Goal: Task Accomplishment & Management: Manage account settings

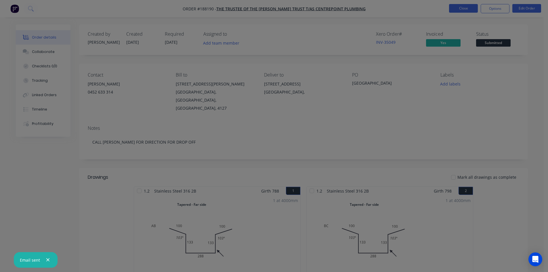
scroll to position [58, 0]
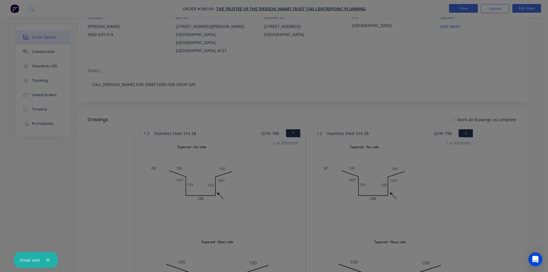
click at [465, 5] on button "Close" at bounding box center [463, 8] width 29 height 9
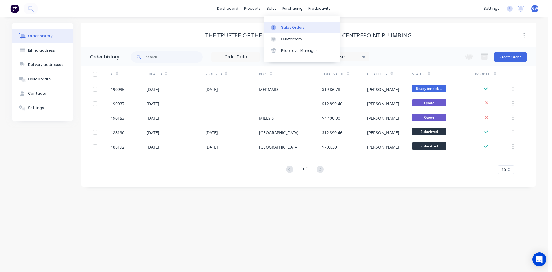
click at [284, 27] on div "Sales Orders" at bounding box center [293, 27] width 24 height 5
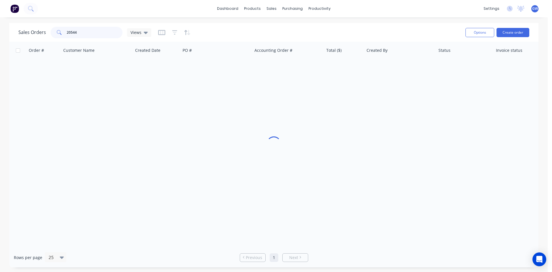
drag, startPoint x: 81, startPoint y: 31, endPoint x: 62, endPoint y: 31, distance: 18.7
click at [62, 31] on div "20544" at bounding box center [87, 33] width 72 height 12
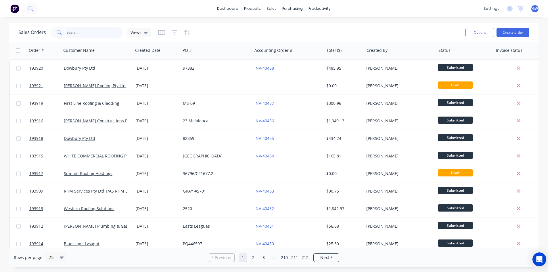
click at [86, 32] on input "text" at bounding box center [95, 33] width 56 height 12
type input "193077"
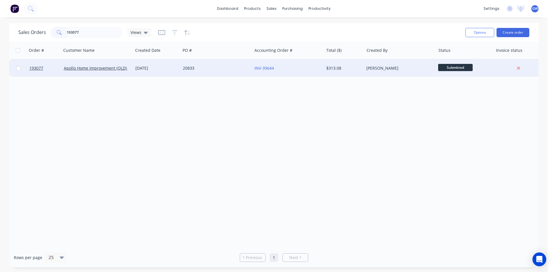
click at [356, 73] on div "$313.08" at bounding box center [344, 68] width 40 height 17
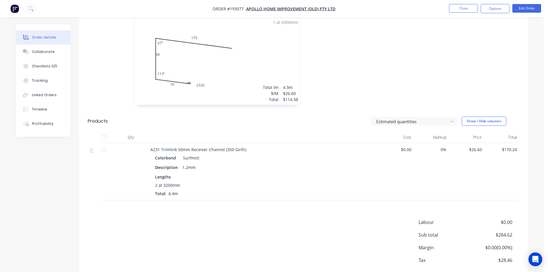
scroll to position [173, 0]
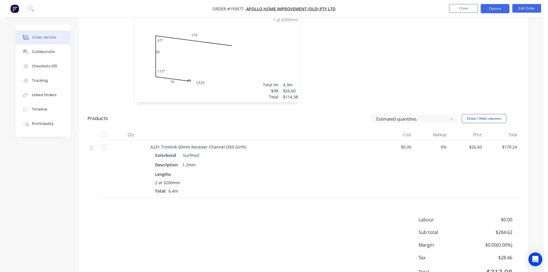
click at [502, 7] on button "Options" at bounding box center [495, 8] width 29 height 9
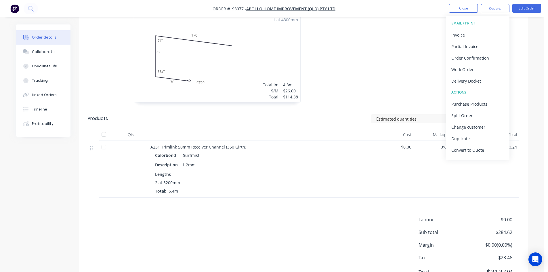
click at [480, 29] on button "Invoice" at bounding box center [477, 35] width 63 height 12
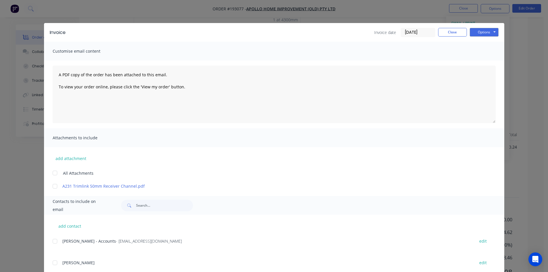
click at [54, 244] on div at bounding box center [55, 241] width 12 height 12
click at [484, 33] on button "Options" at bounding box center [484, 32] width 29 height 9
click at [487, 63] on button "Email" at bounding box center [488, 61] width 37 height 9
click at [453, 27] on div "Invoice Invoice date 25/09/25 Close Options Preview Print Email" at bounding box center [274, 32] width 460 height 19
click at [455, 30] on button "Close" at bounding box center [452, 32] width 29 height 9
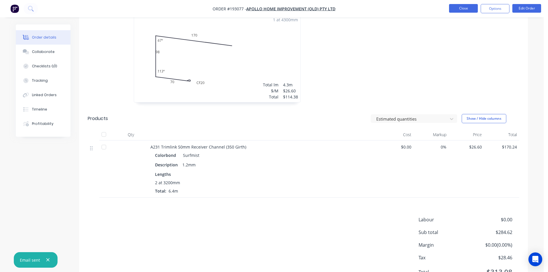
click at [464, 8] on button "Close" at bounding box center [463, 8] width 29 height 9
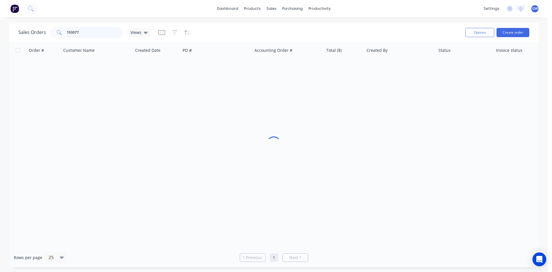
click at [91, 34] on input "193077" at bounding box center [95, 33] width 56 height 12
type input "191354"
click at [387, 71] on div "[PERSON_NAME]" at bounding box center [400, 68] width 72 height 17
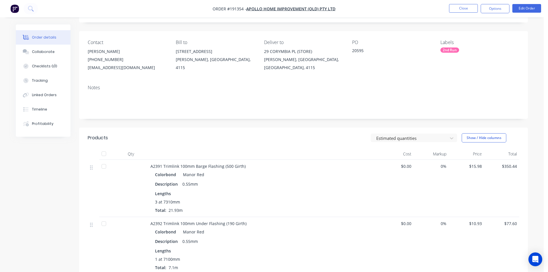
scroll to position [115, 0]
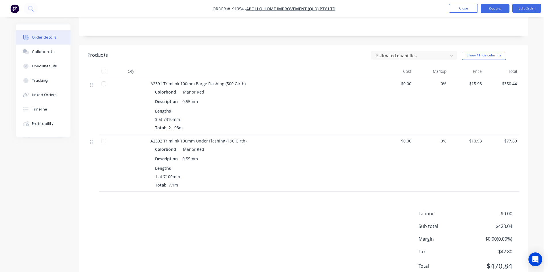
click at [498, 12] on button "Options" at bounding box center [495, 8] width 29 height 9
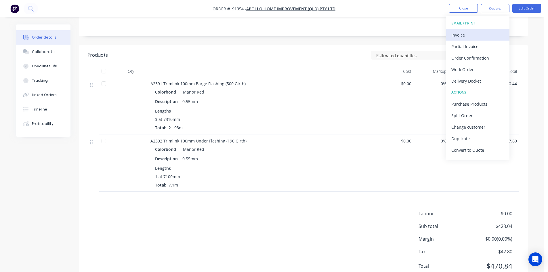
click at [477, 38] on div "Invoice" at bounding box center [477, 35] width 53 height 8
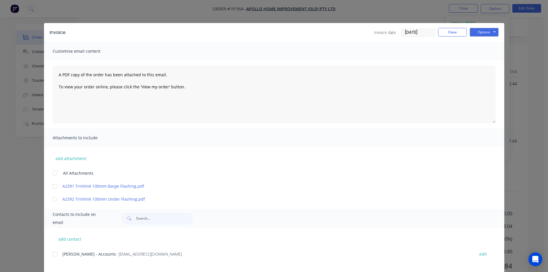
click at [51, 254] on div at bounding box center [55, 254] width 12 height 12
click at [492, 31] on button "Options" at bounding box center [484, 32] width 29 height 9
click at [481, 62] on button "Email" at bounding box center [488, 61] width 37 height 9
click at [452, 33] on button "Close" at bounding box center [452, 32] width 29 height 9
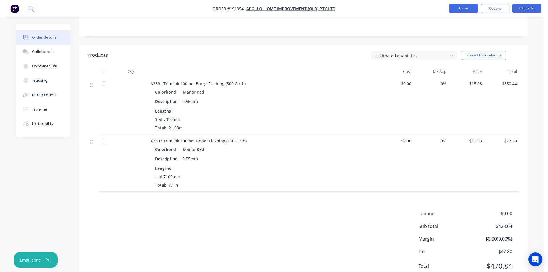
click at [463, 11] on button "Close" at bounding box center [463, 8] width 29 height 9
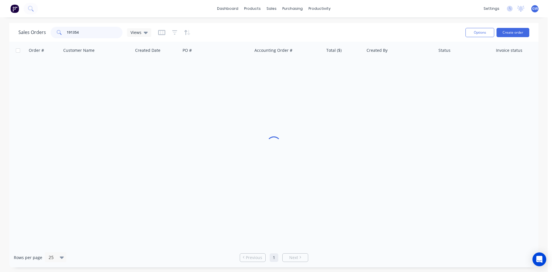
click at [114, 33] on input "191354" at bounding box center [95, 33] width 56 height 12
type input "192631"
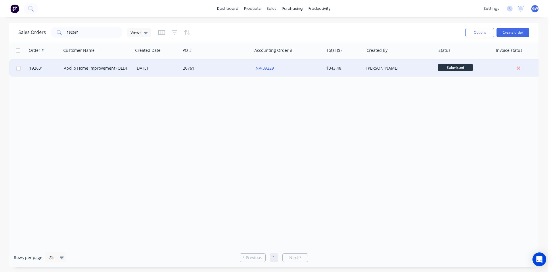
click at [368, 71] on div "[PERSON_NAME]" at bounding box center [400, 68] width 72 height 17
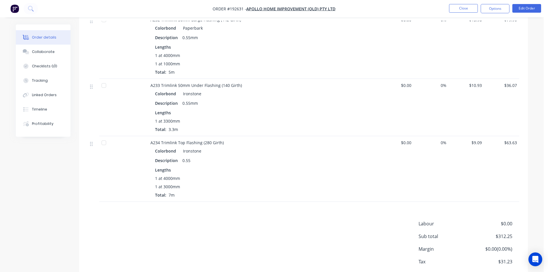
scroll to position [460, 0]
click at [493, 9] on button "Options" at bounding box center [495, 8] width 29 height 9
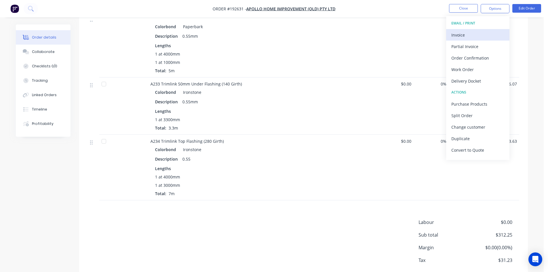
click at [483, 32] on div "Invoice" at bounding box center [477, 35] width 53 height 8
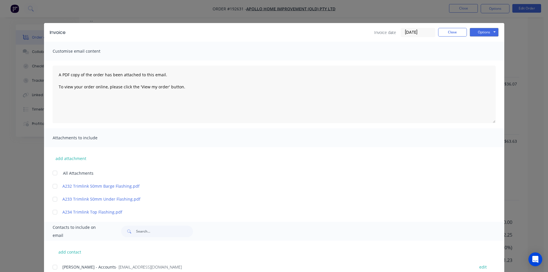
click at [54, 264] on div at bounding box center [55, 267] width 12 height 12
click at [485, 34] on button "Options" at bounding box center [484, 32] width 29 height 9
click at [480, 61] on button "Email" at bounding box center [488, 61] width 37 height 9
click at [452, 35] on button "Close" at bounding box center [452, 32] width 29 height 9
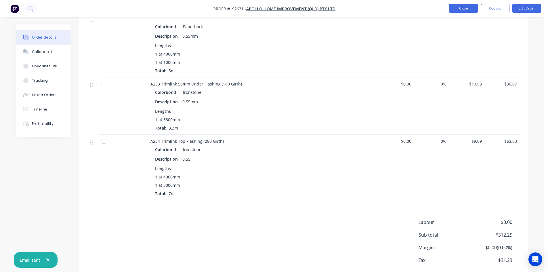
click at [460, 11] on button "Close" at bounding box center [463, 8] width 29 height 9
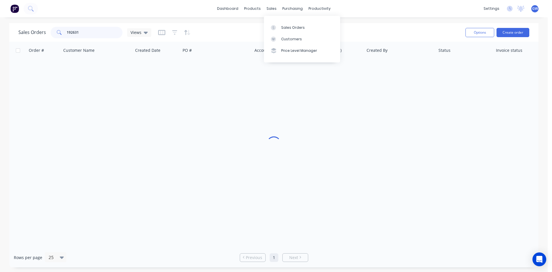
click at [93, 30] on input "192631" at bounding box center [95, 33] width 56 height 12
click at [96, 29] on input "192631" at bounding box center [95, 33] width 56 height 12
click at [95, 29] on input "192631" at bounding box center [95, 33] width 56 height 12
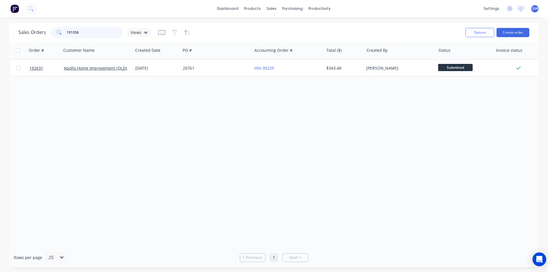
type input "191356"
click at [365, 67] on div "[PERSON_NAME]" at bounding box center [400, 68] width 72 height 17
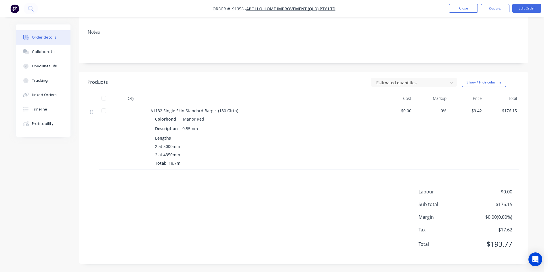
scroll to position [88, 0]
click at [495, 9] on button "Options" at bounding box center [495, 8] width 29 height 9
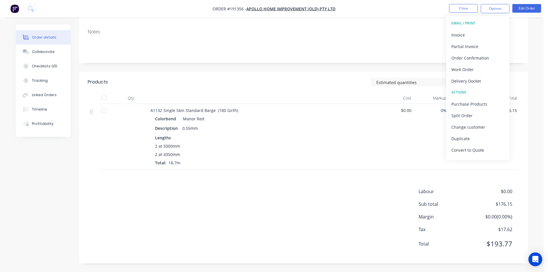
click at [465, 35] on div "Invoice" at bounding box center [477, 35] width 53 height 8
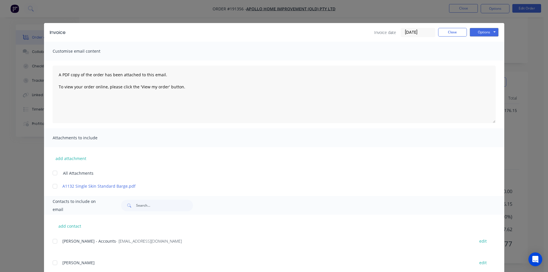
click at [54, 239] on div at bounding box center [55, 241] width 12 height 12
click at [486, 35] on button "Options" at bounding box center [484, 32] width 29 height 9
click at [486, 64] on button "Email" at bounding box center [488, 61] width 37 height 9
click at [453, 32] on button "Close" at bounding box center [452, 32] width 29 height 9
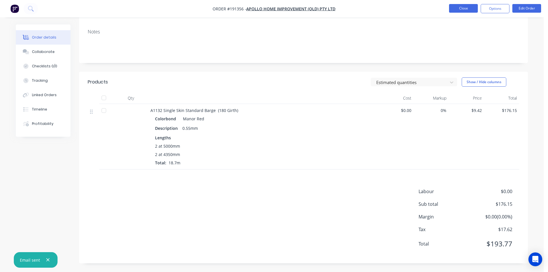
click at [463, 11] on button "Close" at bounding box center [463, 8] width 29 height 9
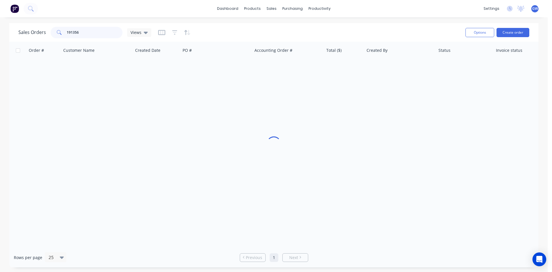
click at [95, 30] on input "191356" at bounding box center [95, 33] width 56 height 12
type input "191254"
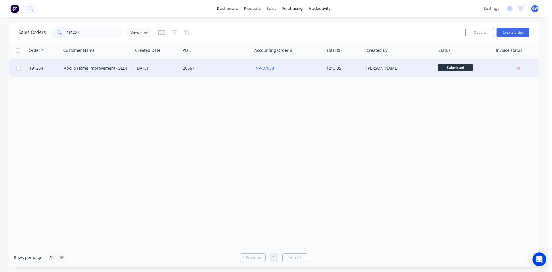
click at [335, 70] on div "$213.35" at bounding box center [343, 68] width 34 height 6
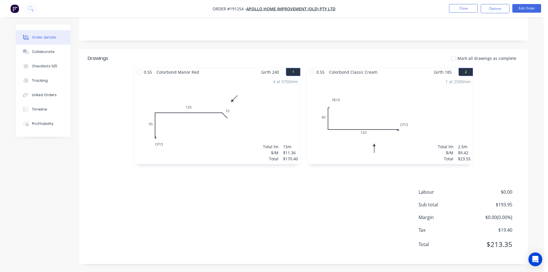
scroll to position [111, 0]
click at [509, 7] on ul "Close Options Edit Order" at bounding box center [495, 8] width 106 height 9
click at [502, 10] on button "Options" at bounding box center [495, 8] width 29 height 9
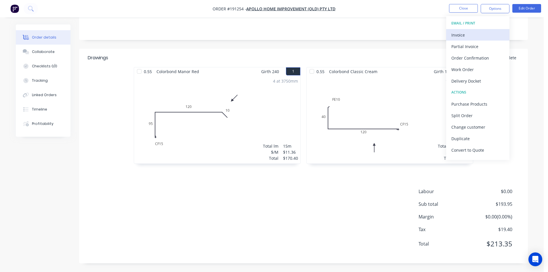
click at [489, 37] on div "Invoice" at bounding box center [477, 35] width 53 height 8
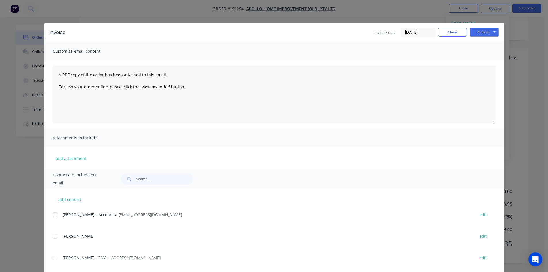
click at [49, 213] on div "add contact Leeann Chan - Accounts - accounts@apollopatios.com.au edit Scott Br…" at bounding box center [274, 242] width 460 height 109
click at [50, 212] on div at bounding box center [55, 215] width 12 height 12
click at [51, 214] on div at bounding box center [55, 215] width 12 height 12
click at [55, 214] on div at bounding box center [55, 215] width 12 height 12
click at [486, 36] on button "Options" at bounding box center [484, 32] width 29 height 9
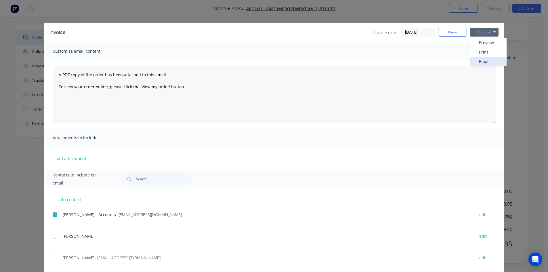
click at [482, 60] on button "Email" at bounding box center [488, 61] width 37 height 9
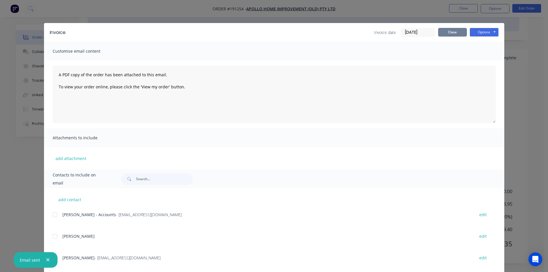
drag, startPoint x: 458, startPoint y: 33, endPoint x: 461, endPoint y: 22, distance: 11.8
click at [458, 33] on button "Close" at bounding box center [452, 32] width 29 height 9
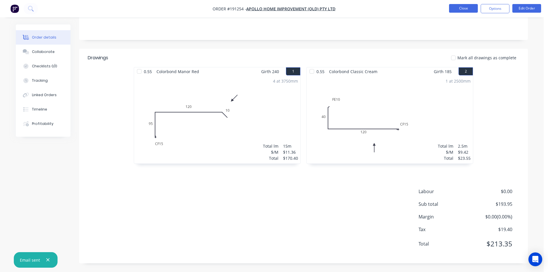
click at [471, 9] on button "Close" at bounding box center [463, 8] width 29 height 9
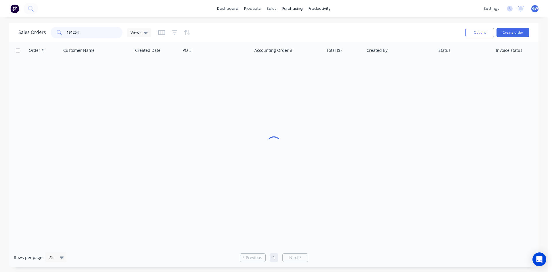
click at [102, 37] on input "191254" at bounding box center [95, 33] width 56 height 12
click at [102, 36] on input "191254" at bounding box center [95, 33] width 56 height 12
type input "193073"
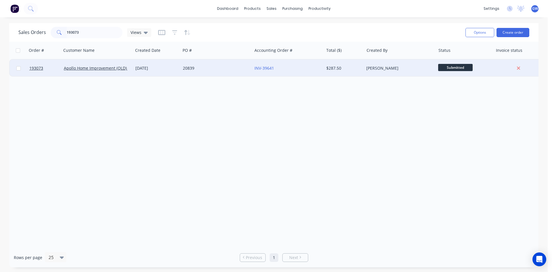
click at [316, 71] on div "INV-39641" at bounding box center [287, 68] width 64 height 6
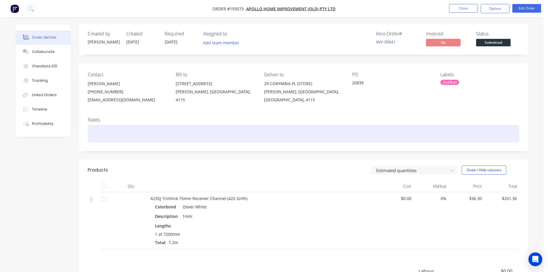
scroll to position [80, 0]
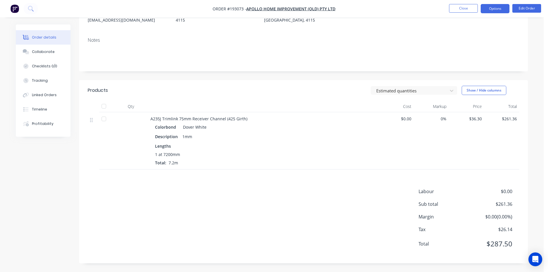
click at [492, 9] on button "Options" at bounding box center [495, 8] width 29 height 9
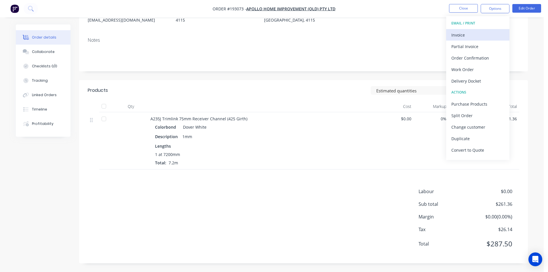
click at [478, 35] on div "Invoice" at bounding box center [477, 35] width 53 height 8
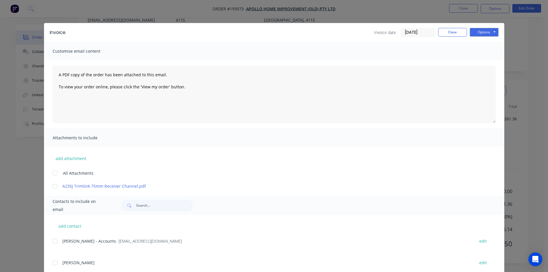
click at [57, 242] on div at bounding box center [55, 241] width 12 height 12
click at [486, 33] on button "Options" at bounding box center [484, 32] width 29 height 9
click at [485, 62] on button "Email" at bounding box center [488, 61] width 37 height 9
click at [450, 28] on button "Close" at bounding box center [452, 32] width 29 height 9
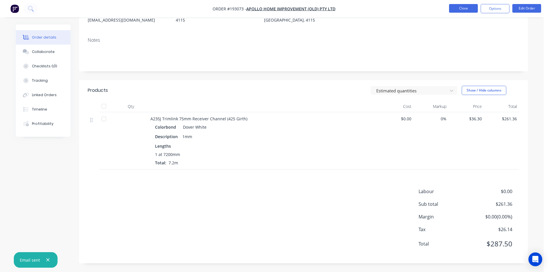
click at [461, 9] on button "Close" at bounding box center [463, 8] width 29 height 9
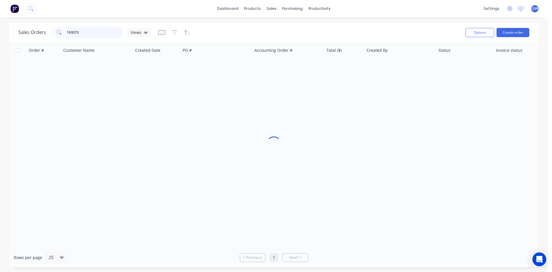
click at [92, 35] on input "193073" at bounding box center [95, 33] width 56 height 12
type input "193277"
click at [402, 56] on div "Created By" at bounding box center [400, 50] width 72 height 17
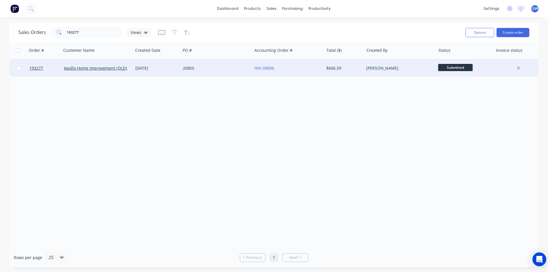
click at [401, 65] on div "[PERSON_NAME]" at bounding box center [400, 68] width 72 height 17
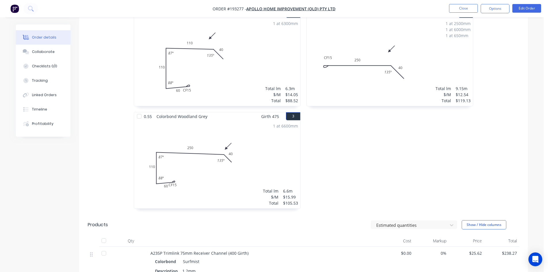
scroll to position [119, 0]
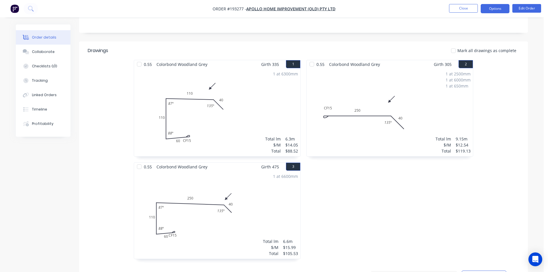
click at [496, 7] on button "Options" at bounding box center [495, 8] width 29 height 9
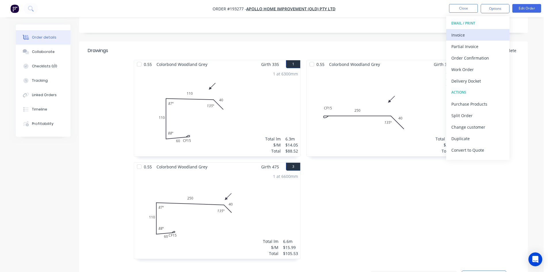
click at [473, 32] on div "Invoice" at bounding box center [477, 35] width 53 height 8
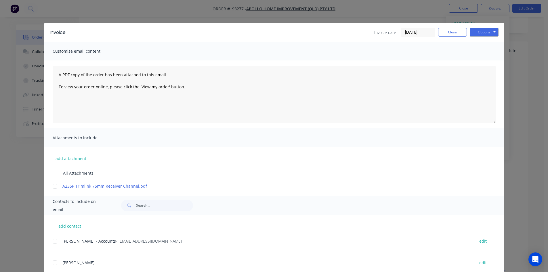
click at [51, 243] on div at bounding box center [55, 241] width 12 height 12
click at [488, 26] on div "Invoice Invoice date 25/09/25 Close Options Preview Print Email" at bounding box center [274, 32] width 460 height 19
click at [486, 30] on button "Options" at bounding box center [484, 32] width 29 height 9
click at [487, 61] on button "Email" at bounding box center [488, 61] width 37 height 9
click at [449, 28] on button "Close" at bounding box center [452, 32] width 29 height 9
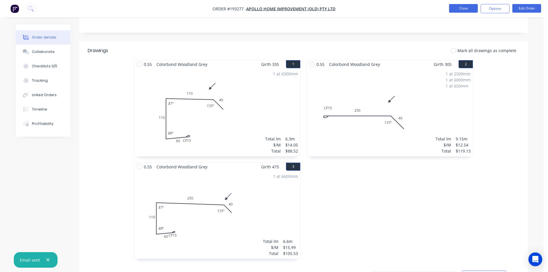
click at [456, 10] on button "Close" at bounding box center [463, 8] width 29 height 9
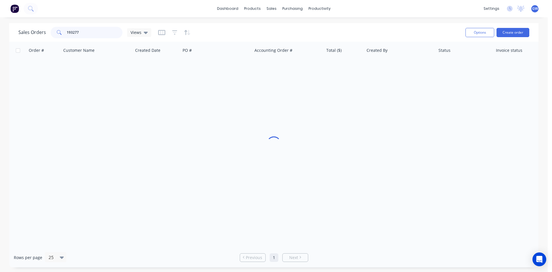
drag, startPoint x: 86, startPoint y: 35, endPoint x: 30, endPoint y: 35, distance: 56.1
click at [30, 35] on div "Sales Orders 193277 Views" at bounding box center [84, 33] width 133 height 12
type input "192984"
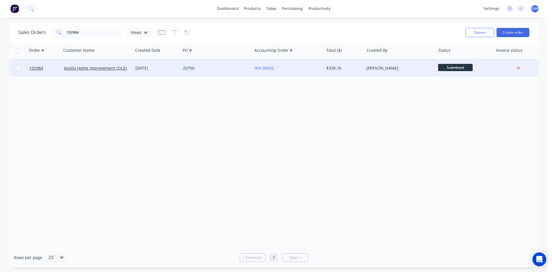
click at [374, 70] on div "[PERSON_NAME]" at bounding box center [398, 68] width 64 height 6
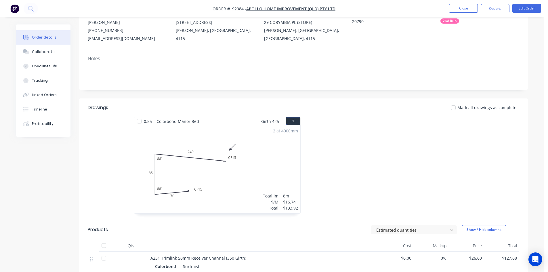
scroll to position [61, 0]
click at [490, 8] on button "Options" at bounding box center [495, 8] width 29 height 9
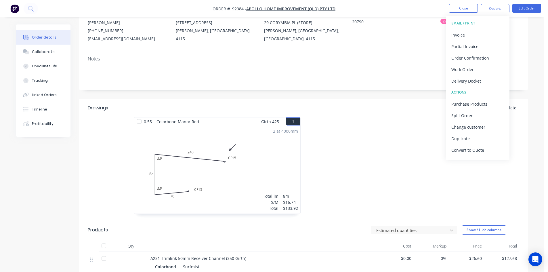
click at [482, 28] on button "EMAIL / PRINT" at bounding box center [477, 24] width 63 height 12
click at [477, 33] on div "Invoice" at bounding box center [477, 35] width 53 height 8
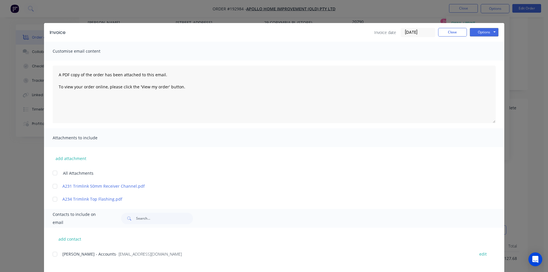
click at [54, 254] on div at bounding box center [55, 254] width 12 height 12
click at [483, 30] on button "Options" at bounding box center [484, 32] width 29 height 9
click at [483, 60] on button "Email" at bounding box center [488, 61] width 37 height 9
click at [457, 32] on button "Close" at bounding box center [452, 32] width 29 height 9
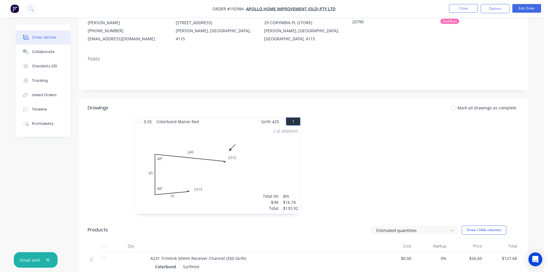
click at [464, 13] on li "Close" at bounding box center [463, 8] width 29 height 9
click at [466, 7] on button "Close" at bounding box center [463, 8] width 29 height 9
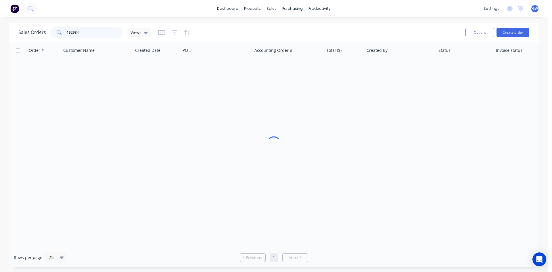
drag, startPoint x: 98, startPoint y: 33, endPoint x: 35, endPoint y: 29, distance: 64.0
click at [35, 29] on div "Sales Orders 192984 Views" at bounding box center [84, 33] width 133 height 12
type input "191642"
click at [351, 68] on div "$753.46" at bounding box center [343, 68] width 34 height 6
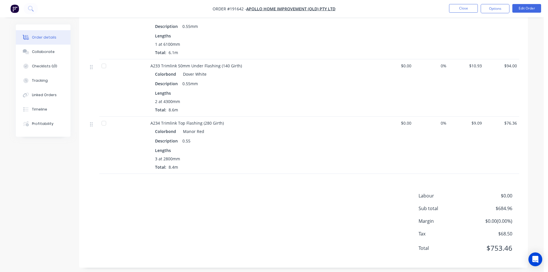
scroll to position [430, 0]
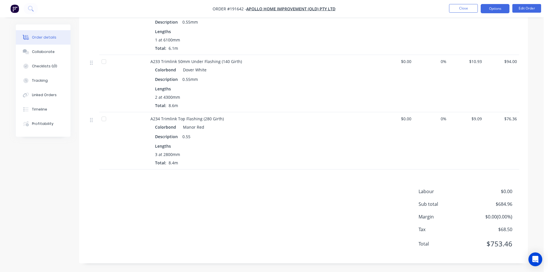
click at [492, 7] on button "Options" at bounding box center [495, 8] width 29 height 9
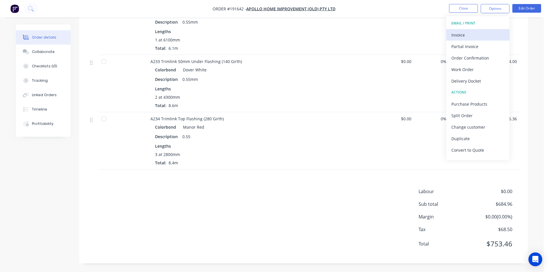
click at [470, 33] on div "Invoice" at bounding box center [477, 35] width 53 height 8
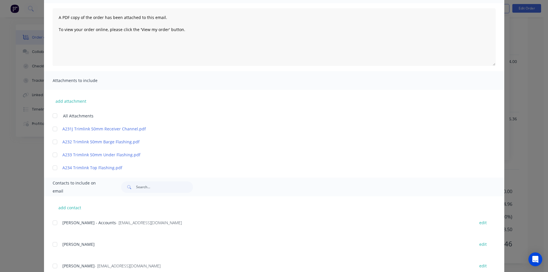
scroll to position [58, 0]
click at [54, 222] on div at bounding box center [55, 223] width 12 height 12
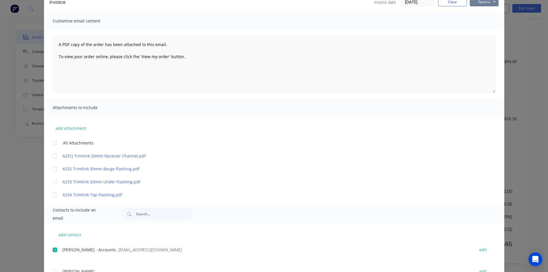
scroll to position [0, 0]
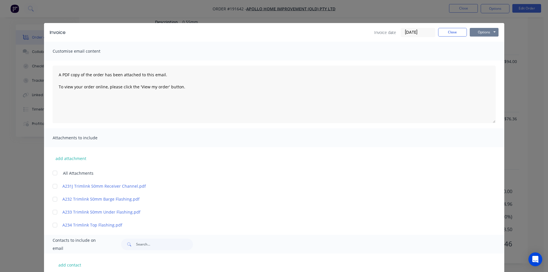
click at [492, 35] on button "Options" at bounding box center [484, 32] width 29 height 9
click at [484, 62] on button "Email" at bounding box center [488, 61] width 37 height 9
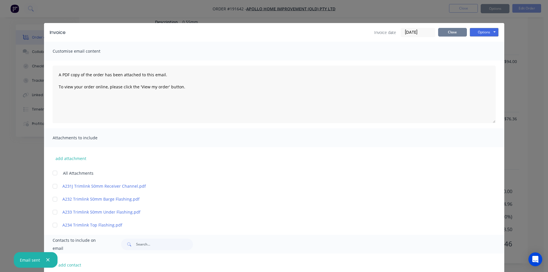
click at [448, 35] on button "Close" at bounding box center [452, 32] width 29 height 9
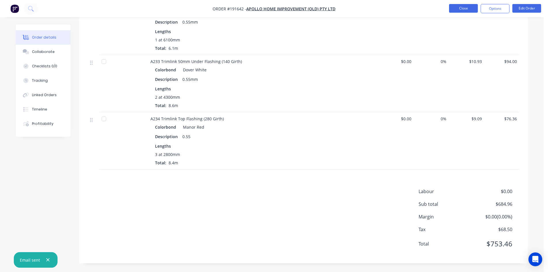
click at [458, 12] on button "Close" at bounding box center [463, 8] width 29 height 9
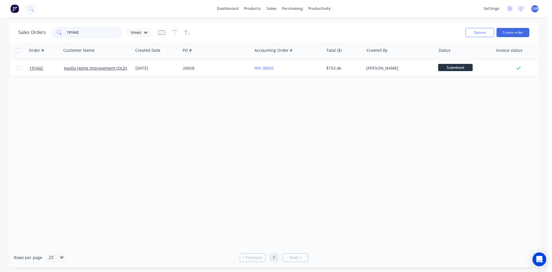
drag, startPoint x: 105, startPoint y: 33, endPoint x: 20, endPoint y: 31, distance: 84.9
click at [20, 31] on div "Sales Orders 191642 Views" at bounding box center [84, 33] width 133 height 12
type input "192981"
click at [346, 68] on div "$1,441.54" at bounding box center [343, 68] width 34 height 6
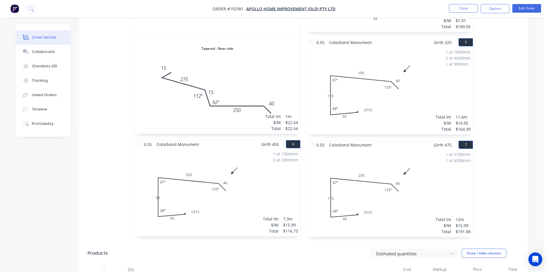
scroll to position [288, 0]
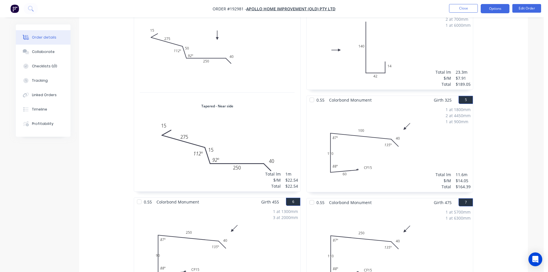
click at [492, 8] on button "Options" at bounding box center [495, 8] width 29 height 9
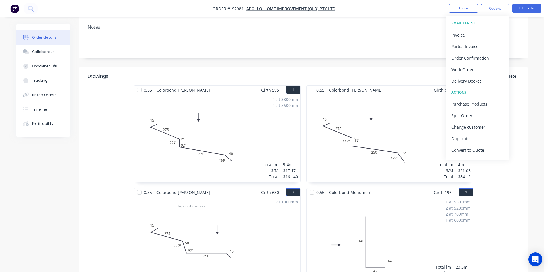
scroll to position [86, 0]
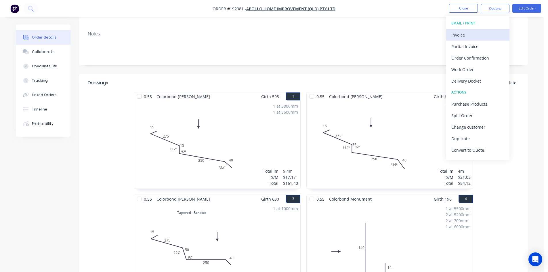
click at [463, 36] on div "Invoice" at bounding box center [477, 35] width 53 height 8
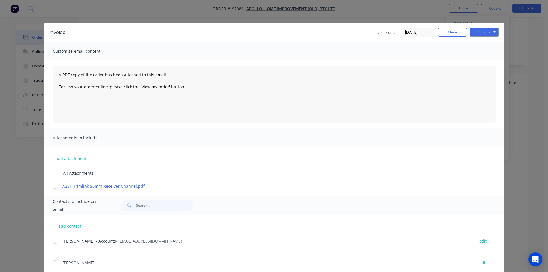
click at [57, 242] on div at bounding box center [55, 241] width 12 height 12
click at [479, 32] on button "Options" at bounding box center [484, 32] width 29 height 9
click at [482, 64] on button "Email" at bounding box center [488, 61] width 37 height 9
click at [452, 33] on button "Close" at bounding box center [452, 32] width 29 height 9
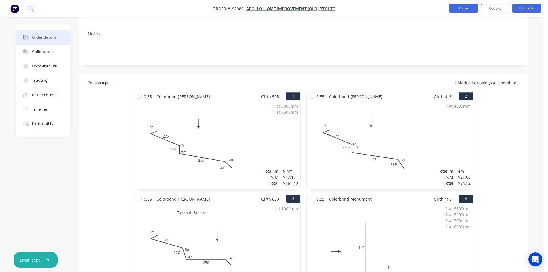
click at [462, 8] on button "Close" at bounding box center [463, 8] width 29 height 9
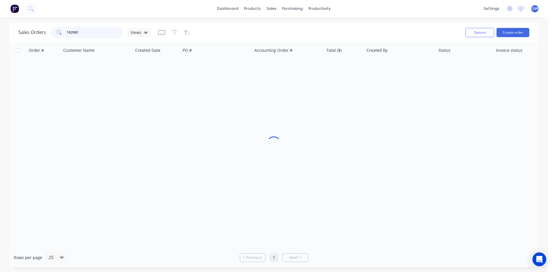
drag, startPoint x: 87, startPoint y: 29, endPoint x: 35, endPoint y: 30, distance: 51.5
click at [35, 30] on div "Sales Orders 192981 Views" at bounding box center [84, 33] width 133 height 12
type input "193789"
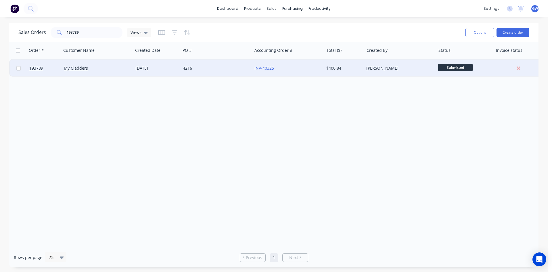
click at [382, 72] on div "[PERSON_NAME]" at bounding box center [400, 68] width 72 height 17
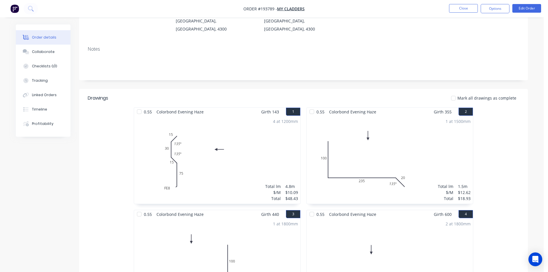
scroll to position [77, 0]
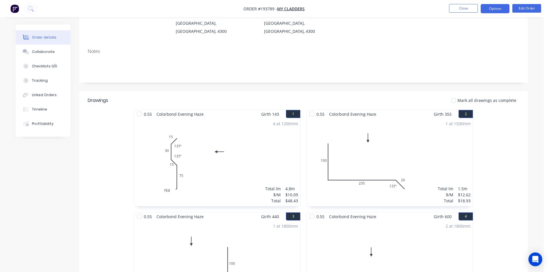
click at [490, 8] on button "Options" at bounding box center [495, 8] width 29 height 9
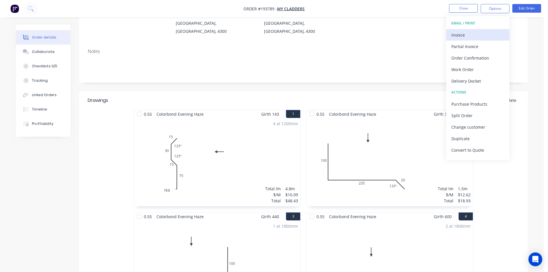
click at [468, 35] on div "Invoice" at bounding box center [477, 35] width 53 height 8
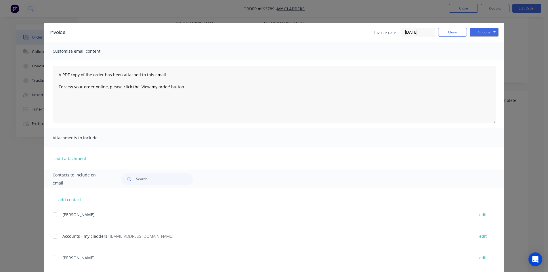
click at [52, 237] on div at bounding box center [55, 236] width 12 height 12
click at [487, 34] on button "Options" at bounding box center [484, 32] width 29 height 9
click at [482, 66] on button "Email" at bounding box center [488, 61] width 37 height 9
drag, startPoint x: 450, startPoint y: 33, endPoint x: 456, endPoint y: 9, distance: 24.3
click at [450, 33] on button "Close" at bounding box center [452, 32] width 29 height 9
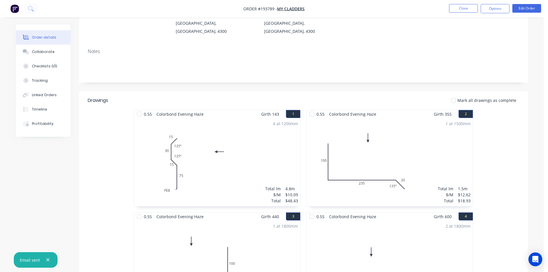
click at [461, 3] on nav "Order #193789 - My Cladders Close Options Edit Order" at bounding box center [274, 8] width 548 height 17
click at [460, 9] on button "Close" at bounding box center [463, 8] width 29 height 9
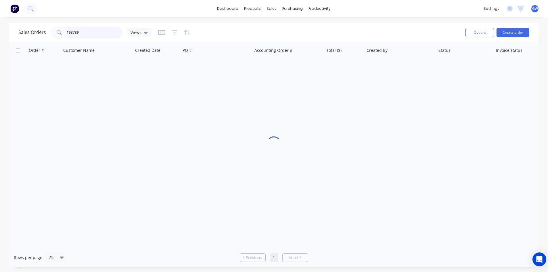
click at [96, 35] on input "193789" at bounding box center [95, 33] width 56 height 12
type input "193771"
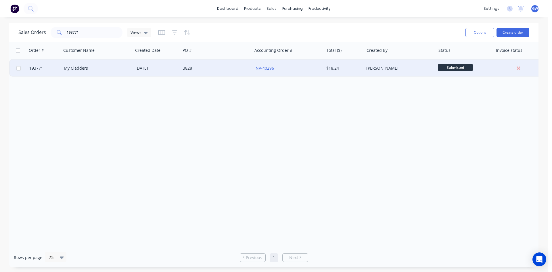
click at [429, 65] on div "[PERSON_NAME]" at bounding box center [400, 68] width 72 height 17
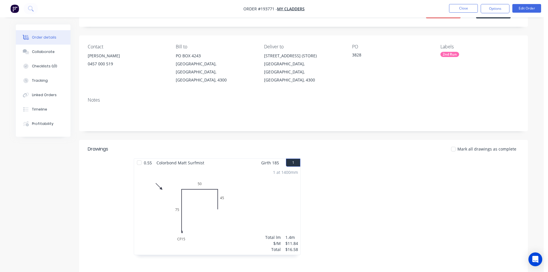
scroll to position [111, 0]
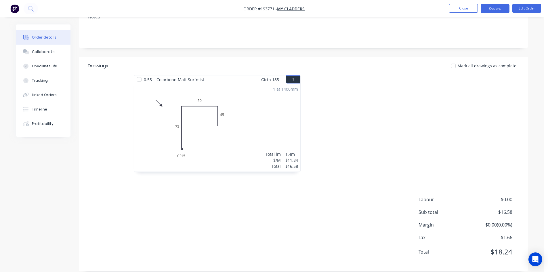
click at [493, 8] on button "Options" at bounding box center [495, 8] width 29 height 9
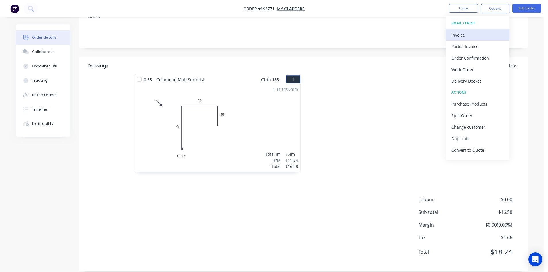
click at [478, 33] on div "Invoice" at bounding box center [477, 35] width 53 height 8
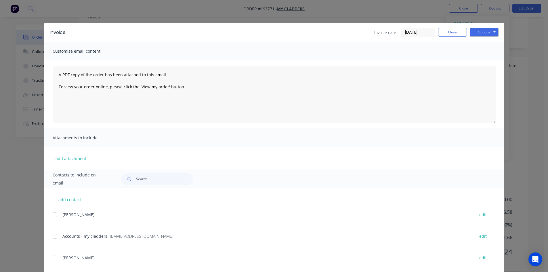
click at [57, 237] on div at bounding box center [55, 236] width 12 height 12
click at [487, 34] on button "Options" at bounding box center [484, 32] width 29 height 9
click at [485, 61] on button "Email" at bounding box center [488, 61] width 37 height 9
click at [461, 33] on button "Close" at bounding box center [452, 32] width 29 height 9
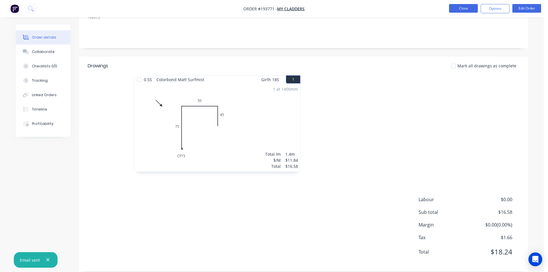
click at [467, 4] on button "Close" at bounding box center [463, 8] width 29 height 9
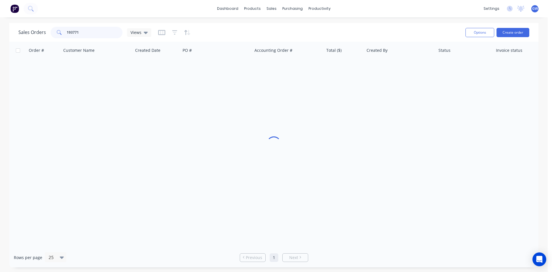
drag, startPoint x: 91, startPoint y: 31, endPoint x: 37, endPoint y: 31, distance: 54.1
click at [37, 31] on div "Sales Orders 193771 Views" at bounding box center [84, 33] width 133 height 12
type input "193707"
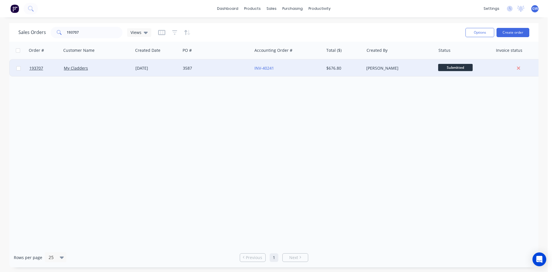
click at [326, 66] on div "$676.80" at bounding box center [343, 68] width 34 height 6
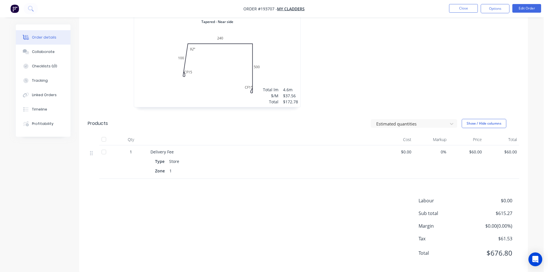
scroll to position [790, 0]
click at [490, 8] on button "Options" at bounding box center [495, 8] width 29 height 9
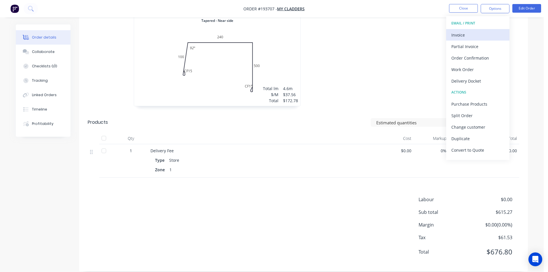
click at [473, 34] on div "Invoice" at bounding box center [477, 35] width 53 height 8
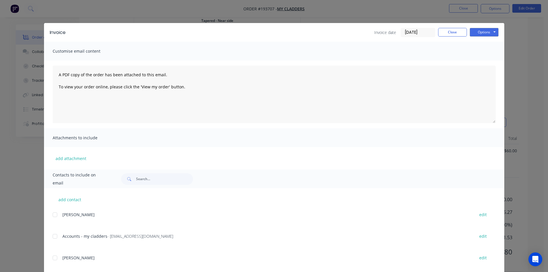
click at [52, 238] on div at bounding box center [55, 236] width 12 height 12
click at [488, 33] on button "Options" at bounding box center [484, 32] width 29 height 9
click at [480, 60] on button "Email" at bounding box center [488, 61] width 37 height 9
click at [450, 30] on button "Close" at bounding box center [452, 32] width 29 height 9
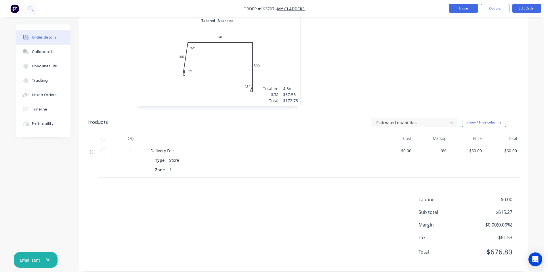
click at [458, 9] on button "Close" at bounding box center [463, 8] width 29 height 9
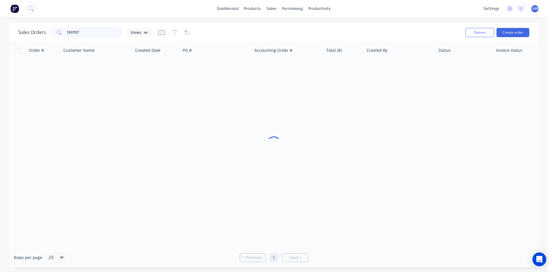
click at [87, 33] on input "193707" at bounding box center [95, 33] width 56 height 12
type input "193809"
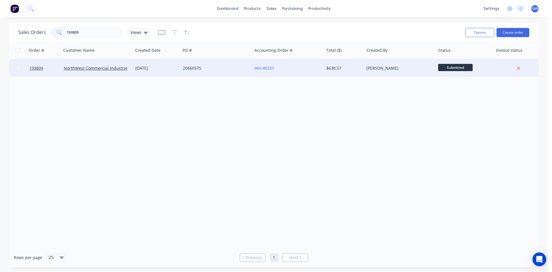
click at [335, 72] on div "$638.57" at bounding box center [344, 68] width 40 height 17
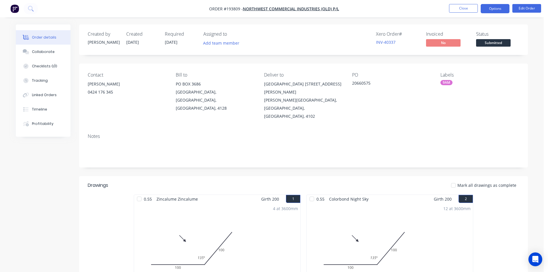
click at [490, 6] on button "Options" at bounding box center [495, 8] width 29 height 9
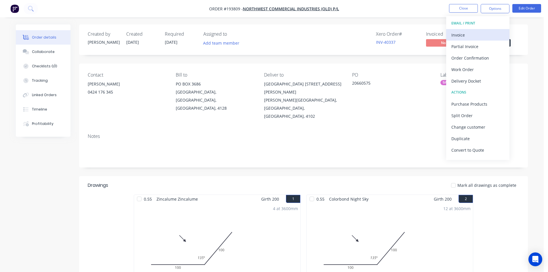
click at [475, 34] on div "Invoice" at bounding box center [477, 35] width 53 height 8
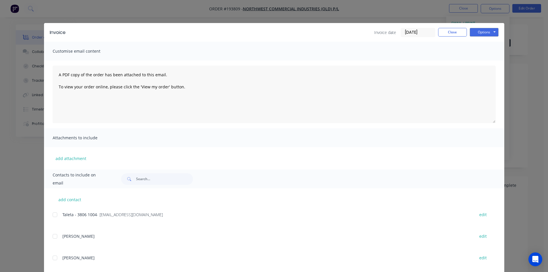
click at [56, 214] on div at bounding box center [55, 215] width 12 height 12
click at [482, 39] on div "Invoice Invoice date 25/09/25 Close Options Preview Print Email" at bounding box center [274, 32] width 460 height 19
click at [484, 33] on button "Options" at bounding box center [484, 32] width 29 height 9
click at [481, 61] on button "Email" at bounding box center [488, 61] width 37 height 9
click at [453, 30] on button "Close" at bounding box center [452, 32] width 29 height 9
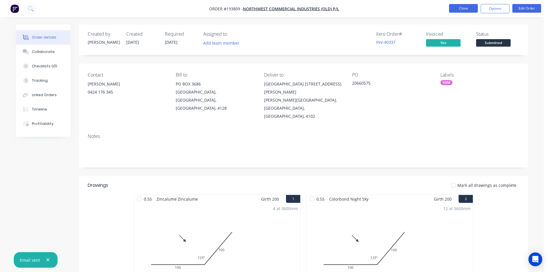
click at [461, 5] on button "Close" at bounding box center [463, 8] width 29 height 9
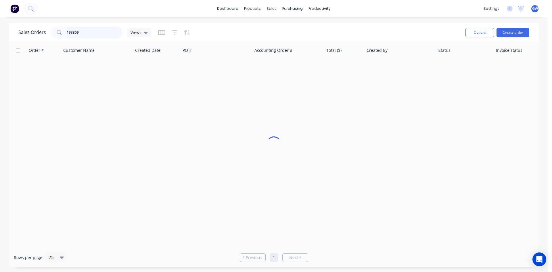
click at [86, 35] on input "193809" at bounding box center [95, 33] width 56 height 12
type input "193806"
click at [378, 67] on div "Martin Collier" at bounding box center [398, 68] width 64 height 6
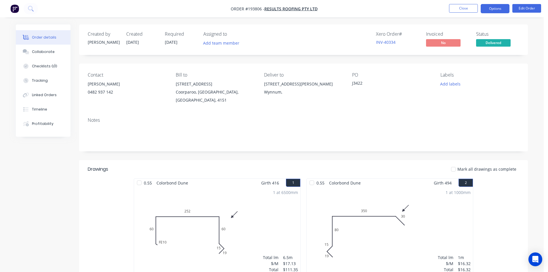
click at [497, 9] on button "Options" at bounding box center [495, 8] width 29 height 9
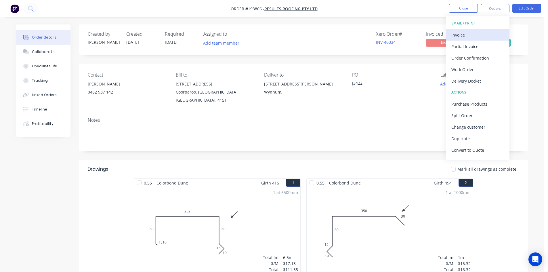
click at [481, 32] on div "Invoice" at bounding box center [477, 35] width 53 height 8
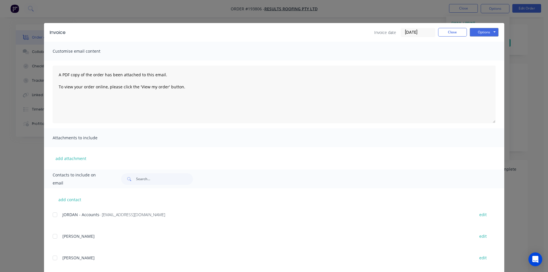
click at [57, 215] on div at bounding box center [55, 215] width 12 height 12
click at [482, 33] on button "Options" at bounding box center [484, 32] width 29 height 9
click at [480, 60] on button "Email" at bounding box center [488, 61] width 37 height 9
click at [456, 33] on button "Close" at bounding box center [452, 32] width 29 height 9
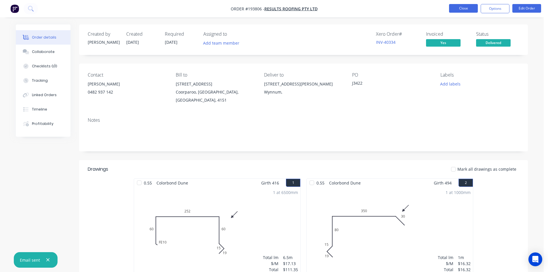
click at [467, 10] on button "Close" at bounding box center [463, 8] width 29 height 9
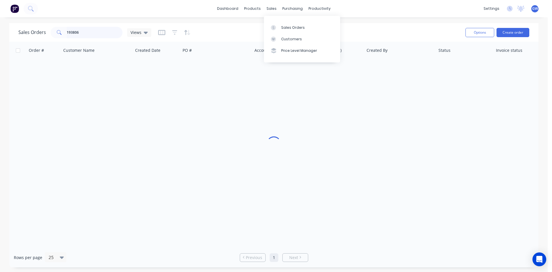
click at [94, 34] on input "193806" at bounding box center [95, 33] width 56 height 12
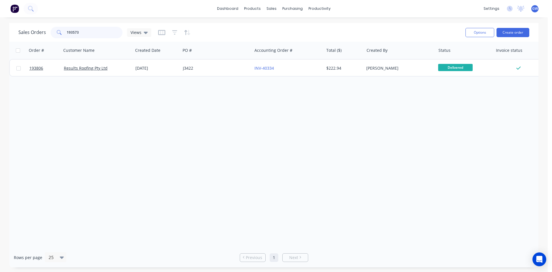
type input "193573"
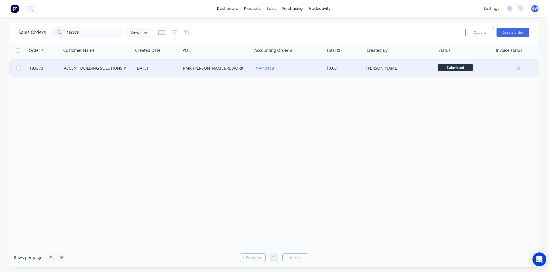
click at [360, 72] on div "$0.00" at bounding box center [344, 68] width 40 height 17
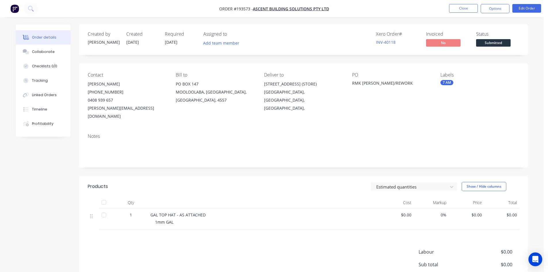
click at [493, 2] on nav "Order #193573 - ASCENT BUILDING SOLUTIONS PTY LTD Close Options Edit Order" at bounding box center [274, 8] width 548 height 17
click at [492, 7] on button "Options" at bounding box center [495, 8] width 29 height 9
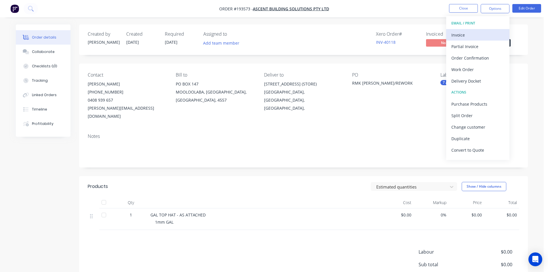
click at [483, 32] on div "Invoice" at bounding box center [477, 35] width 53 height 8
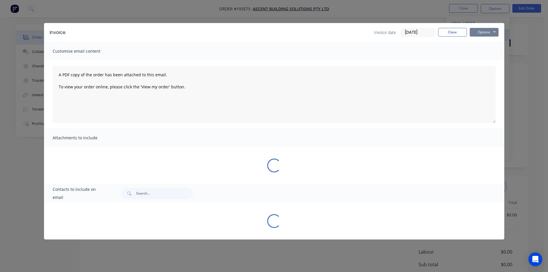
click at [483, 32] on button "Options" at bounding box center [484, 32] width 29 height 9
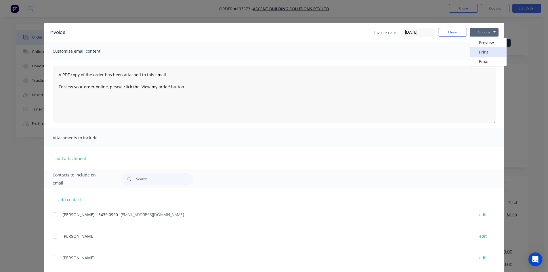
click at [478, 48] on button "Print" at bounding box center [488, 51] width 37 height 9
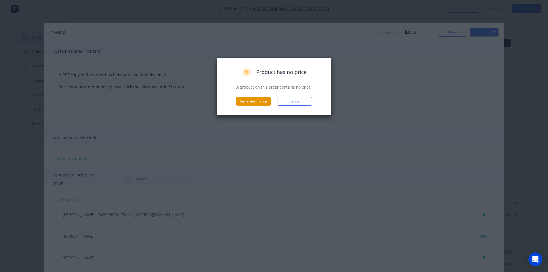
click at [259, 100] on button "Generate invoice" at bounding box center [253, 101] width 35 height 9
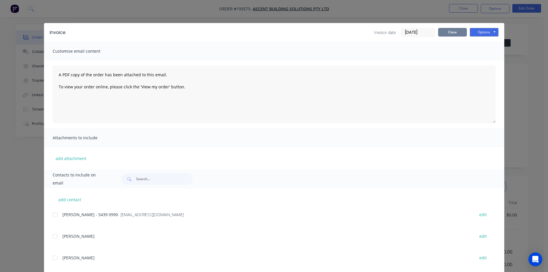
click at [450, 35] on button "Close" at bounding box center [452, 32] width 29 height 9
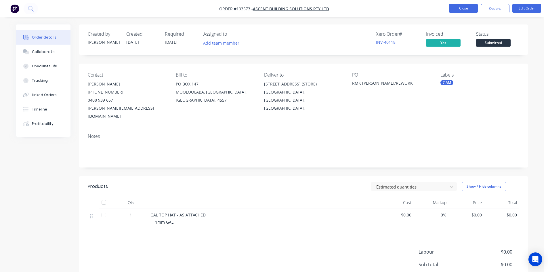
click at [465, 11] on button "Close" at bounding box center [463, 8] width 29 height 9
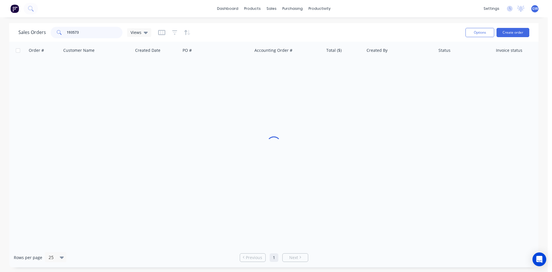
drag, startPoint x: 101, startPoint y: 33, endPoint x: 49, endPoint y: 30, distance: 52.2
click at [49, 30] on div "Sales Orders 193573 Views" at bounding box center [84, 33] width 133 height 12
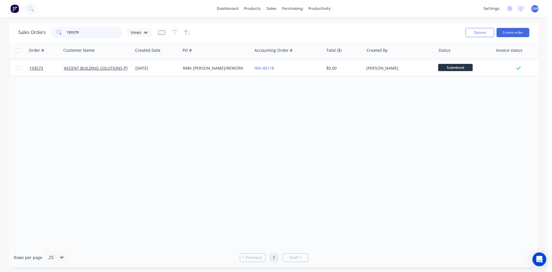
type input "193379"
click at [343, 71] on div "$224.40" at bounding box center [343, 68] width 34 height 6
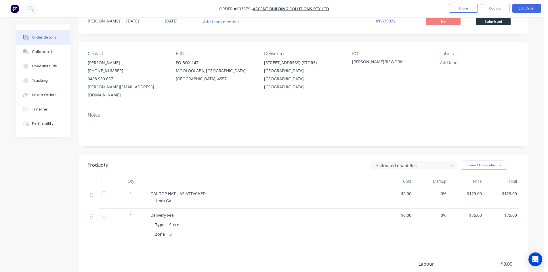
scroll to position [58, 0]
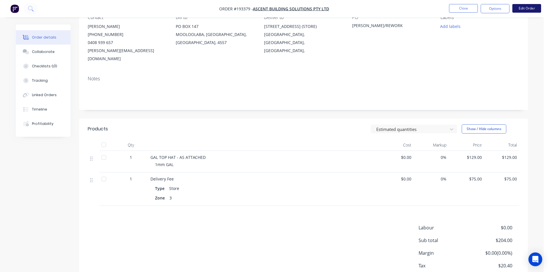
click at [523, 10] on button "Edit Order" at bounding box center [526, 8] width 29 height 9
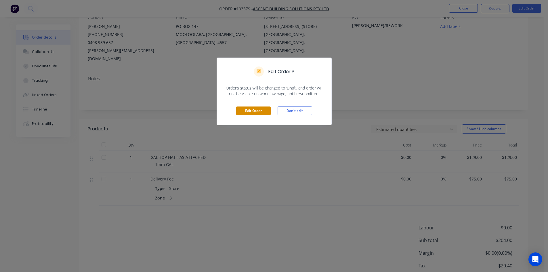
click at [253, 109] on button "Edit Order" at bounding box center [253, 110] width 35 height 9
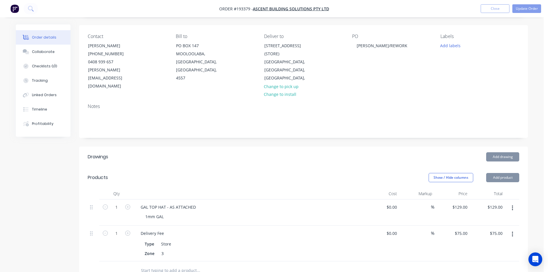
scroll to position [144, 0]
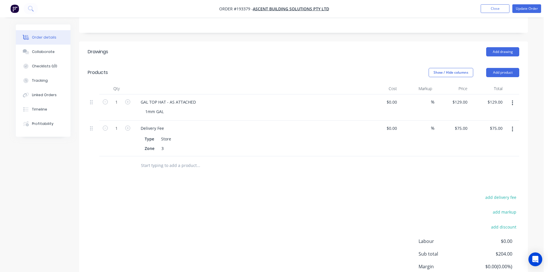
click at [514, 124] on button "button" at bounding box center [513, 129] width 14 height 10
click at [493, 175] on div "Delete" at bounding box center [492, 179] width 44 height 8
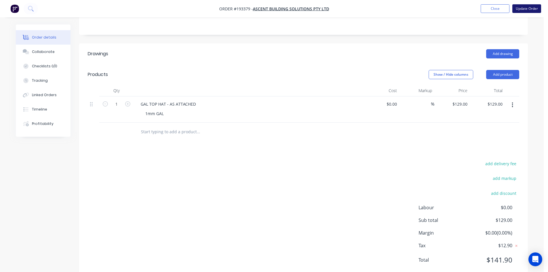
click at [531, 8] on button "Update Order" at bounding box center [526, 8] width 29 height 9
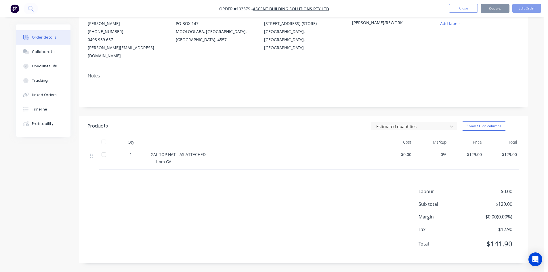
scroll to position [0, 0]
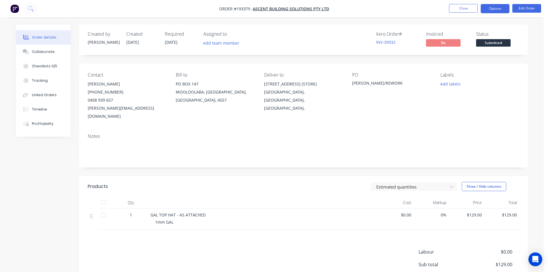
click at [491, 9] on button "Options" at bounding box center [495, 8] width 29 height 9
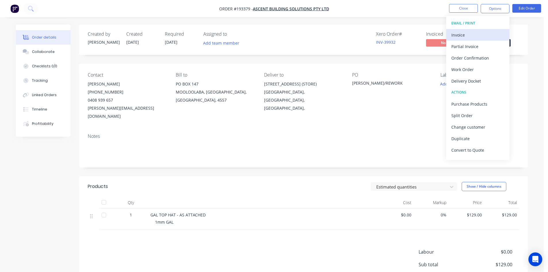
click at [467, 35] on div "Invoice" at bounding box center [477, 35] width 53 height 8
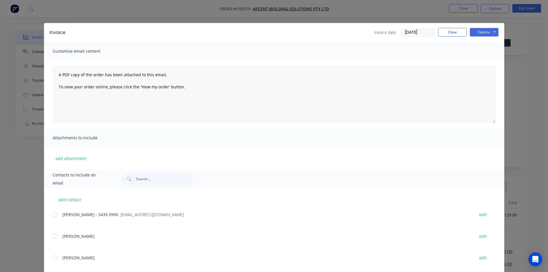
click at [51, 215] on div at bounding box center [55, 215] width 12 height 12
click at [491, 32] on button "Options" at bounding box center [484, 32] width 29 height 9
click at [483, 62] on button "Email" at bounding box center [488, 61] width 37 height 9
click at [453, 34] on button "Close" at bounding box center [452, 32] width 29 height 9
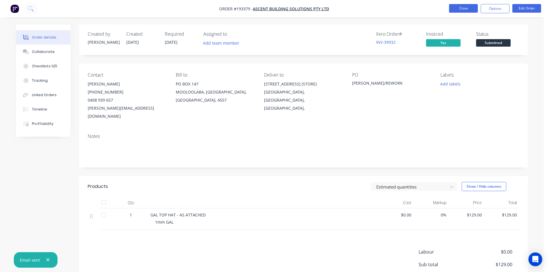
click at [463, 5] on button "Close" at bounding box center [463, 8] width 29 height 9
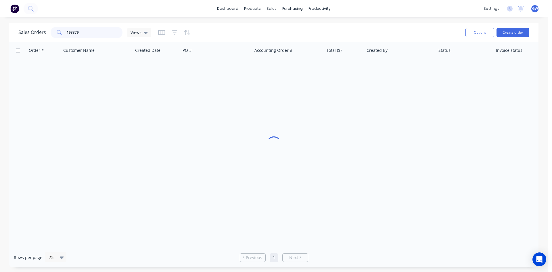
click at [102, 38] on input "193379" at bounding box center [95, 33] width 56 height 12
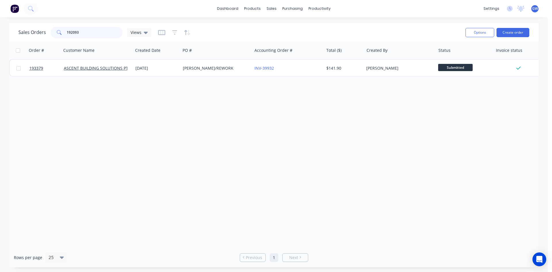
type input "192093"
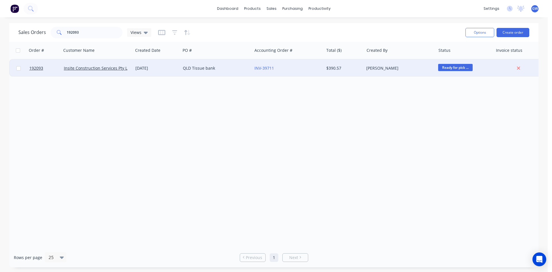
click at [369, 74] on div "[PERSON_NAME]" at bounding box center [400, 68] width 72 height 17
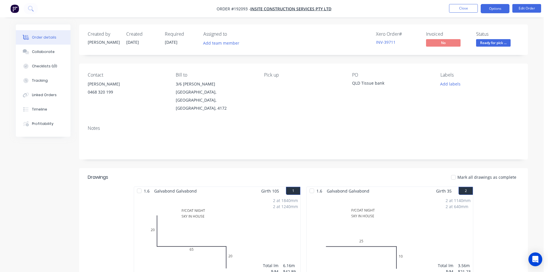
click at [499, 6] on button "Options" at bounding box center [495, 8] width 29 height 9
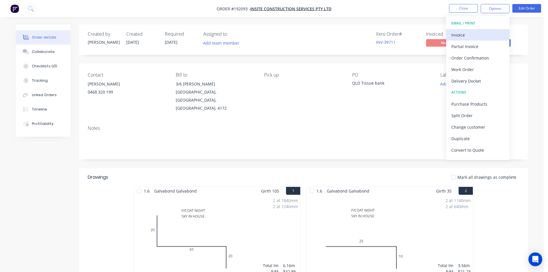
click at [481, 31] on div "Invoice" at bounding box center [477, 35] width 53 height 8
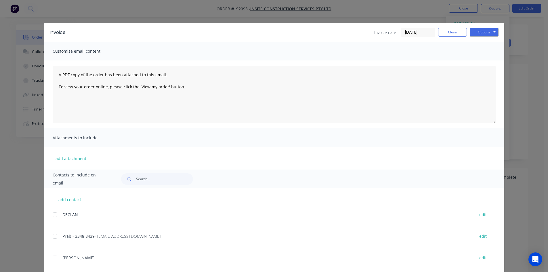
click at [52, 236] on div at bounding box center [55, 236] width 12 height 12
click at [486, 32] on button "Options" at bounding box center [484, 32] width 29 height 9
click at [483, 63] on button "Email" at bounding box center [488, 61] width 37 height 9
click at [443, 35] on button "Close" at bounding box center [452, 32] width 29 height 9
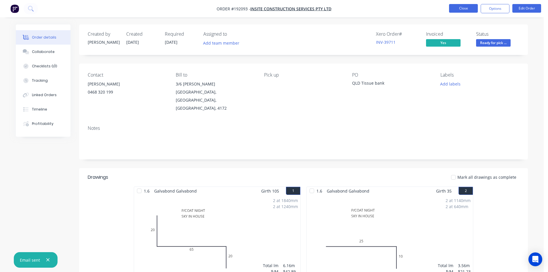
click at [457, 11] on button "Close" at bounding box center [463, 8] width 29 height 9
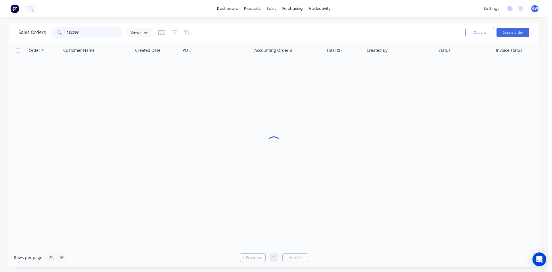
click at [95, 30] on input "192093" at bounding box center [95, 33] width 56 height 12
type input "192416"
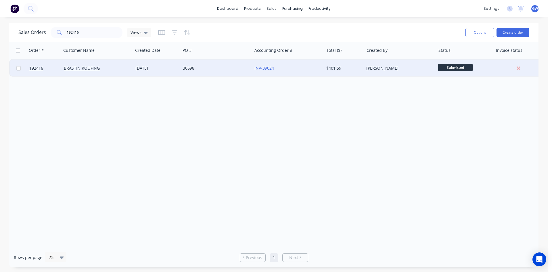
click at [373, 64] on div "[PERSON_NAME]" at bounding box center [400, 68] width 72 height 17
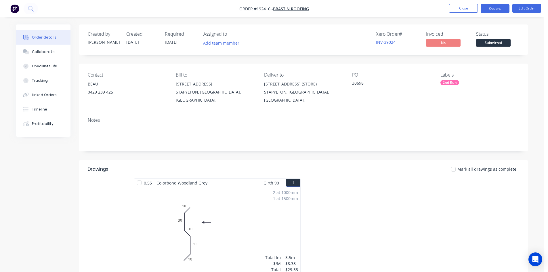
click at [493, 11] on button "Options" at bounding box center [495, 8] width 29 height 9
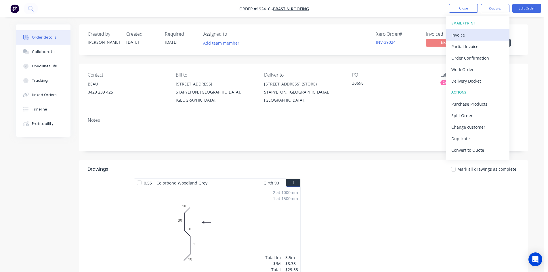
click at [483, 37] on div "Invoice" at bounding box center [477, 35] width 53 height 8
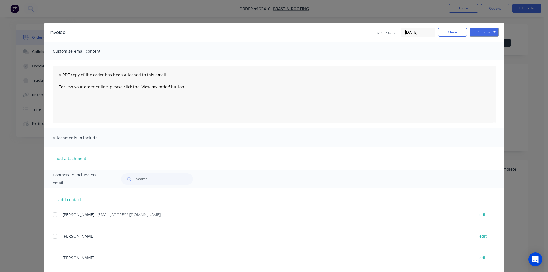
click at [56, 216] on div at bounding box center [55, 215] width 12 height 12
click at [483, 34] on button "Options" at bounding box center [484, 32] width 29 height 9
click at [483, 61] on button "Email" at bounding box center [488, 61] width 37 height 9
click at [449, 32] on button "Close" at bounding box center [452, 32] width 29 height 9
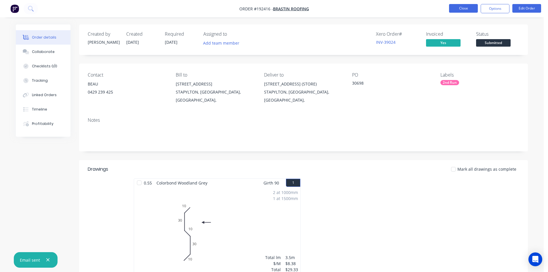
click at [462, 11] on button "Close" at bounding box center [463, 8] width 29 height 9
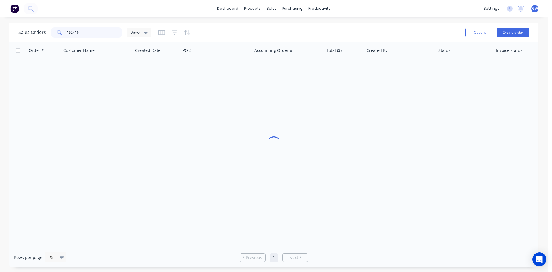
click at [89, 32] on input "192416" at bounding box center [95, 33] width 56 height 12
type input "191917"
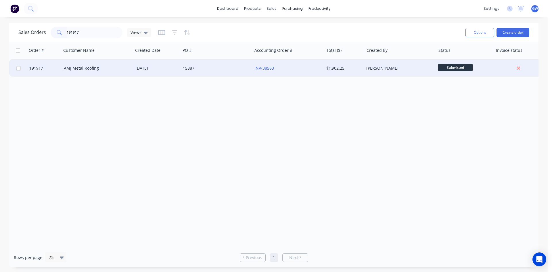
click at [306, 73] on div "INV-38563" at bounding box center [288, 68] width 72 height 17
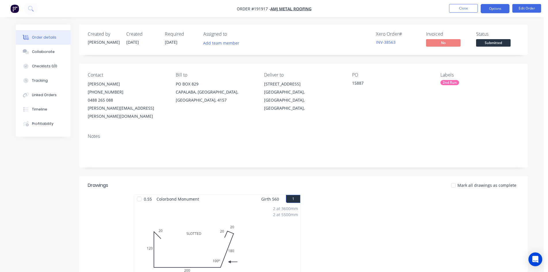
click at [496, 5] on button "Options" at bounding box center [495, 8] width 29 height 9
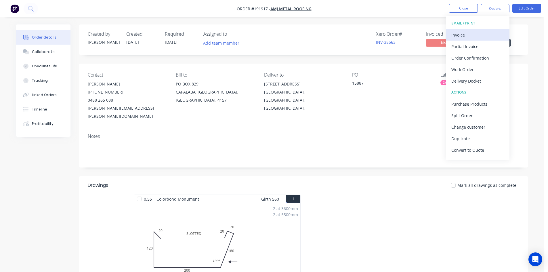
click at [481, 34] on div "Invoice" at bounding box center [477, 35] width 53 height 8
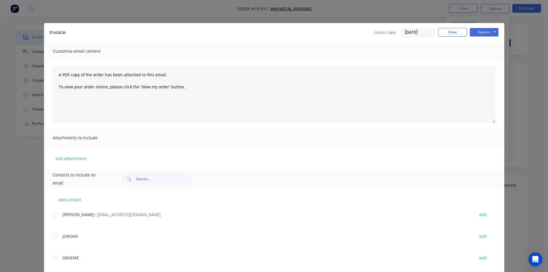
click at [56, 217] on div at bounding box center [55, 215] width 12 height 12
click at [486, 33] on button "Options" at bounding box center [484, 32] width 29 height 9
click at [484, 60] on button "Email" at bounding box center [488, 61] width 37 height 9
click at [441, 30] on button "Close" at bounding box center [452, 32] width 29 height 9
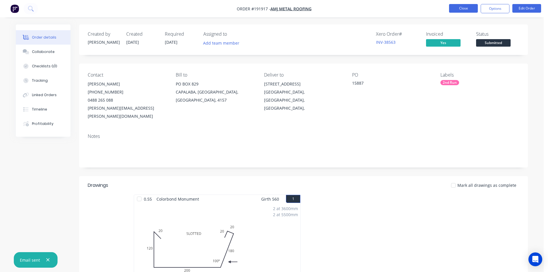
click at [461, 10] on button "Close" at bounding box center [463, 8] width 29 height 9
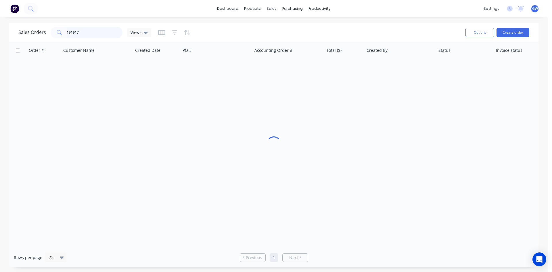
click at [81, 30] on input "191917" at bounding box center [95, 33] width 56 height 12
type input "192607"
click at [361, 75] on div "$502.28" at bounding box center [344, 68] width 40 height 17
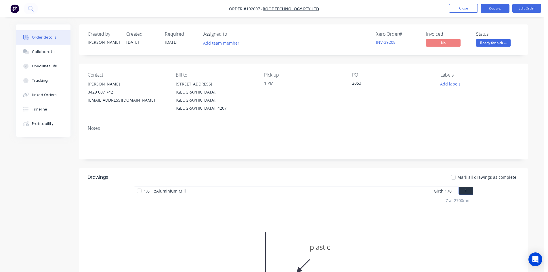
click at [500, 6] on button "Options" at bounding box center [495, 8] width 29 height 9
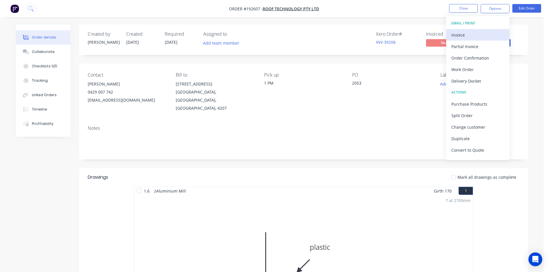
click at [481, 30] on button "Invoice" at bounding box center [477, 35] width 63 height 12
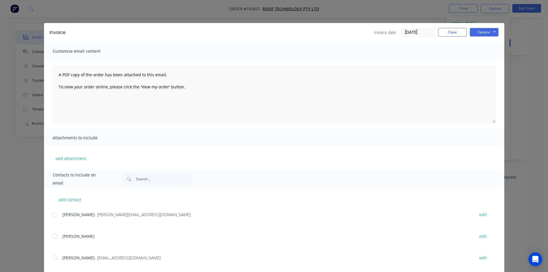
click at [54, 215] on div at bounding box center [55, 215] width 12 height 12
click at [485, 30] on button "Options" at bounding box center [484, 32] width 29 height 9
click at [485, 61] on button "Email" at bounding box center [488, 61] width 37 height 9
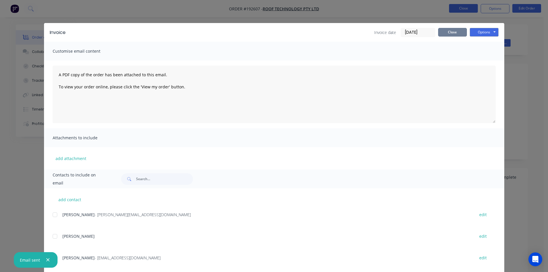
drag, startPoint x: 449, startPoint y: 30, endPoint x: 462, endPoint y: 4, distance: 29.1
click at [449, 30] on button "Close" at bounding box center [452, 32] width 29 height 9
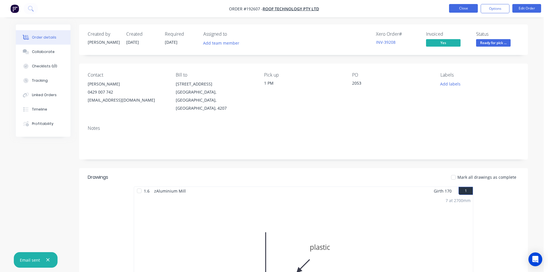
click at [463, 4] on button "Close" at bounding box center [463, 8] width 29 height 9
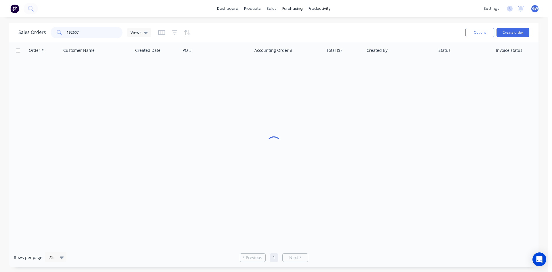
click at [91, 28] on input "192607" at bounding box center [95, 33] width 56 height 12
type input "192670"
click at [301, 74] on div "INV-39264" at bounding box center [288, 68] width 72 height 17
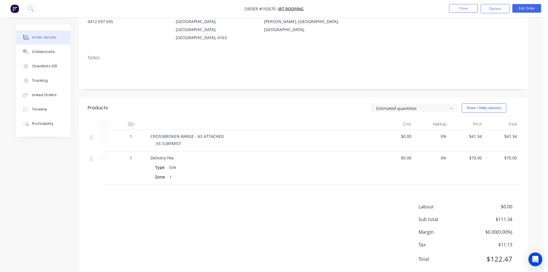
scroll to position [72, 0]
click at [490, 8] on button "Options" at bounding box center [495, 8] width 29 height 9
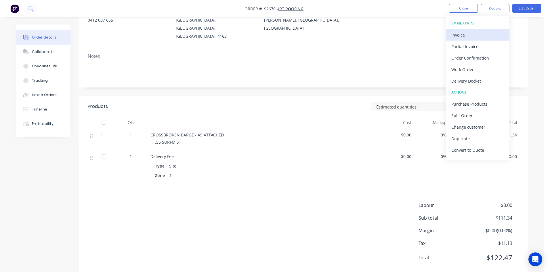
click at [482, 34] on div "Invoice" at bounding box center [477, 35] width 53 height 8
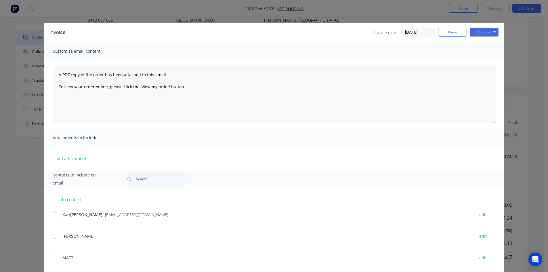
click at [52, 217] on div at bounding box center [55, 215] width 12 height 12
click at [481, 33] on button "Options" at bounding box center [484, 32] width 29 height 9
click at [482, 61] on button "Email" at bounding box center [488, 61] width 37 height 9
click at [451, 34] on button "Close" at bounding box center [452, 32] width 29 height 9
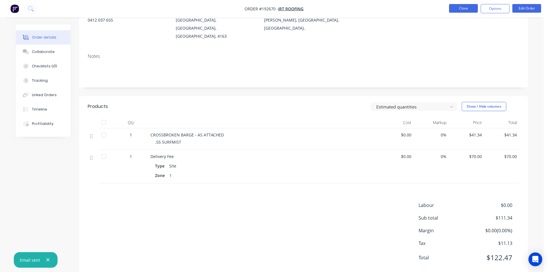
click at [462, 10] on button "Close" at bounding box center [463, 8] width 29 height 9
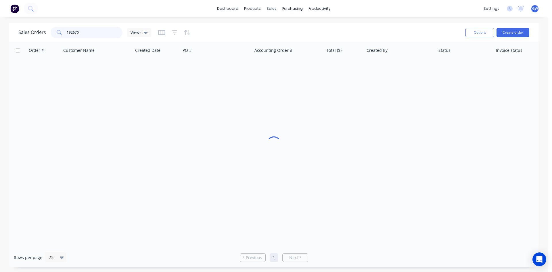
drag, startPoint x: 88, startPoint y: 35, endPoint x: 33, endPoint y: 34, distance: 55.2
click at [33, 34] on div "Sales Orders 192670 Views" at bounding box center [84, 33] width 133 height 12
type input "192462"
click at [387, 67] on div "[PERSON_NAME]" at bounding box center [398, 68] width 64 height 6
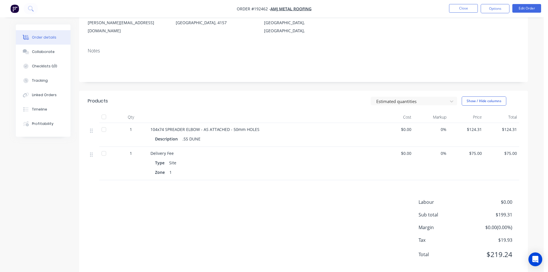
scroll to position [80, 0]
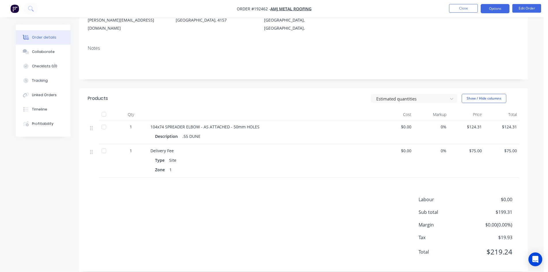
click at [499, 8] on button "Options" at bounding box center [495, 8] width 29 height 9
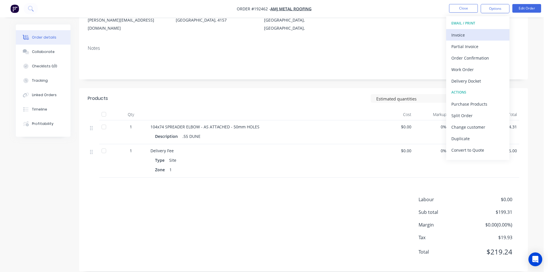
click at [475, 30] on button "Invoice" at bounding box center [477, 35] width 63 height 12
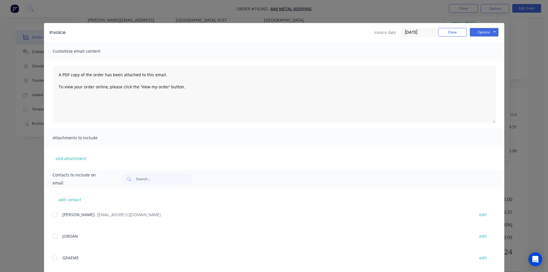
click at [53, 214] on div at bounding box center [55, 215] width 12 height 12
click at [482, 34] on button "Options" at bounding box center [484, 32] width 29 height 9
click at [487, 62] on button "Email" at bounding box center [488, 61] width 37 height 9
click at [448, 31] on button "Close" at bounding box center [452, 32] width 29 height 9
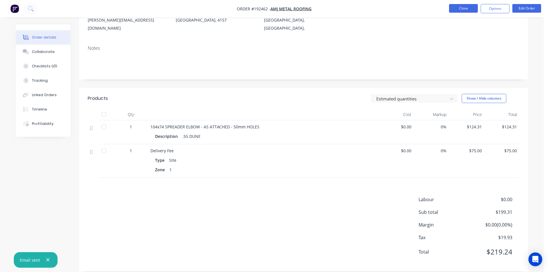
click at [460, 9] on button "Close" at bounding box center [463, 8] width 29 height 9
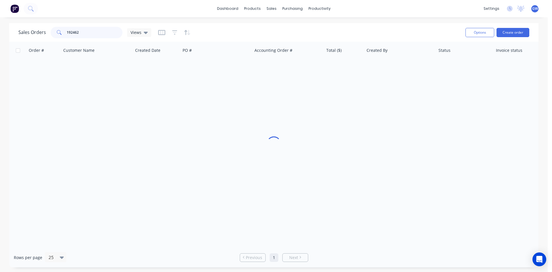
drag, startPoint x: 96, startPoint y: 31, endPoint x: 36, endPoint y: 29, distance: 60.2
click at [36, 29] on div "Sales Orders 192462 Views" at bounding box center [84, 33] width 133 height 12
type input "192490"
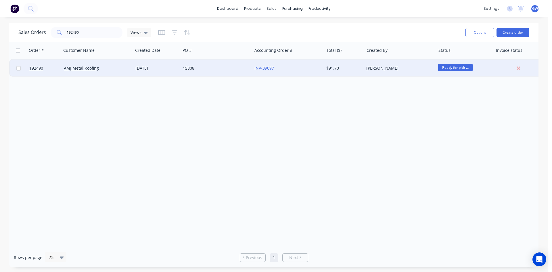
click at [342, 74] on div "$91.70" at bounding box center [344, 68] width 40 height 17
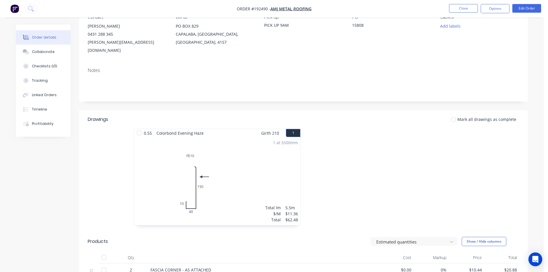
scroll to position [58, 0]
click at [498, 6] on button "Options" at bounding box center [495, 8] width 29 height 9
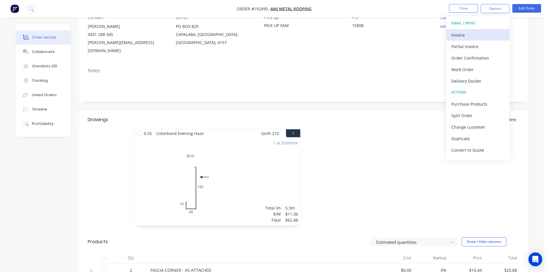
click at [483, 32] on div "Invoice" at bounding box center [477, 35] width 53 height 8
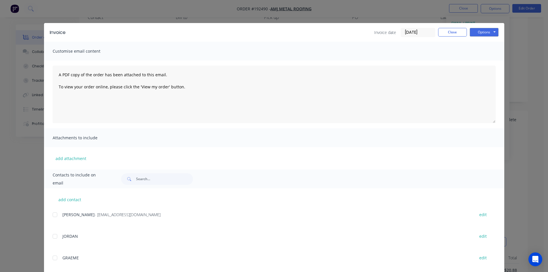
click at [57, 217] on div at bounding box center [55, 215] width 12 height 12
click at [489, 32] on button "Options" at bounding box center [484, 32] width 29 height 9
click at [486, 63] on button "Email" at bounding box center [488, 61] width 37 height 9
click at [451, 32] on button "Close" at bounding box center [452, 32] width 29 height 9
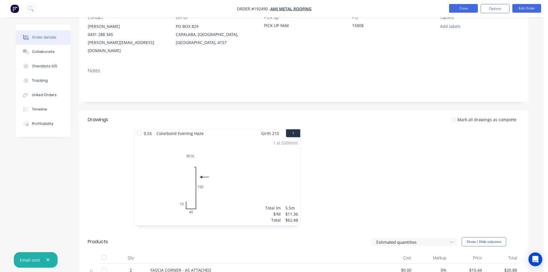
click at [461, 6] on button "Close" at bounding box center [463, 8] width 29 height 9
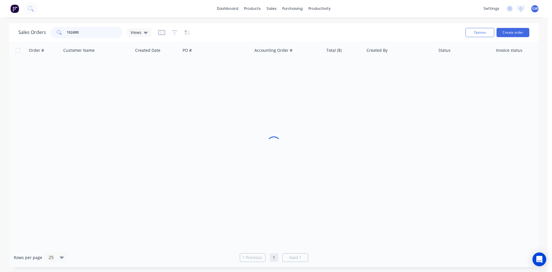
click at [91, 29] on input "192490" at bounding box center [95, 33] width 56 height 12
type input "188247"
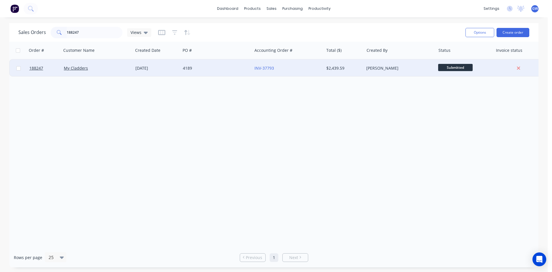
click at [384, 72] on div "Michael Himona" at bounding box center [400, 68] width 72 height 17
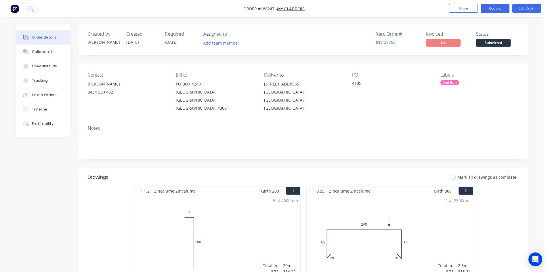
click at [491, 11] on button "Options" at bounding box center [495, 8] width 29 height 9
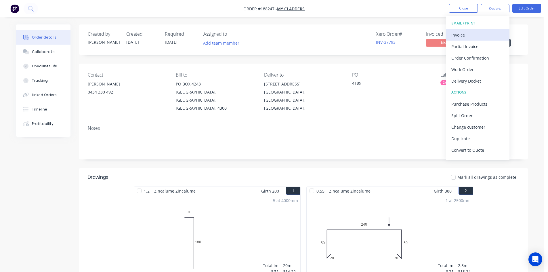
click at [480, 37] on div "Invoice" at bounding box center [477, 35] width 53 height 8
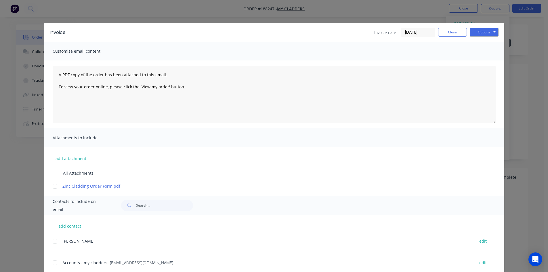
click at [55, 263] on div at bounding box center [55, 263] width 12 height 12
click at [478, 34] on button "Options" at bounding box center [484, 32] width 29 height 9
click at [480, 64] on button "Email" at bounding box center [488, 61] width 37 height 9
click at [453, 34] on button "Close" at bounding box center [452, 32] width 29 height 9
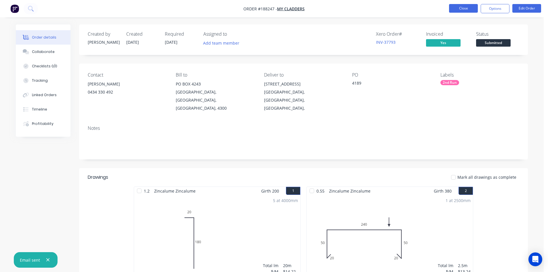
click at [460, 10] on button "Close" at bounding box center [463, 8] width 29 height 9
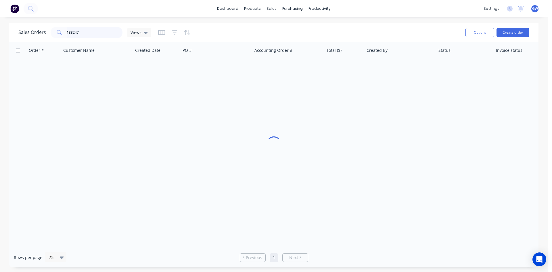
click at [90, 38] on input "188247" at bounding box center [95, 33] width 56 height 12
type input "190656"
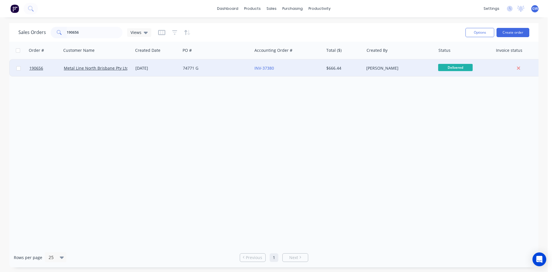
click at [345, 72] on div "$666.44" at bounding box center [344, 68] width 40 height 17
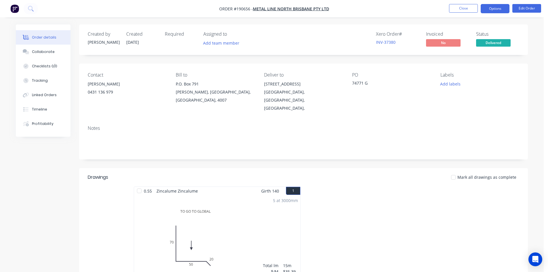
click at [497, 12] on button "Options" at bounding box center [495, 8] width 29 height 9
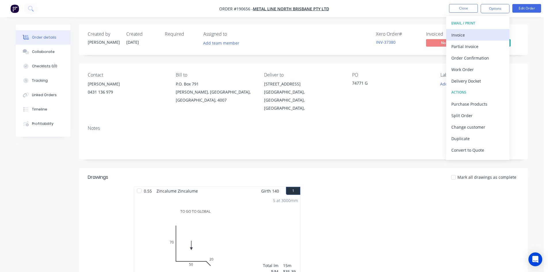
click at [475, 37] on div "Invoice" at bounding box center [477, 35] width 53 height 8
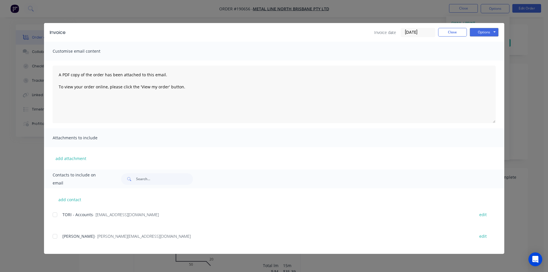
click at [59, 215] on div at bounding box center [55, 215] width 12 height 12
click at [484, 35] on button "Options" at bounding box center [484, 32] width 29 height 9
click at [59, 237] on div at bounding box center [55, 236] width 12 height 12
click at [485, 32] on button "Options" at bounding box center [484, 32] width 29 height 9
click at [484, 62] on button "Email" at bounding box center [488, 61] width 37 height 9
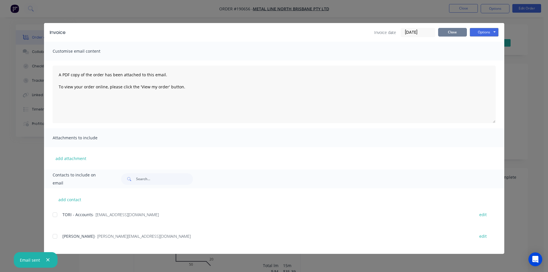
click at [457, 28] on button "Close" at bounding box center [452, 32] width 29 height 9
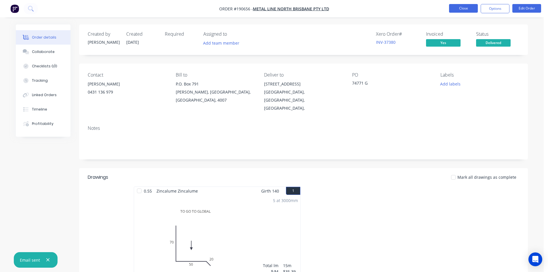
click at [469, 4] on button "Close" at bounding box center [463, 8] width 29 height 9
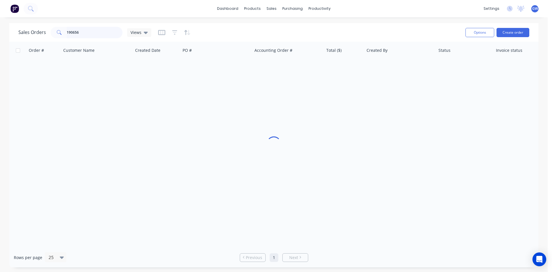
click at [86, 33] on input "190656" at bounding box center [95, 33] width 56 height 12
type input "191596"
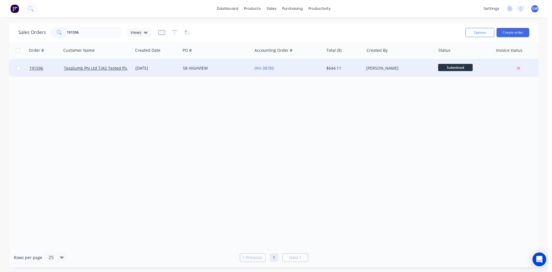
click at [318, 72] on div "INV-38785" at bounding box center [288, 68] width 72 height 17
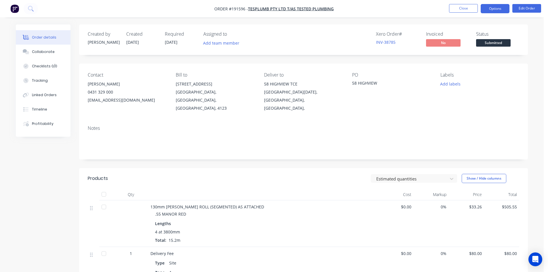
click at [495, 8] on button "Options" at bounding box center [495, 8] width 29 height 9
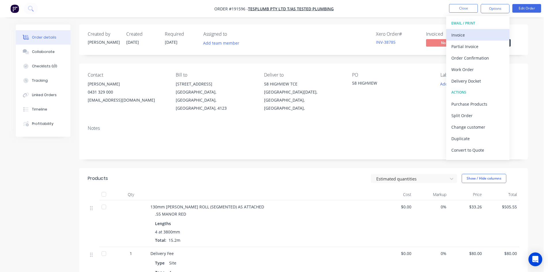
click at [479, 33] on div "Invoice" at bounding box center [477, 35] width 53 height 8
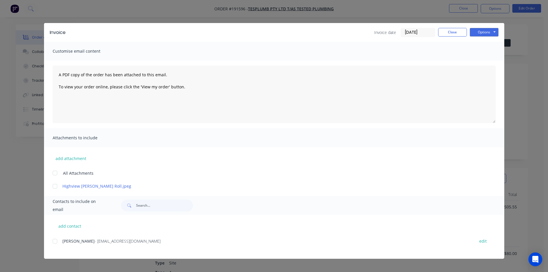
click at [55, 245] on div at bounding box center [55, 241] width 12 height 12
click at [488, 35] on button "Options" at bounding box center [484, 32] width 29 height 9
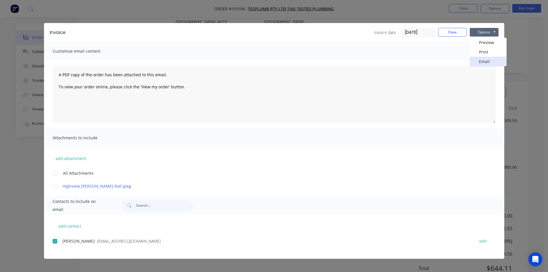
click at [485, 63] on button "Email" at bounding box center [488, 61] width 37 height 9
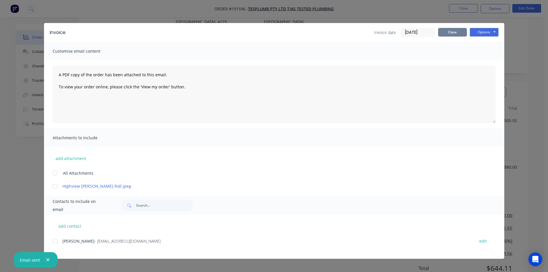
click at [455, 33] on button "Close" at bounding box center [452, 32] width 29 height 9
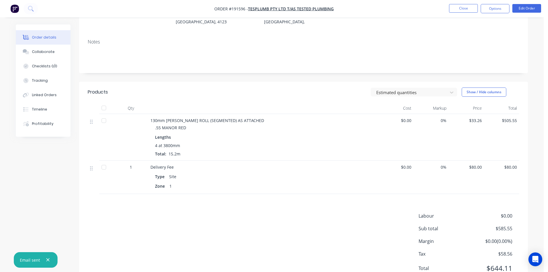
click at [466, 3] on nav "Order #191596 - Tesplumb Pty Ltd T/AS Tested Plumbing Close Options Edit Order" at bounding box center [274, 8] width 548 height 17
click at [460, 7] on button "Close" at bounding box center [463, 8] width 29 height 9
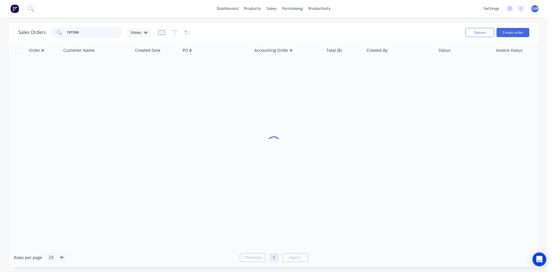
drag, startPoint x: 90, startPoint y: 28, endPoint x: 16, endPoint y: 31, distance: 74.0
click at [16, 31] on div "Sales Orders 191596 Views Options Create order" at bounding box center [274, 32] width 530 height 19
type input "192323"
click at [325, 68] on div "$0.00" at bounding box center [344, 68] width 40 height 17
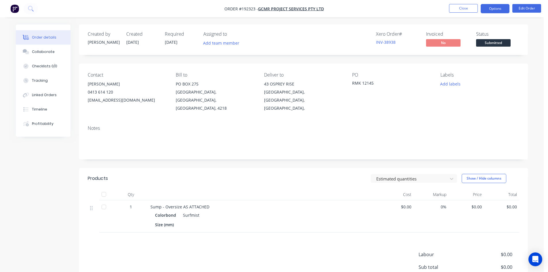
click at [497, 4] on button "Options" at bounding box center [495, 8] width 29 height 9
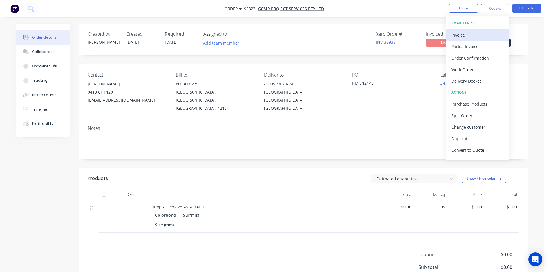
click at [482, 31] on div "Invoice" at bounding box center [477, 35] width 53 height 8
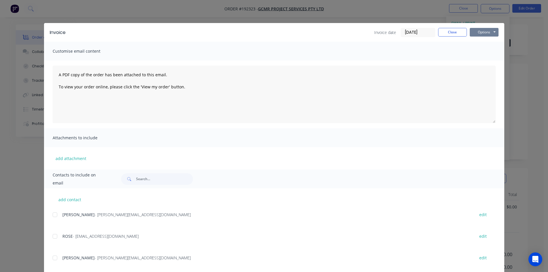
click at [486, 32] on button "Options" at bounding box center [484, 32] width 29 height 9
click at [484, 52] on button "Print" at bounding box center [488, 51] width 37 height 9
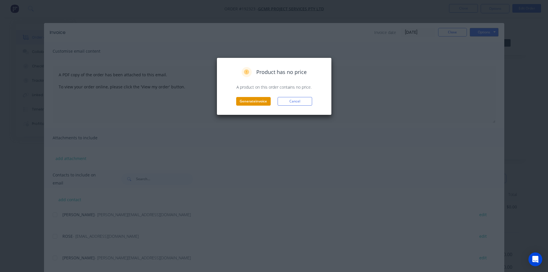
click at [253, 100] on button "Generate invoice" at bounding box center [253, 101] width 35 height 9
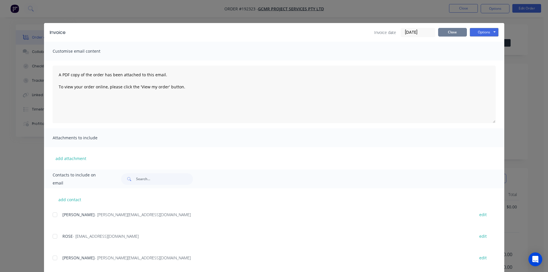
click at [453, 32] on button "Close" at bounding box center [452, 32] width 29 height 9
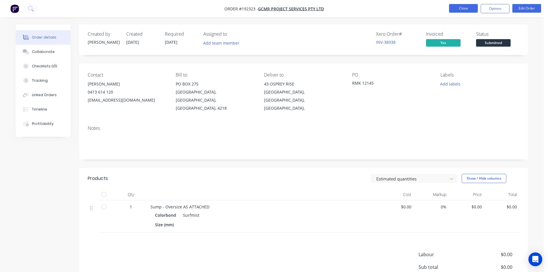
click at [467, 9] on button "Close" at bounding box center [463, 8] width 29 height 9
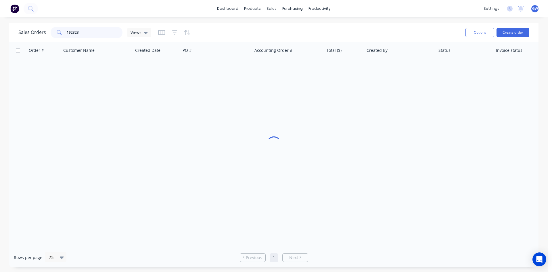
click at [102, 32] on input "192323" at bounding box center [95, 33] width 56 height 12
type input "192890"
click at [357, 65] on div "$403.21" at bounding box center [343, 68] width 34 height 6
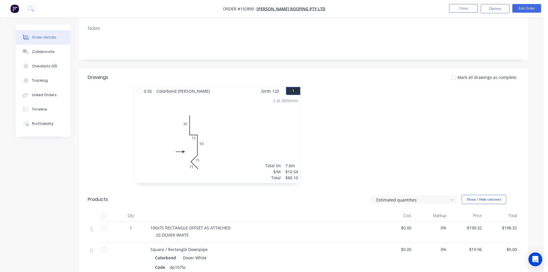
scroll to position [58, 0]
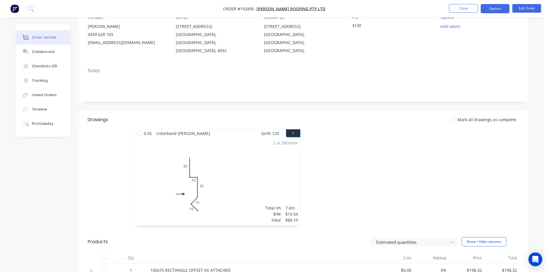
click at [490, 11] on button "Options" at bounding box center [495, 8] width 29 height 9
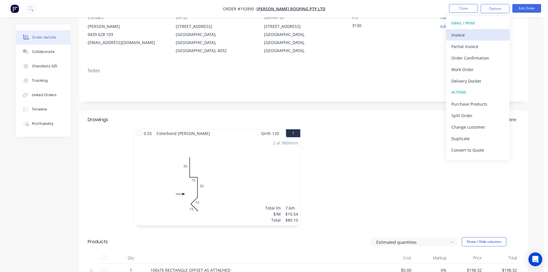
click at [480, 31] on div "Invoice" at bounding box center [477, 35] width 53 height 8
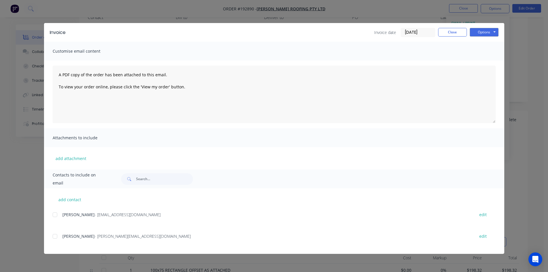
click at [58, 239] on div at bounding box center [55, 236] width 12 height 12
click at [491, 33] on button "Options" at bounding box center [484, 32] width 29 height 9
click at [483, 64] on button "Email" at bounding box center [488, 61] width 37 height 9
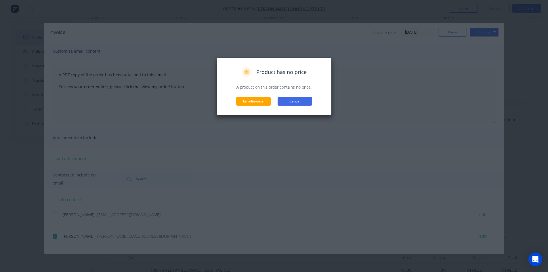
click at [296, 98] on button "Cancel" at bounding box center [295, 101] width 35 height 9
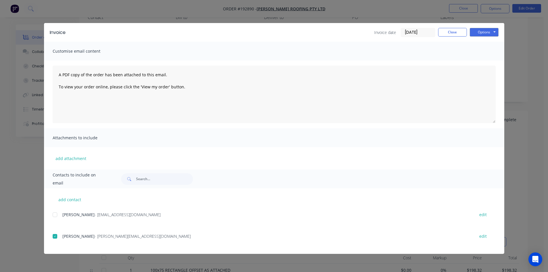
click at [299, 9] on div "Invoice Invoice date 25/09/25 Close Options Preview Print Email Customise email…" at bounding box center [274, 136] width 548 height 272
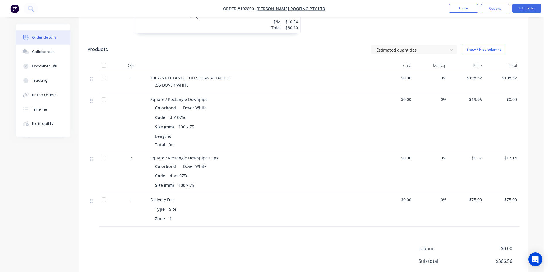
scroll to position [259, 0]
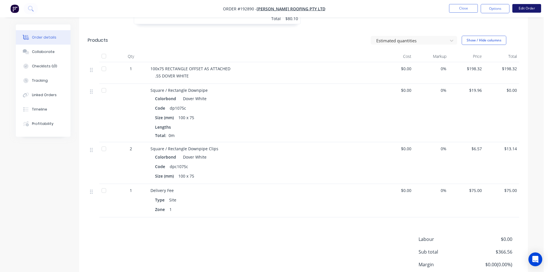
click at [523, 10] on button "Edit Order" at bounding box center [526, 8] width 29 height 9
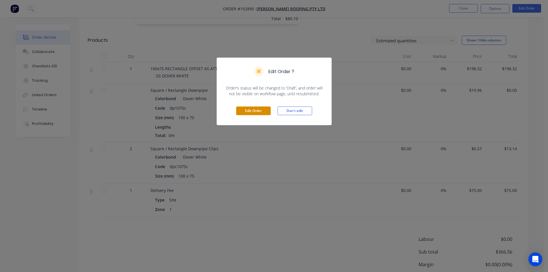
click at [253, 111] on button "Edit Order" at bounding box center [253, 110] width 35 height 9
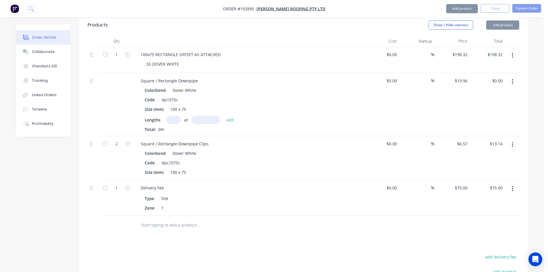
scroll to position [288, 0]
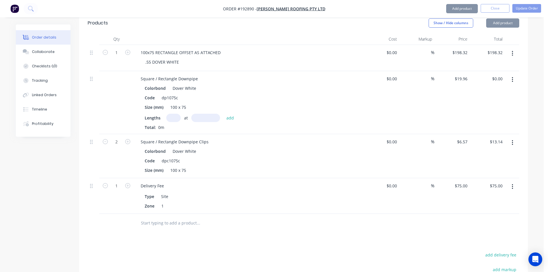
drag, startPoint x: 511, startPoint y: 63, endPoint x: 509, endPoint y: 70, distance: 7.7
click at [512, 77] on icon "button" at bounding box center [512, 80] width 1 height 6
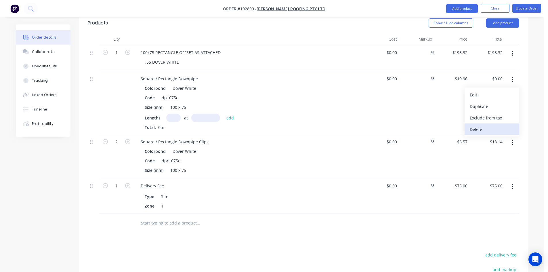
click at [488, 125] on div "Delete" at bounding box center [492, 129] width 44 height 8
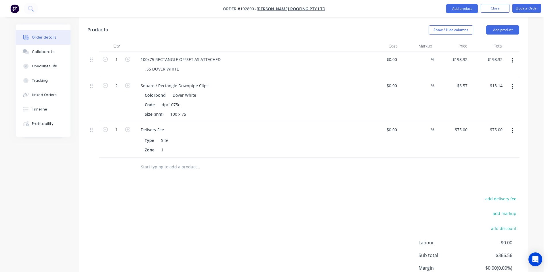
scroll to position [230, 0]
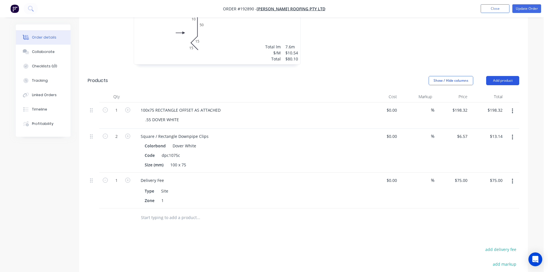
click at [506, 76] on button "Add product" at bounding box center [502, 80] width 33 height 9
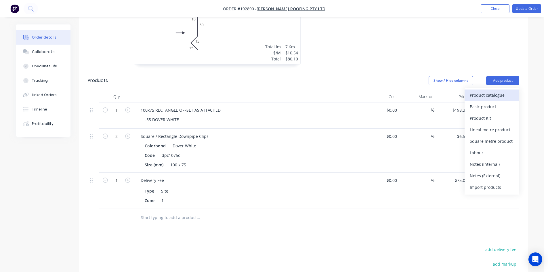
click at [497, 91] on div "Product catalogue" at bounding box center [492, 95] width 44 height 8
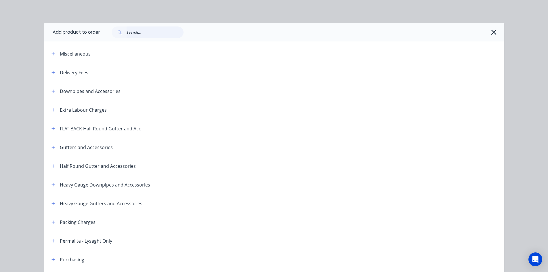
click at [143, 30] on input "text" at bounding box center [155, 32] width 57 height 12
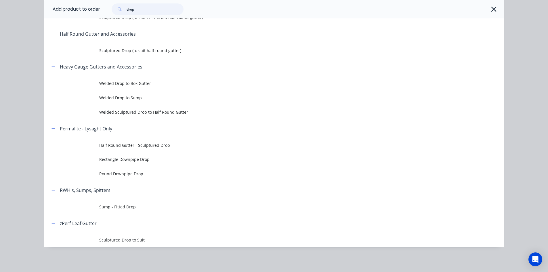
scroll to position [133, 0]
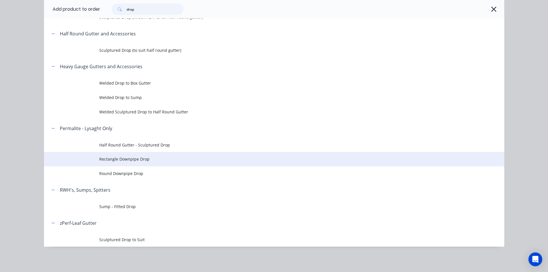
type input "drop"
click at [158, 159] on span "Rectangle Downpipe Drop" at bounding box center [261, 159] width 324 height 6
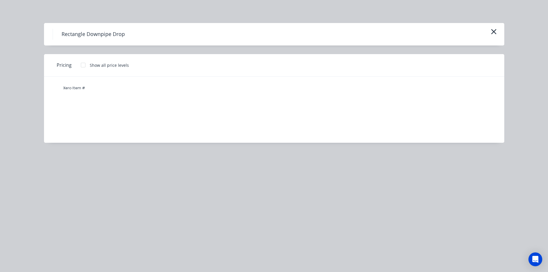
scroll to position [0, 0]
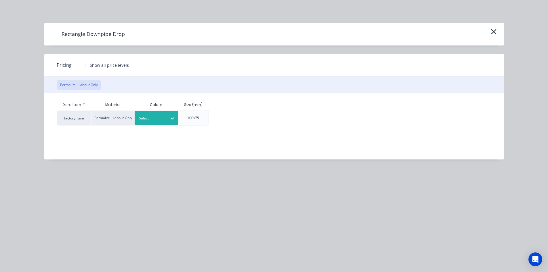
click at [165, 121] on div "Select" at bounding box center [151, 117] width 32 height 7
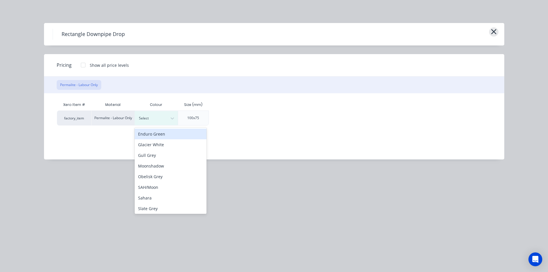
click at [496, 32] on icon "button" at bounding box center [494, 32] width 6 height 8
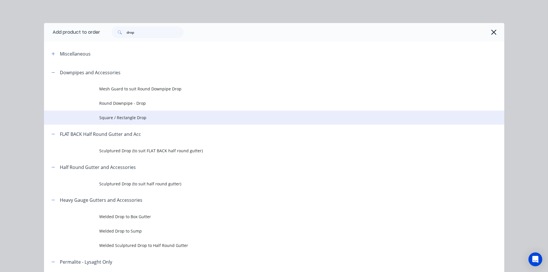
click at [148, 119] on span "Square / Rectangle Drop" at bounding box center [261, 117] width 324 height 6
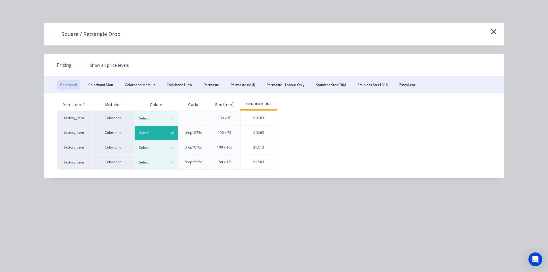
click at [168, 131] on div at bounding box center [172, 132] width 10 height 9
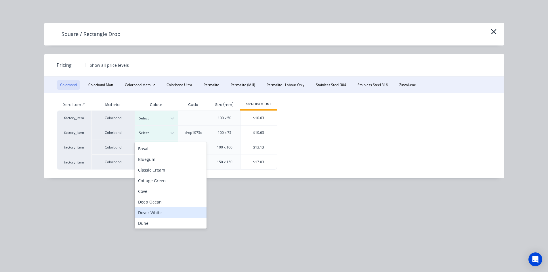
click at [161, 213] on div "Dover White" at bounding box center [171, 212] width 72 height 11
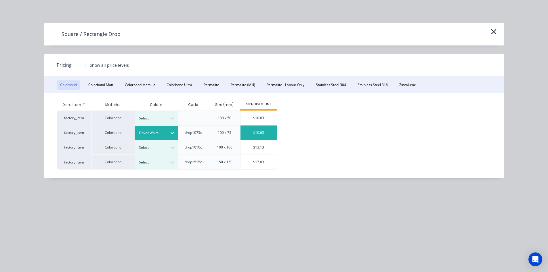
click at [257, 133] on div "$10.63" at bounding box center [258, 132] width 36 height 14
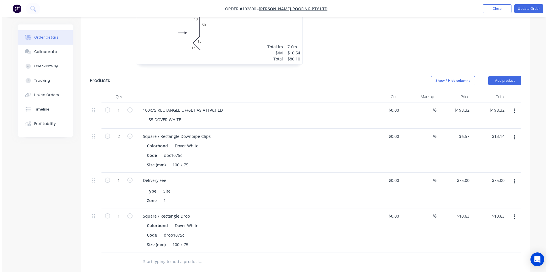
scroll to position [231, 0]
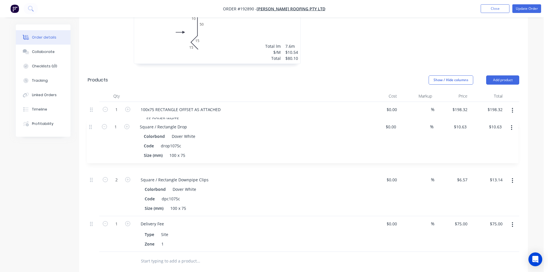
drag, startPoint x: 92, startPoint y: 199, endPoint x: 91, endPoint y: 121, distance: 78.2
click at [91, 121] on div "1 100x75 RECTANGLE OFFSET AS ATTACHED .55 DOVER WHITE $0.00 $0.00 % $198.32 $19…" at bounding box center [303, 177] width 431 height 150
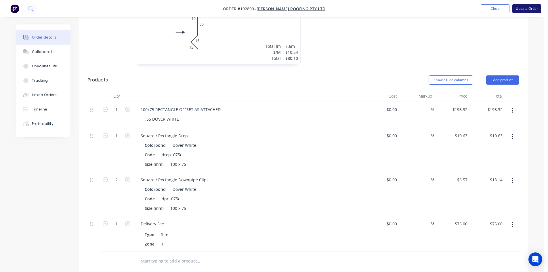
click at [530, 11] on button "Update Order" at bounding box center [526, 8] width 29 height 9
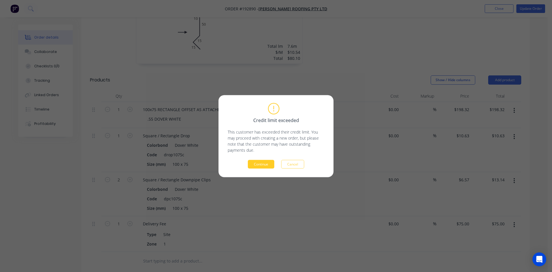
click at [251, 167] on button "Continue" at bounding box center [261, 164] width 26 height 9
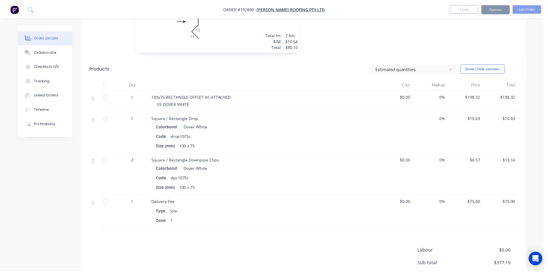
scroll to position [227, 0]
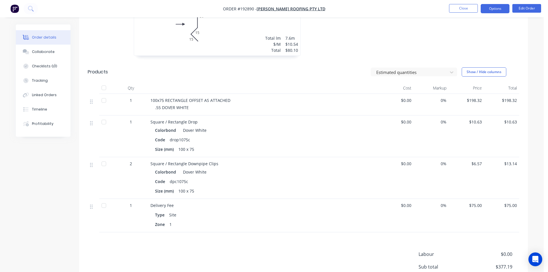
click at [495, 11] on button "Options" at bounding box center [495, 8] width 29 height 9
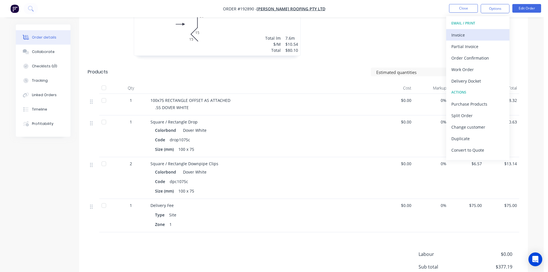
click at [480, 35] on div "Invoice" at bounding box center [477, 35] width 53 height 8
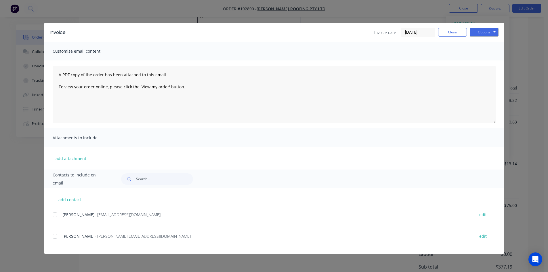
click at [53, 238] on div at bounding box center [55, 236] width 12 height 12
click at [492, 32] on button "Options" at bounding box center [484, 32] width 29 height 9
click at [484, 62] on button "Email" at bounding box center [488, 61] width 37 height 9
click at [457, 30] on button "Close" at bounding box center [452, 32] width 29 height 9
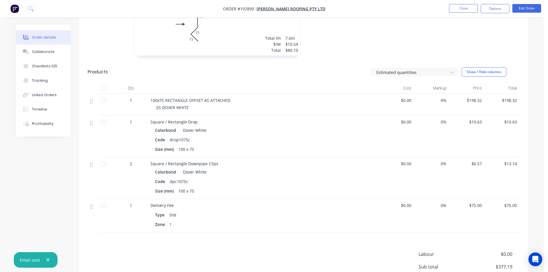
click at [468, 3] on nav "Order #192890 - Webber Roofing Pty Ltd Close Options Edit Order" at bounding box center [274, 8] width 548 height 17
click at [461, 9] on button "Close" at bounding box center [463, 8] width 29 height 9
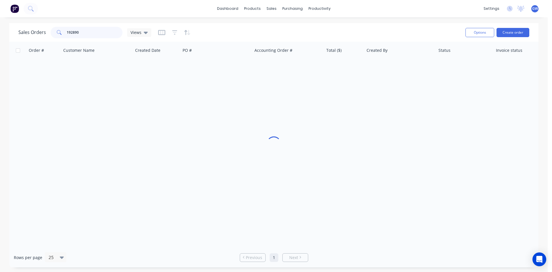
drag, startPoint x: 98, startPoint y: 30, endPoint x: 43, endPoint y: 32, distance: 54.4
click at [43, 32] on div "Sales Orders 192890 Views" at bounding box center [84, 33] width 133 height 12
type input "192973"
click at [374, 66] on div "[PERSON_NAME]" at bounding box center [398, 68] width 64 height 6
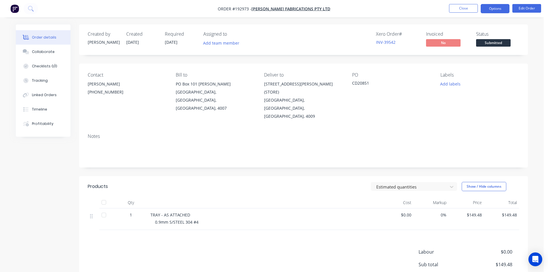
click at [492, 9] on button "Options" at bounding box center [495, 8] width 29 height 9
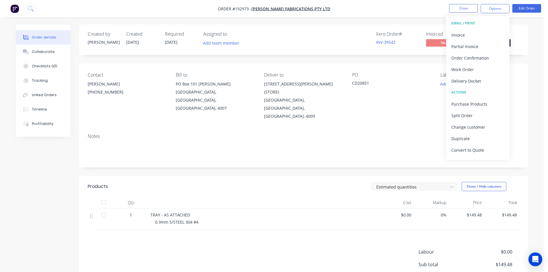
click at [474, 32] on div "Invoice" at bounding box center [477, 35] width 53 height 8
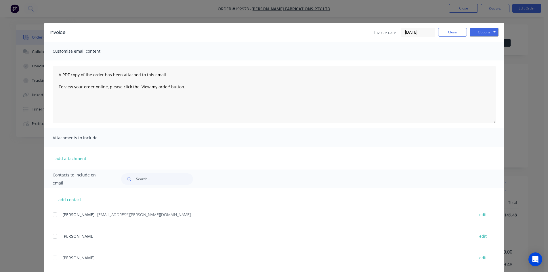
drag, startPoint x: 54, startPoint y: 218, endPoint x: 345, endPoint y: 101, distance: 313.8
click at [54, 218] on div at bounding box center [55, 215] width 12 height 12
click at [492, 31] on button "Options" at bounding box center [484, 32] width 29 height 9
click at [483, 61] on button "Email" at bounding box center [488, 61] width 37 height 9
click at [447, 32] on button "Close" at bounding box center [452, 32] width 29 height 9
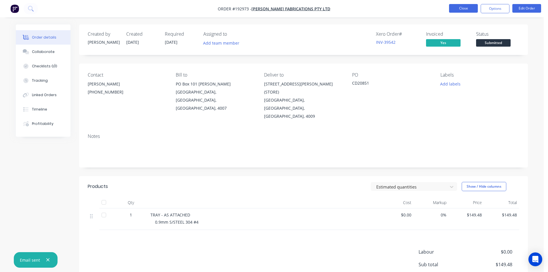
click at [459, 4] on button "Close" at bounding box center [463, 8] width 29 height 9
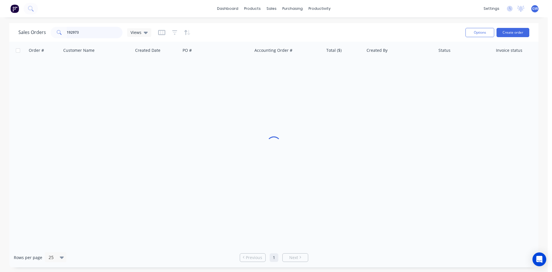
click at [88, 29] on input "192973" at bounding box center [95, 33] width 56 height 12
type input "193155"
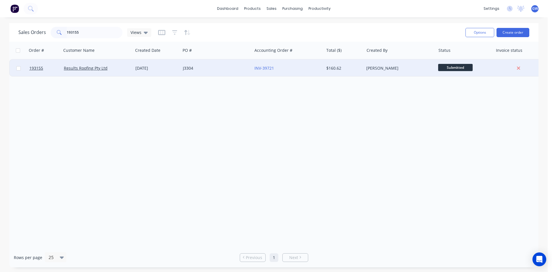
click at [233, 73] on div "J3304" at bounding box center [217, 68] width 72 height 17
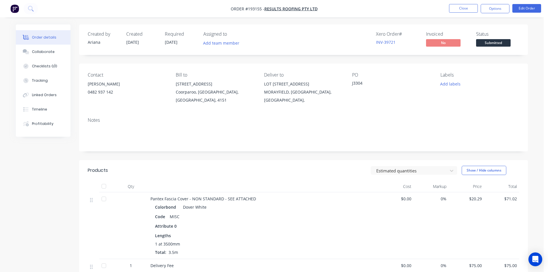
drag, startPoint x: 233, startPoint y: 73, endPoint x: 222, endPoint y: 81, distance: 13.4
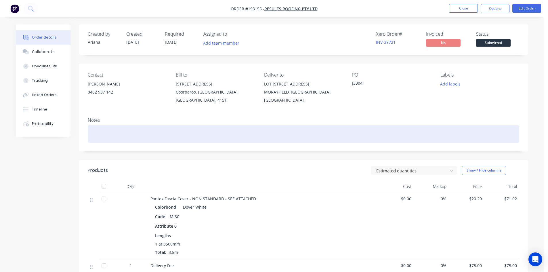
drag, startPoint x: 222, startPoint y: 81, endPoint x: 192, endPoint y: 137, distance: 63.5
click at [192, 137] on div at bounding box center [303, 134] width 431 height 18
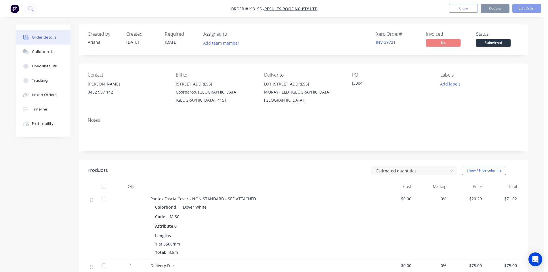
click at [294, 160] on header "Products Estimated quantities Show / Hide columns" at bounding box center [303, 170] width 449 height 21
click at [491, 13] on button "Options" at bounding box center [495, 8] width 29 height 9
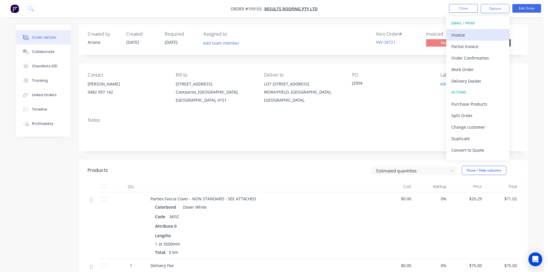
click at [483, 38] on div "Invoice" at bounding box center [477, 35] width 53 height 8
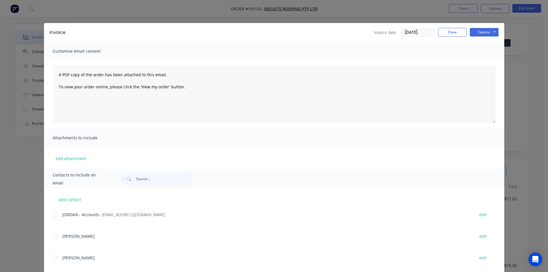
click at [51, 215] on div at bounding box center [55, 215] width 12 height 12
click at [479, 29] on button "Options" at bounding box center [484, 32] width 29 height 9
click at [485, 62] on button "Email" at bounding box center [488, 61] width 37 height 9
drag, startPoint x: 444, startPoint y: 34, endPoint x: 453, endPoint y: 9, distance: 26.1
click at [444, 33] on button "Close" at bounding box center [452, 32] width 29 height 9
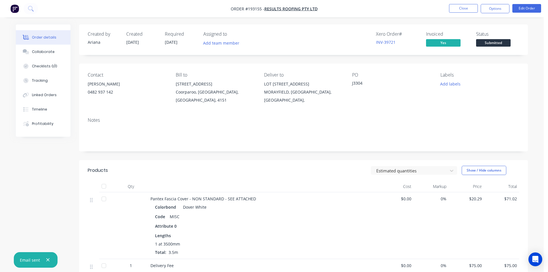
click at [459, 3] on nav "Order #193155 - Results Roofing Pty Ltd Close Options Edit Order" at bounding box center [274, 8] width 548 height 17
click at [460, 8] on button "Close" at bounding box center [463, 8] width 29 height 9
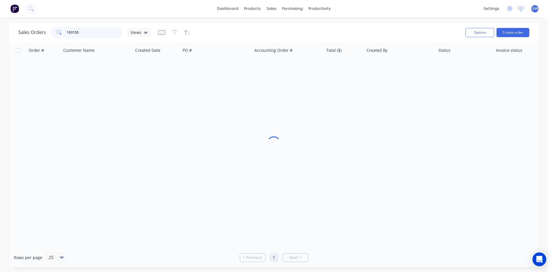
click at [44, 33] on div "Sales Orders 193155 Views" at bounding box center [84, 33] width 133 height 12
type input "193117"
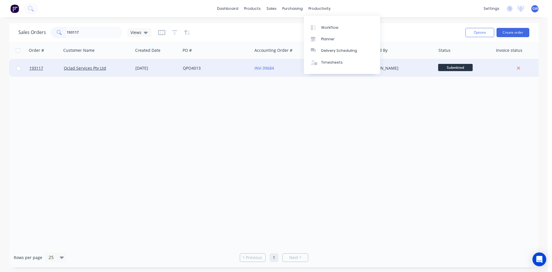
click at [410, 69] on div "[PERSON_NAME]" at bounding box center [398, 68] width 64 height 6
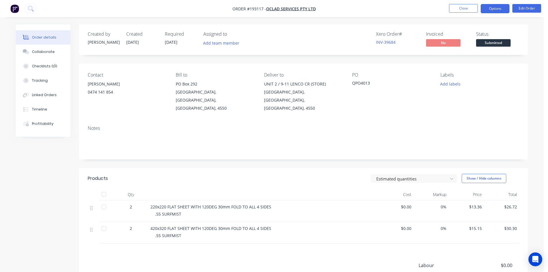
click at [506, 8] on button "Options" at bounding box center [495, 8] width 29 height 9
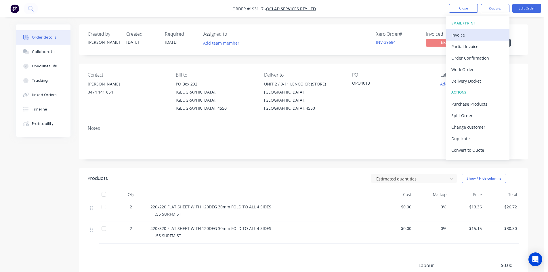
click at [476, 30] on button "Invoice" at bounding box center [477, 35] width 63 height 12
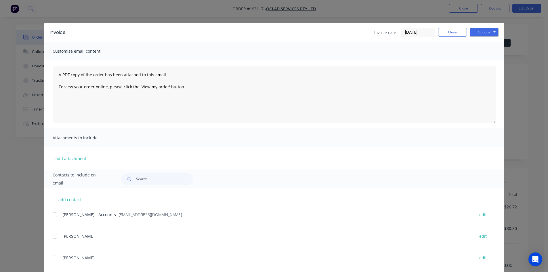
click at [55, 215] on div at bounding box center [55, 215] width 12 height 12
click at [483, 33] on button "Options" at bounding box center [484, 32] width 29 height 9
click at [488, 62] on button "Email" at bounding box center [488, 61] width 37 height 9
click at [460, 32] on button "Close" at bounding box center [452, 32] width 29 height 9
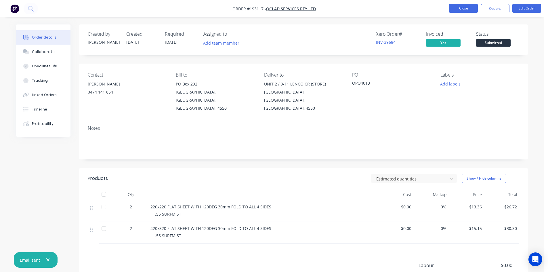
click at [458, 9] on button "Close" at bounding box center [463, 8] width 29 height 9
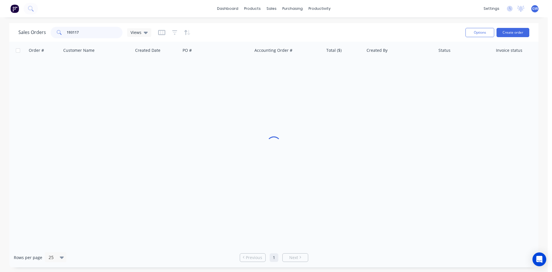
drag, startPoint x: 88, startPoint y: 29, endPoint x: 15, endPoint y: 33, distance: 72.9
click at [15, 33] on div "Sales Orders 193117 Views Options Create order" at bounding box center [274, 32] width 530 height 19
type input "193076"
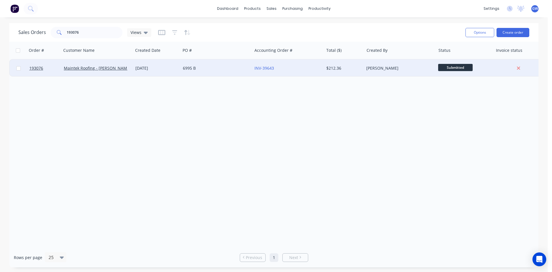
click at [342, 70] on div "$212.36" at bounding box center [343, 68] width 34 height 6
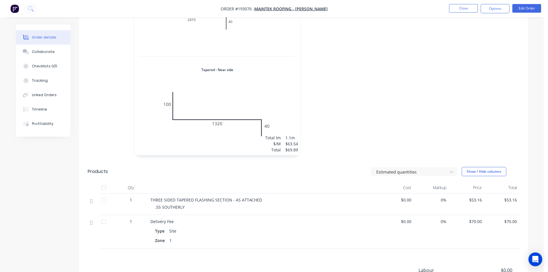
scroll to position [230, 0]
click at [500, 12] on button "Options" at bounding box center [495, 8] width 29 height 9
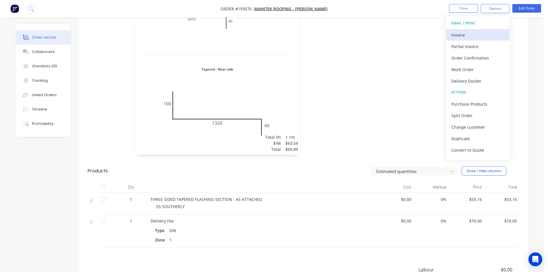
click at [482, 37] on div "Invoice" at bounding box center [477, 35] width 53 height 8
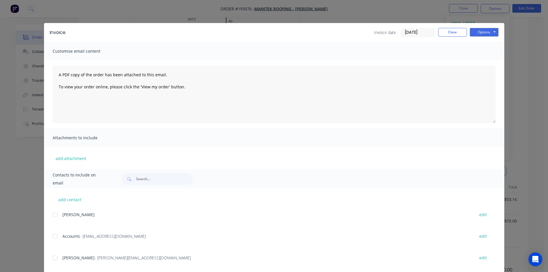
click at [56, 234] on div at bounding box center [55, 236] width 12 height 12
click at [57, 258] on div at bounding box center [55, 258] width 12 height 12
click at [488, 29] on button "Options" at bounding box center [484, 32] width 29 height 9
click at [486, 55] on button "Print" at bounding box center [488, 51] width 37 height 9
click at [54, 236] on div at bounding box center [55, 236] width 12 height 12
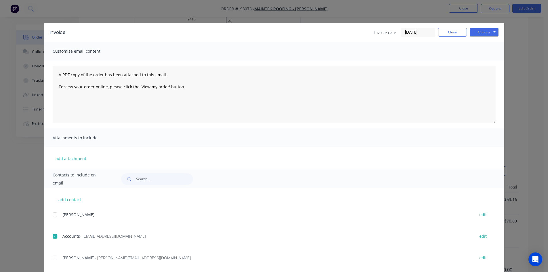
click at [57, 257] on div at bounding box center [55, 258] width 12 height 12
click at [482, 33] on button "Options" at bounding box center [484, 32] width 29 height 9
click at [481, 62] on button "Email" at bounding box center [488, 61] width 37 height 9
click at [450, 30] on button "Close" at bounding box center [452, 32] width 29 height 9
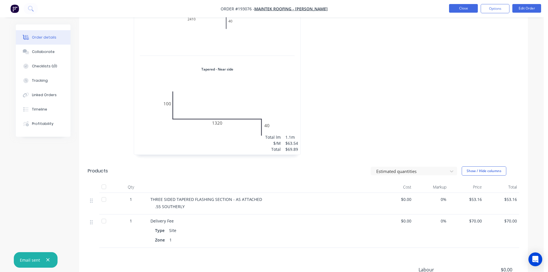
click at [474, 8] on button "Close" at bounding box center [463, 8] width 29 height 9
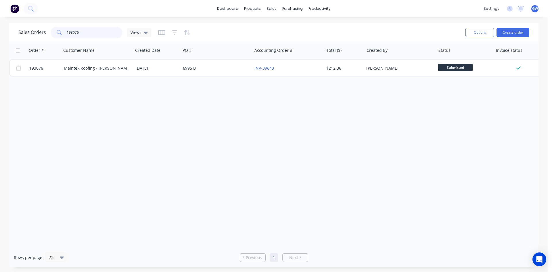
drag, startPoint x: 94, startPoint y: 33, endPoint x: 49, endPoint y: 34, distance: 44.6
click at [49, 34] on div "Sales Orders 193076 Views" at bounding box center [84, 33] width 133 height 12
type input "192943"
click at [387, 69] on div "[PERSON_NAME]" at bounding box center [398, 68] width 64 height 6
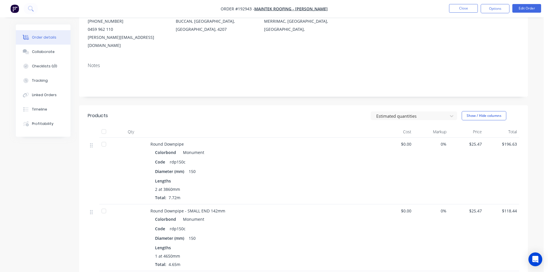
scroll to position [29, 0]
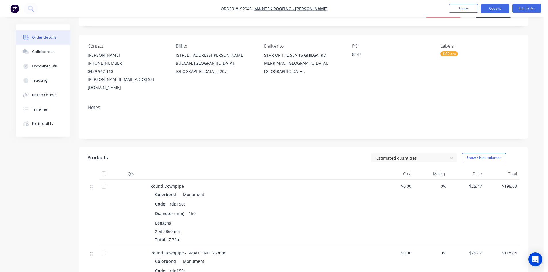
click at [492, 11] on button "Options" at bounding box center [495, 8] width 29 height 9
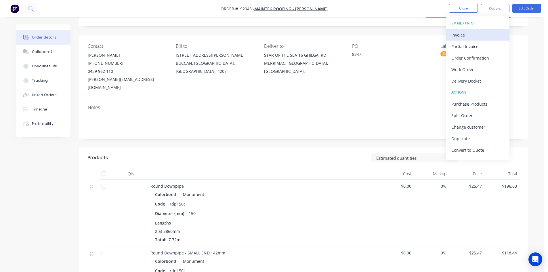
click at [476, 37] on div "Invoice" at bounding box center [477, 35] width 53 height 8
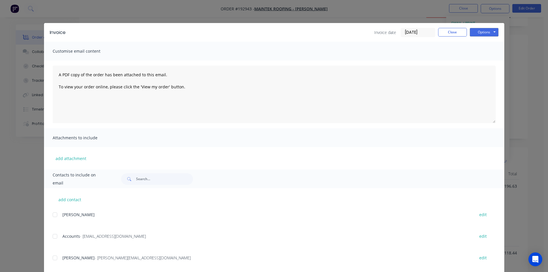
click at [54, 241] on div at bounding box center [55, 236] width 12 height 12
click at [53, 256] on div at bounding box center [55, 258] width 12 height 12
click at [493, 33] on button "Options" at bounding box center [484, 32] width 29 height 9
click at [491, 59] on button "Email" at bounding box center [488, 61] width 37 height 9
click at [459, 32] on button "Close" at bounding box center [452, 32] width 29 height 9
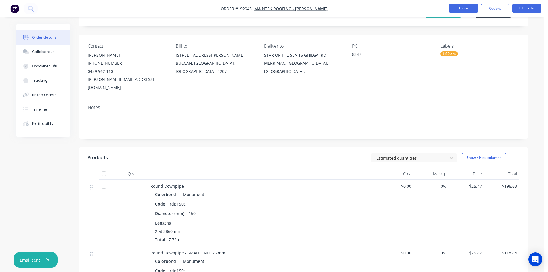
click at [472, 5] on button "Close" at bounding box center [463, 8] width 29 height 9
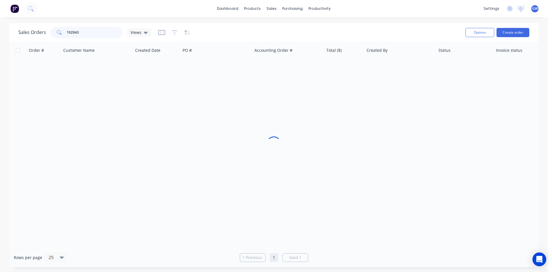
click at [101, 29] on input "192943" at bounding box center [95, 33] width 56 height 12
type input "193135"
click at [372, 66] on div "[PERSON_NAME]" at bounding box center [398, 68] width 64 height 6
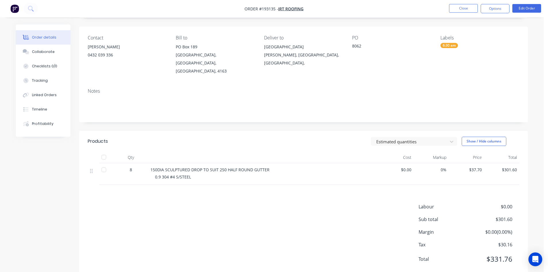
scroll to position [39, 0]
click at [499, 12] on button "Options" at bounding box center [495, 8] width 29 height 9
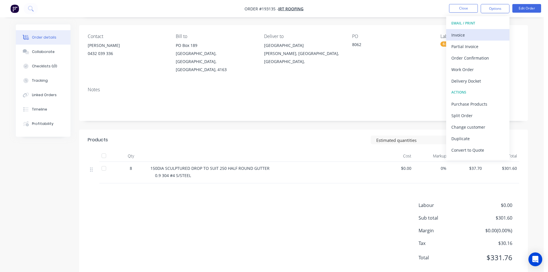
click at [478, 31] on div "Invoice" at bounding box center [477, 35] width 53 height 8
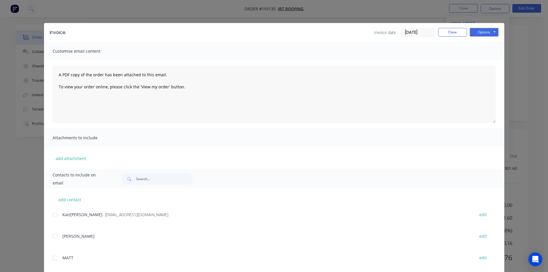
click at [56, 215] on div at bounding box center [55, 215] width 12 height 12
click at [488, 29] on button "Options" at bounding box center [484, 32] width 29 height 9
click at [474, 61] on button "Email" at bounding box center [488, 61] width 37 height 9
click at [447, 33] on button "Close" at bounding box center [452, 32] width 29 height 9
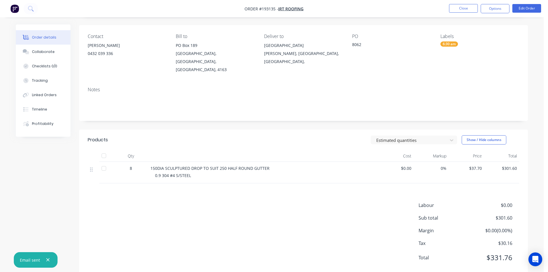
click at [472, 3] on nav "Order #193135 - IRT Roofing Close Options Edit Order" at bounding box center [274, 8] width 548 height 17
click at [467, 7] on button "Close" at bounding box center [463, 8] width 29 height 9
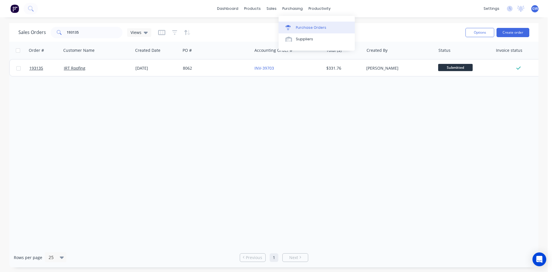
click at [298, 32] on link "Purchase Orders" at bounding box center [317, 28] width 76 height 12
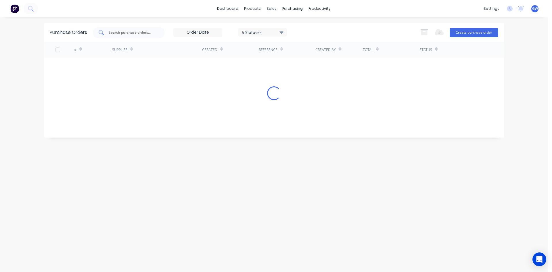
click at [124, 33] on input "text" at bounding box center [132, 33] width 48 height 6
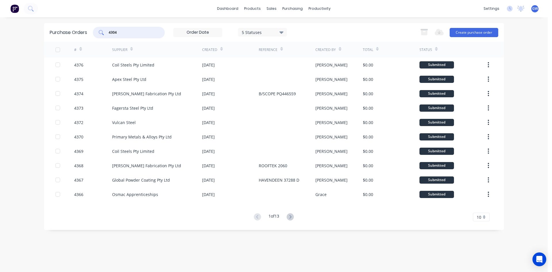
type input "4304"
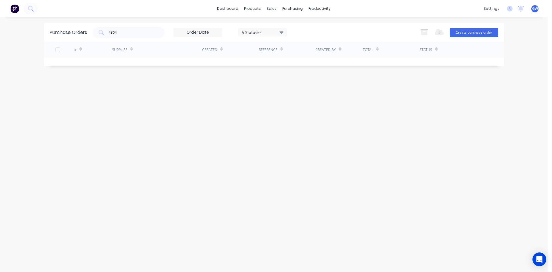
click at [271, 35] on div "5 Statuses" at bounding box center [262, 32] width 49 height 9
click at [302, 59] on div at bounding box center [301, 59] width 12 height 12
click at [339, 26] on div "Purchase Orders 4304 7 Statuses 7 Statuses Export to Excel (XLSX) Create purcha…" at bounding box center [274, 32] width 460 height 19
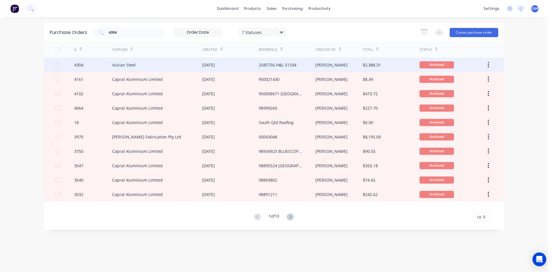
click at [349, 65] on div "Hayden" at bounding box center [339, 65] width 47 height 14
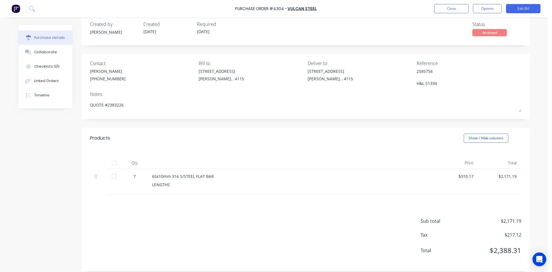
scroll to position [14, 0]
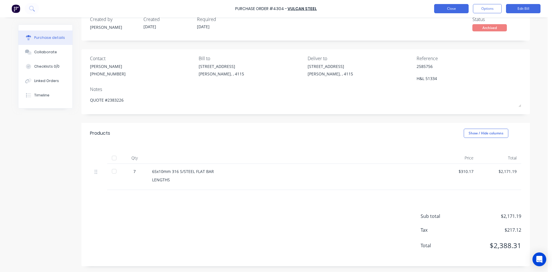
click at [443, 5] on button "Close" at bounding box center [451, 8] width 35 height 9
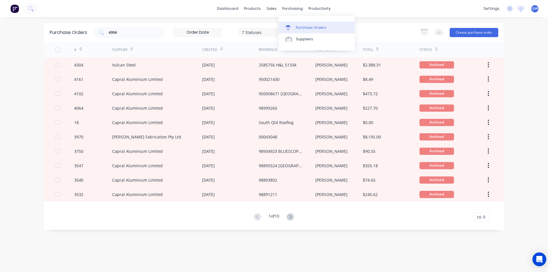
click at [309, 31] on link "Purchase Orders" at bounding box center [317, 28] width 76 height 12
click at [308, 29] on div "Purchase Orders" at bounding box center [311, 27] width 30 height 5
drag, startPoint x: 150, startPoint y: 18, endPoint x: 142, endPoint y: 9, distance: 12.1
click at [145, 12] on div "dashboard products sales purchasing productivity dashboard products Product Cat…" at bounding box center [274, 136] width 548 height 272
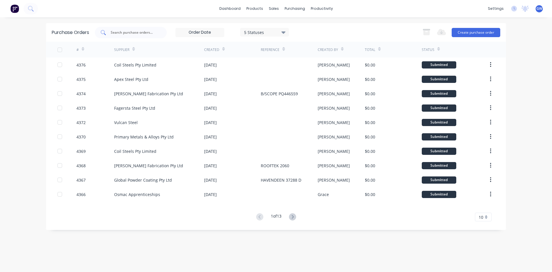
click at [137, 35] on input "text" at bounding box center [134, 33] width 48 height 6
type input "4362"
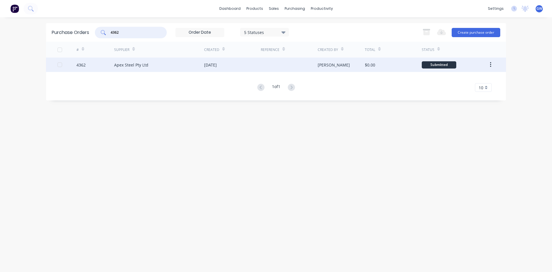
click at [246, 66] on div "[DATE]" at bounding box center [232, 65] width 57 height 14
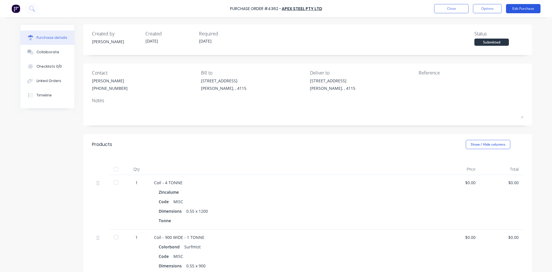
click at [525, 9] on button "Edit Purchase" at bounding box center [523, 8] width 35 height 9
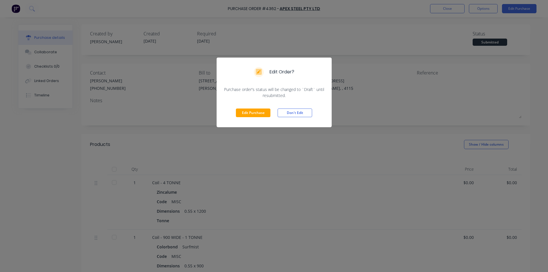
click at [250, 118] on div "Edit Purchase Don't Edit" at bounding box center [274, 112] width 115 height 29
click at [250, 114] on button "Edit Purchase" at bounding box center [253, 112] width 35 height 9
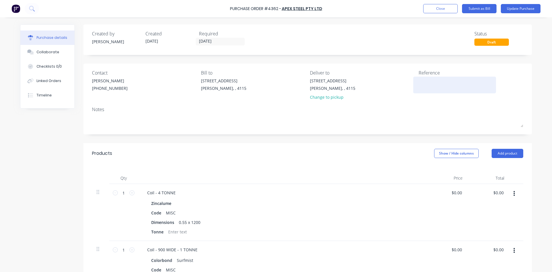
click at [438, 81] on textarea at bounding box center [455, 84] width 72 height 13
type textarea "457284"
click at [278, 53] on div "Created by Hayden Created 23/09/25 Required 24/09/25 Status Draft" at bounding box center [307, 39] width 449 height 30
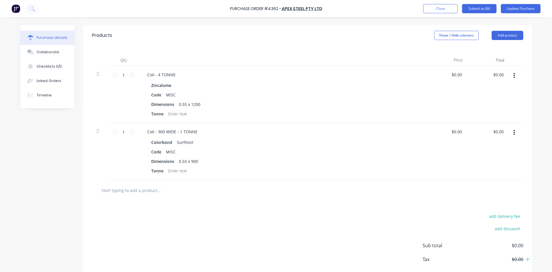
scroll to position [144, 0]
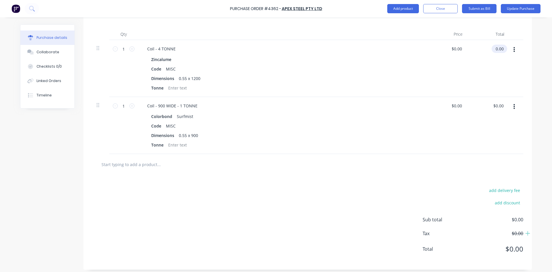
click at [495, 49] on input "0.00" at bounding box center [498, 49] width 13 height 8
click at [495, 49] on input "0.00" at bounding box center [499, 49] width 11 height 8
type input "7647.72"
type input "$7,647.72"
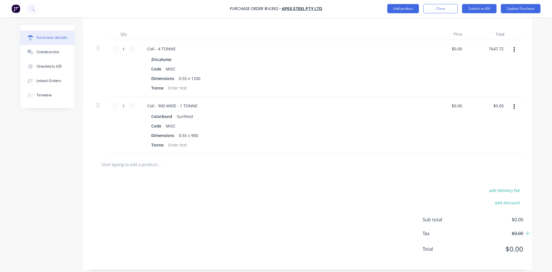
type input "$7,647.72"
click at [432, 96] on div "$7,647.72 $0.00" at bounding box center [447, 68] width 42 height 57
click at [500, 107] on input "0.00" at bounding box center [498, 106] width 13 height 8
click at [500, 107] on input "0.00" at bounding box center [499, 106] width 11 height 8
type input "2814"
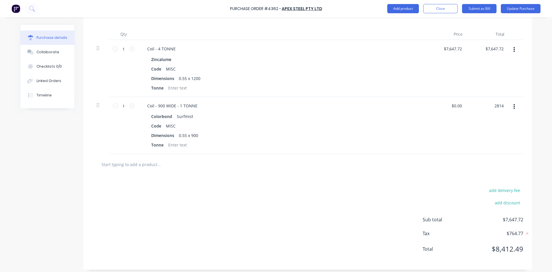
type input "$2,814.00"
click at [396, 210] on div "add delivery fee add discount Sub total $7,647.72 Tax $764.77 Total $8,412.49" at bounding box center [307, 222] width 449 height 95
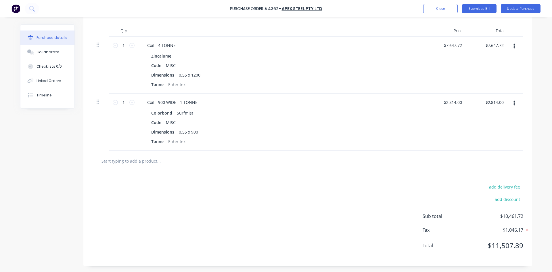
scroll to position [0, 0]
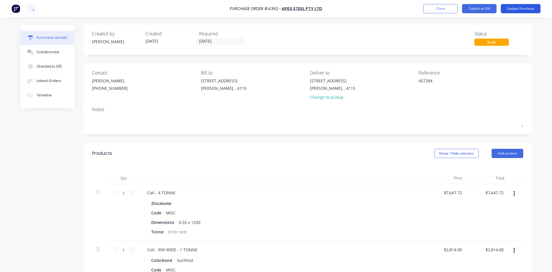
click at [517, 10] on button "Update Purchase" at bounding box center [521, 8] width 40 height 9
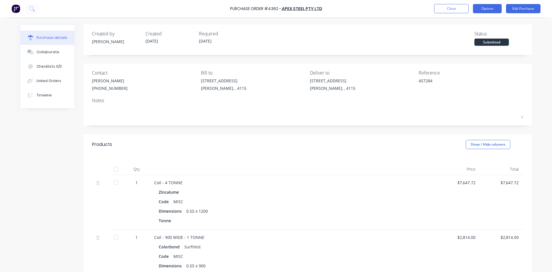
click at [487, 11] on button "Options" at bounding box center [487, 8] width 29 height 9
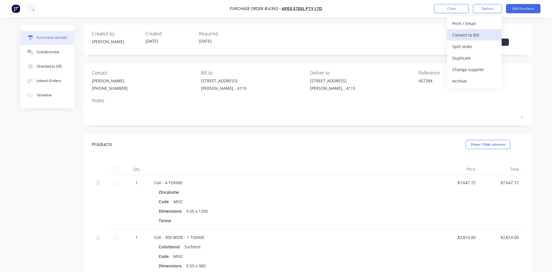
click at [474, 34] on div "Convert to Bill" at bounding box center [474, 35] width 44 height 8
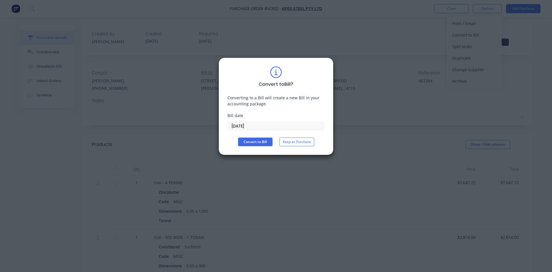
click at [263, 124] on input "[DATE]" at bounding box center [276, 126] width 97 height 9
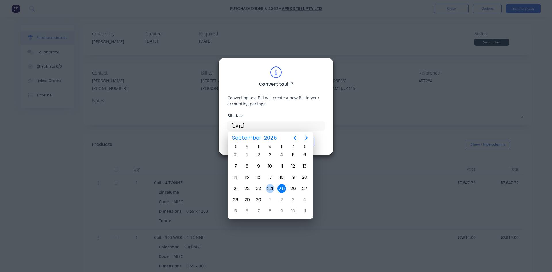
click at [274, 190] on div "24" at bounding box center [270, 188] width 9 height 9
type input "[DATE]"
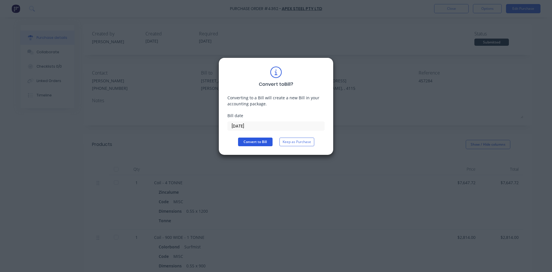
click at [260, 145] on button "Convert to Bill" at bounding box center [255, 141] width 35 height 9
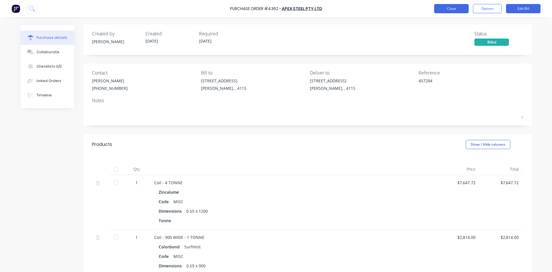
click at [448, 10] on button "Close" at bounding box center [451, 8] width 35 height 9
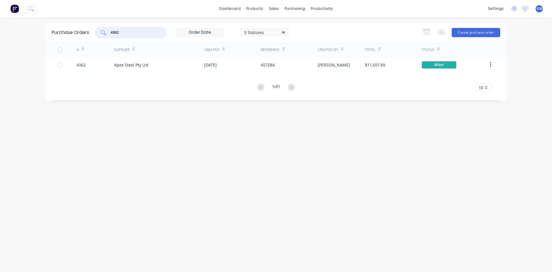
drag, startPoint x: 129, startPoint y: 32, endPoint x: 99, endPoint y: 31, distance: 29.9
click at [99, 31] on div "4362" at bounding box center [131, 33] width 72 height 12
type input "4360"
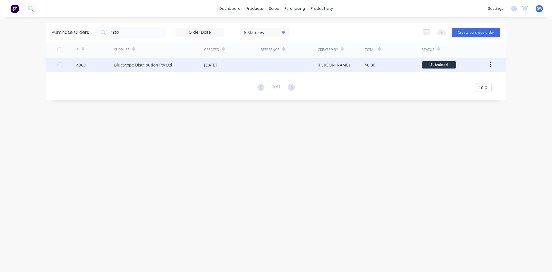
click at [357, 70] on div "Hayden" at bounding box center [341, 65] width 47 height 14
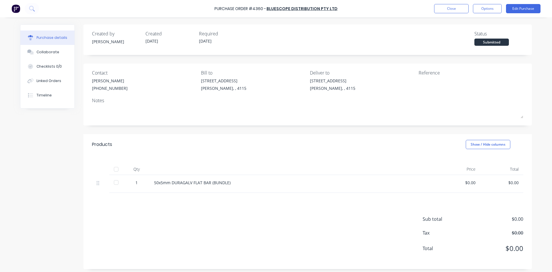
click at [529, 14] on div "Purchase Order #4360 - Bluescope Distribution Pty Ltd Close Options Edit Purcha…" at bounding box center [276, 8] width 552 height 17
click at [526, 8] on button "Edit Purchase" at bounding box center [523, 8] width 35 height 9
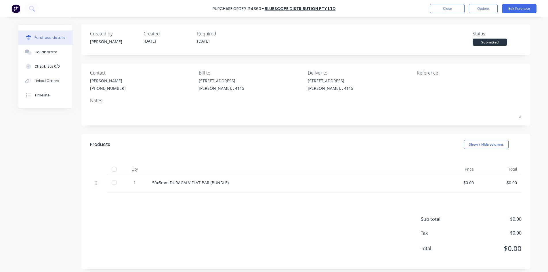
click at [531, 5] on div "Edit Order? Purchase order's status will be changed to `Draft` until resubmitte…" at bounding box center [274, 136] width 548 height 272
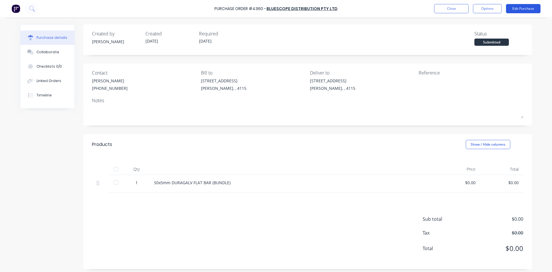
click at [526, 6] on button "Edit Purchase" at bounding box center [523, 8] width 35 height 9
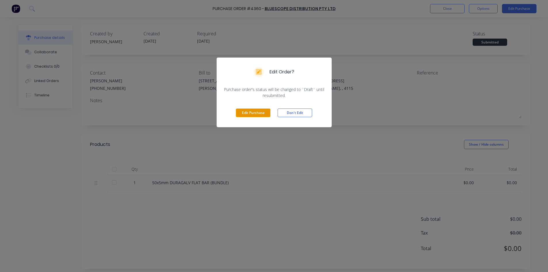
click at [255, 116] on button "Edit Purchase" at bounding box center [253, 112] width 35 height 9
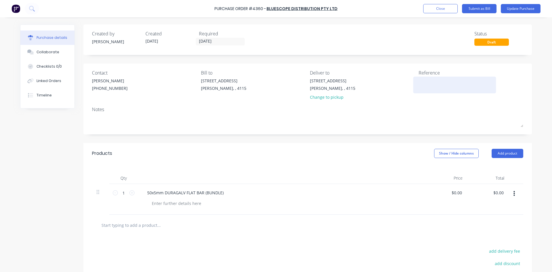
click at [431, 84] on textarea at bounding box center [455, 84] width 72 height 13
drag, startPoint x: 441, startPoint y: 85, endPoint x: 444, endPoint y: 88, distance: 4.1
click at [441, 85] on textarea at bounding box center [455, 84] width 72 height 13
type textarea "57689818"
click at [377, 138] on div "Created by Hayden Created 23/09/25 Required 24/09/25 Status Draft Contact HAYDE…" at bounding box center [307, 177] width 449 height 306
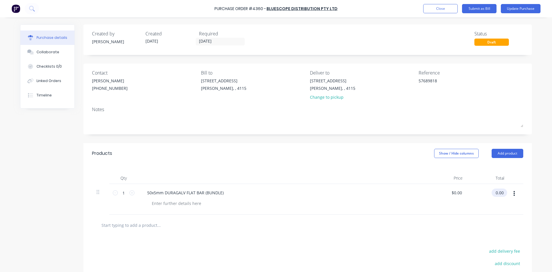
click at [500, 191] on input "0.00" at bounding box center [498, 192] width 13 height 8
click at [500, 191] on input "0.00" at bounding box center [499, 192] width 11 height 8
type input "1674.90"
type input "$1,674.90"
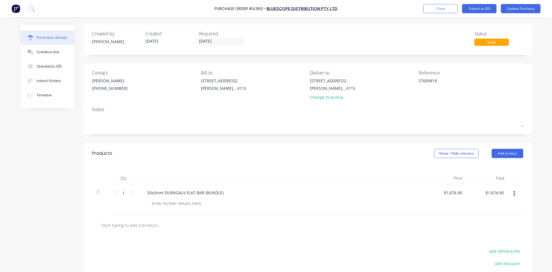
click at [304, 150] on div "Products Show / Hide columns Add product" at bounding box center [307, 153] width 449 height 21
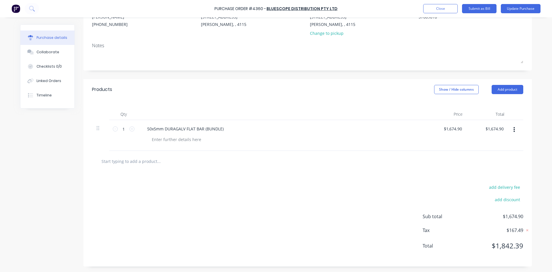
scroll to position [64, 0]
click at [518, 90] on button "Add product" at bounding box center [508, 89] width 32 height 9
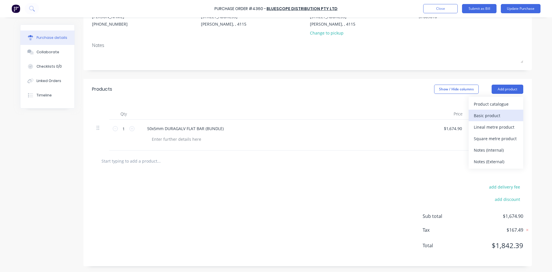
click at [501, 112] on div "Basic product" at bounding box center [496, 115] width 44 height 8
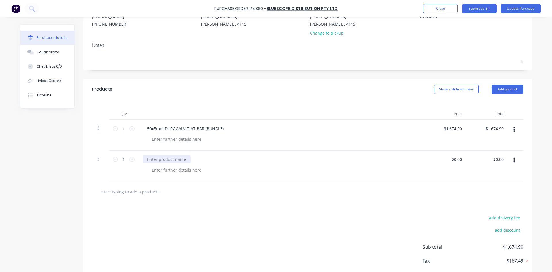
drag, startPoint x: 167, startPoint y: 160, endPoint x: 174, endPoint y: 163, distance: 7.9
click at [167, 160] on div at bounding box center [167, 159] width 48 height 8
type input "$0.00"
type input "0"
type input "90"
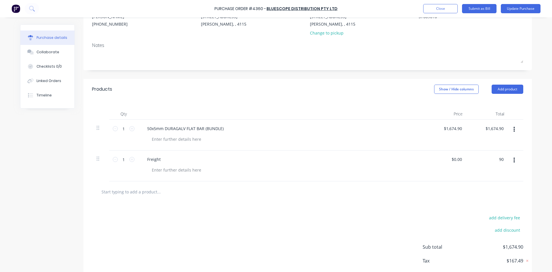
type input "$90.00"
click at [254, 88] on div "Products Show / Hide columns Add product" at bounding box center [307, 89] width 449 height 21
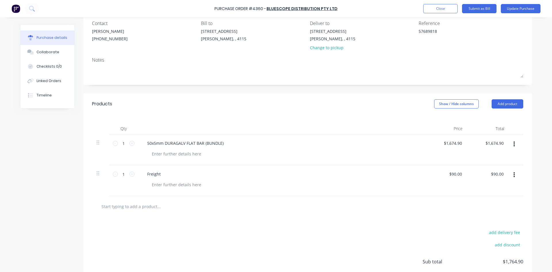
scroll to position [0, 0]
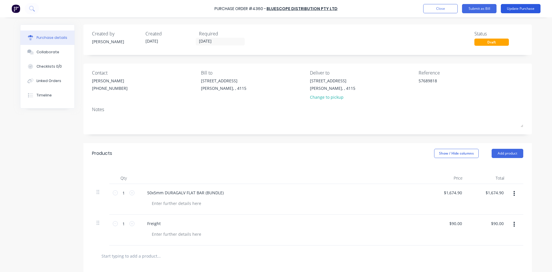
click at [517, 11] on button "Update Purchase" at bounding box center [521, 8] width 40 height 9
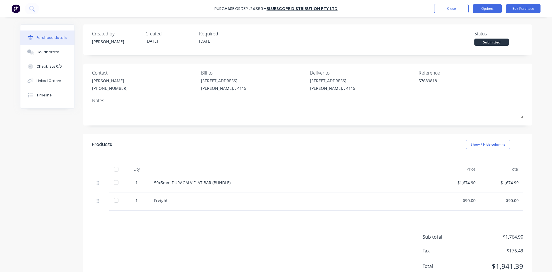
click at [490, 8] on button "Options" at bounding box center [487, 8] width 29 height 9
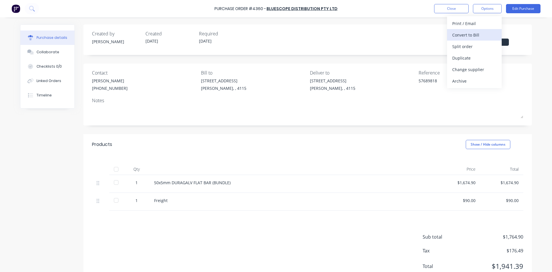
click at [478, 32] on div "Convert to Bill" at bounding box center [474, 35] width 44 height 8
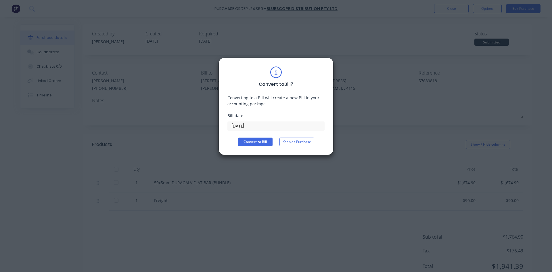
click at [241, 122] on input "[DATE]" at bounding box center [276, 126] width 97 height 9
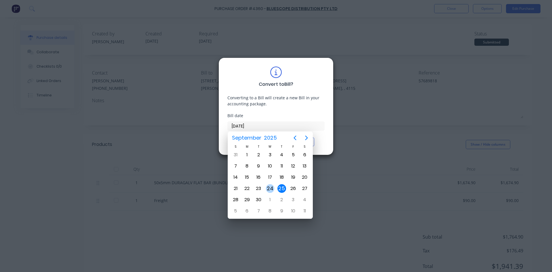
click at [272, 190] on div "24" at bounding box center [270, 188] width 9 height 9
type input "[DATE]"
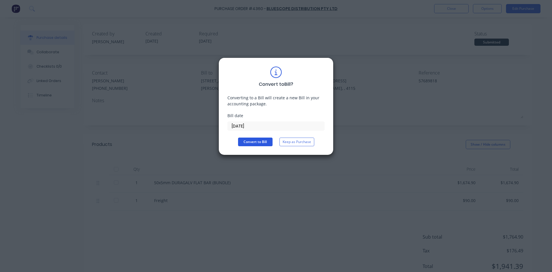
click at [262, 140] on button "Convert to Bill" at bounding box center [255, 141] width 35 height 9
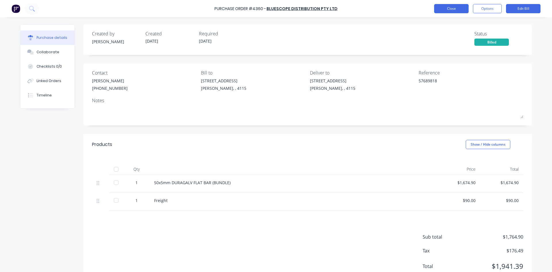
click at [461, 8] on button "Close" at bounding box center [451, 8] width 35 height 9
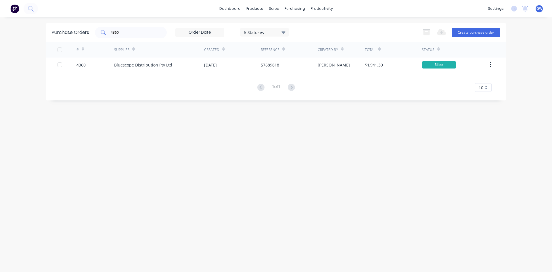
click at [146, 32] on input "4360" at bounding box center [134, 33] width 48 height 6
drag, startPoint x: 299, startPoint y: 39, endPoint x: 288, endPoint y: 38, distance: 10.9
click at [299, 39] on div "Suppliers" at bounding box center [306, 39] width 17 height 5
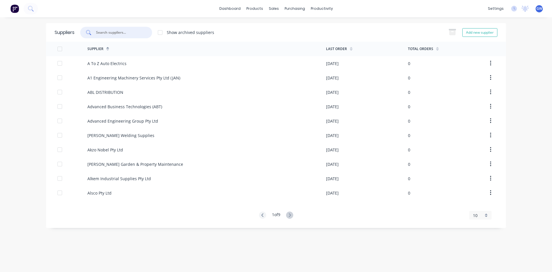
click at [136, 34] on input "text" at bounding box center [119, 33] width 48 height 6
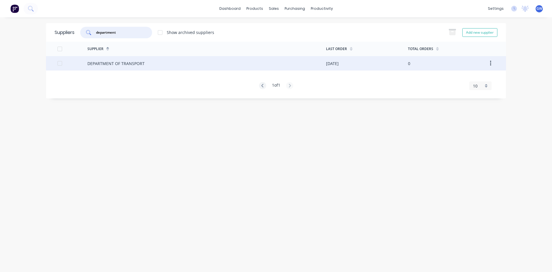
type input "department"
click at [177, 62] on div "DEPARTMENT OF TRANSPORT" at bounding box center [206, 63] width 239 height 14
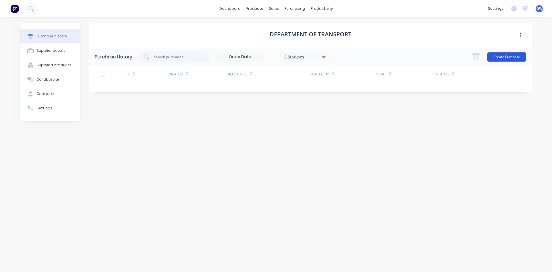
click at [501, 58] on button "Create Purchase" at bounding box center [507, 56] width 39 height 9
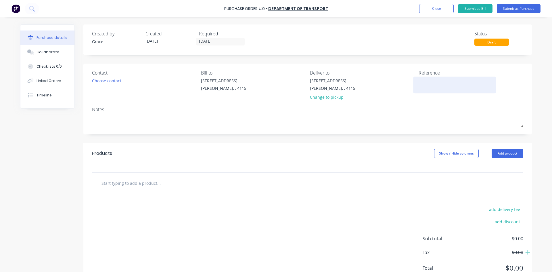
click at [440, 83] on textarea at bounding box center [455, 84] width 72 height 13
type textarea "QFM89Z"
click at [400, 146] on div "Products Show / Hide columns Add product" at bounding box center [307, 153] width 449 height 21
click at [501, 156] on button "Add product" at bounding box center [508, 153] width 32 height 9
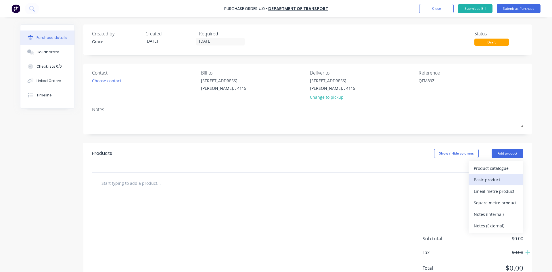
click at [499, 181] on div "Basic product" at bounding box center [496, 179] width 44 height 8
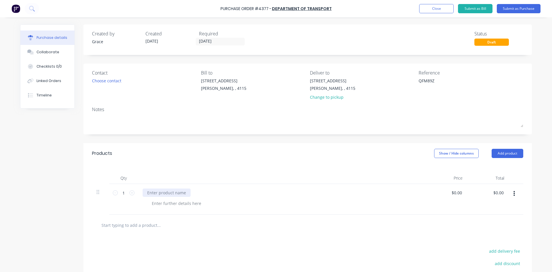
click at [163, 194] on div at bounding box center [167, 192] width 48 height 8
click at [359, 141] on div "Created by Grace Created 25/09/25 Required 25/09/25 Status Draft Contact Choose…" at bounding box center [307, 177] width 449 height 306
click at [492, 194] on input "0.00" at bounding box center [498, 192] width 13 height 8
click at [494, 194] on input "0.00" at bounding box center [499, 192] width 11 height 8
type input "1027.27"
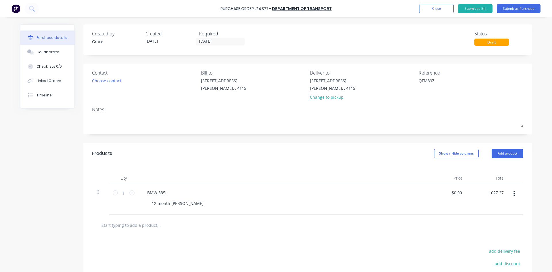
type input "$1,027.27"
click at [347, 175] on div at bounding box center [282, 178] width 288 height 12
click at [525, 12] on button "Submit as Purchase" at bounding box center [519, 8] width 44 height 9
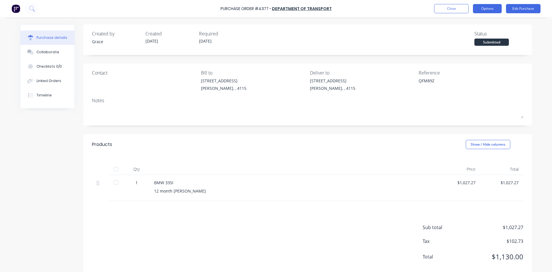
click at [490, 6] on button "Options" at bounding box center [487, 8] width 29 height 9
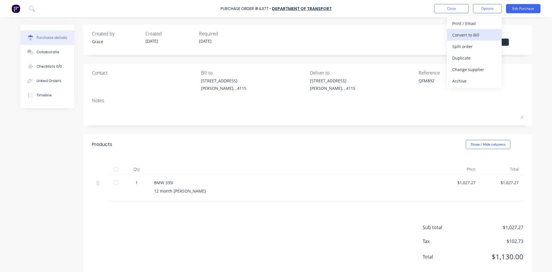
click at [471, 33] on div "Convert to Bill" at bounding box center [474, 35] width 44 height 8
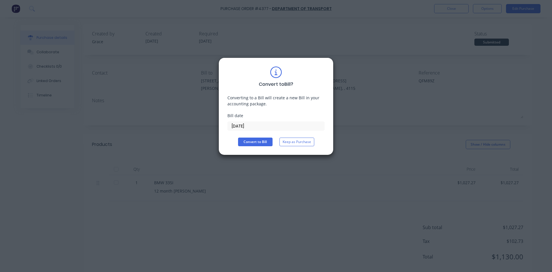
click at [265, 125] on input "[DATE]" at bounding box center [276, 126] width 97 height 9
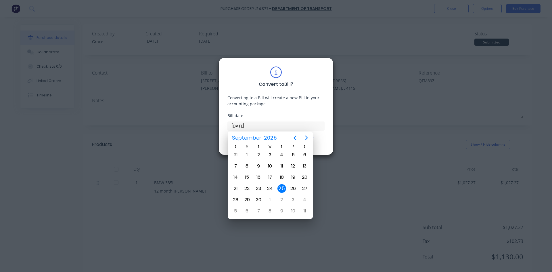
click at [280, 188] on div "25" at bounding box center [282, 188] width 9 height 9
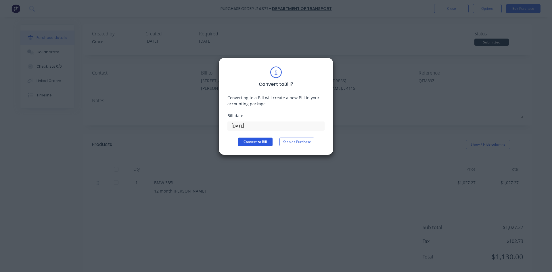
click at [257, 141] on button "Convert to Bill" at bounding box center [255, 141] width 35 height 9
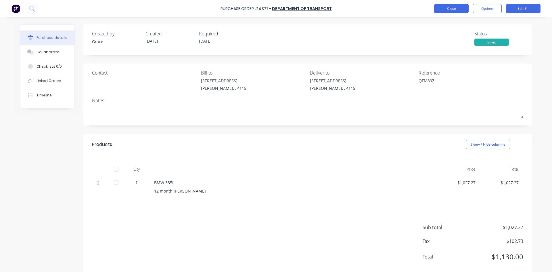
click at [454, 6] on button "Close" at bounding box center [451, 8] width 35 height 9
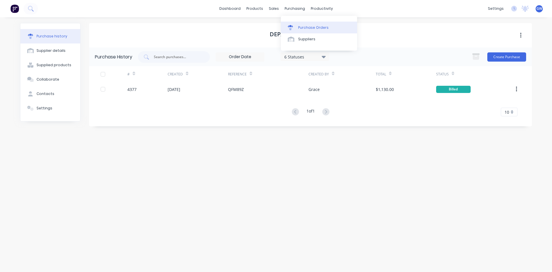
click at [299, 28] on div "Purchase Orders" at bounding box center [313, 27] width 30 height 5
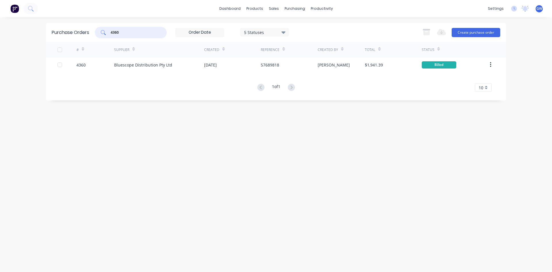
drag, startPoint x: 135, startPoint y: 31, endPoint x: 100, endPoint y: 34, distance: 35.5
click at [100, 34] on div "4360" at bounding box center [131, 33] width 72 height 12
type input "4213"
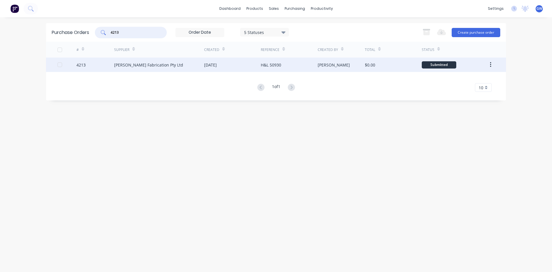
click at [279, 61] on div "H&L 50930" at bounding box center [289, 65] width 57 height 14
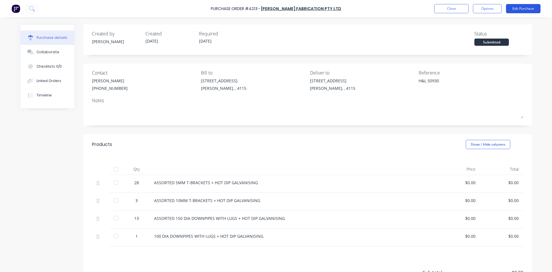
click at [525, 8] on button "Edit Purchase" at bounding box center [523, 8] width 35 height 9
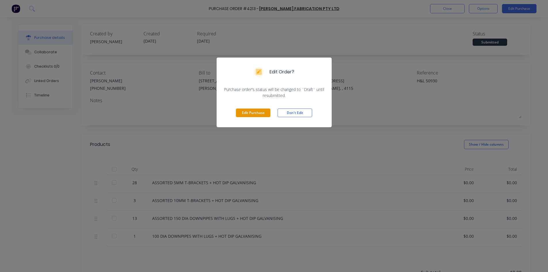
click at [255, 112] on button "Edit Purchase" at bounding box center [253, 112] width 35 height 9
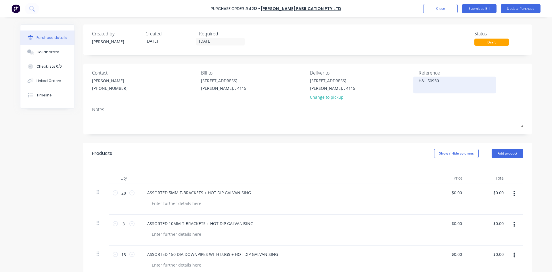
click at [419, 81] on textarea "H&L 50930" at bounding box center [455, 84] width 72 height 13
type textarea "00043523 H&L 50930"
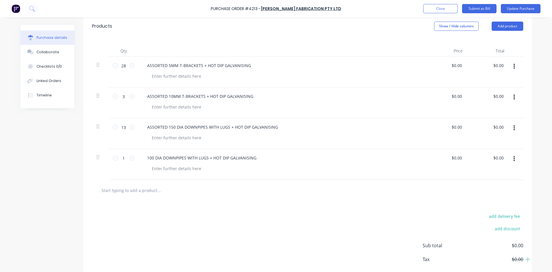
scroll to position [70, 0]
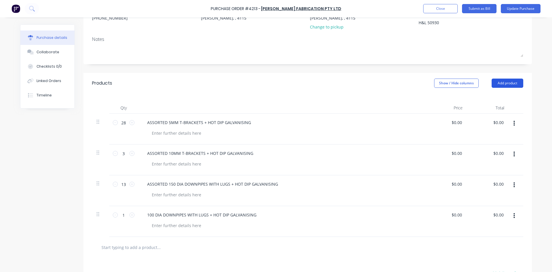
drag, startPoint x: 506, startPoint y: 81, endPoint x: 506, endPoint y: 84, distance: 3.2
click at [506, 81] on button "Add product" at bounding box center [508, 83] width 32 height 9
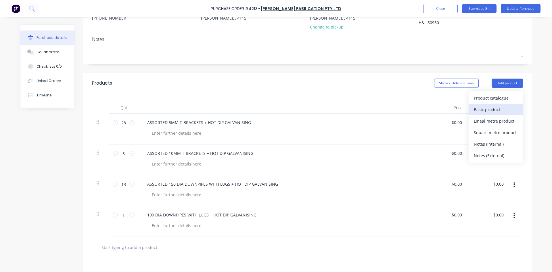
click at [501, 110] on div "Basic product" at bounding box center [496, 109] width 44 height 8
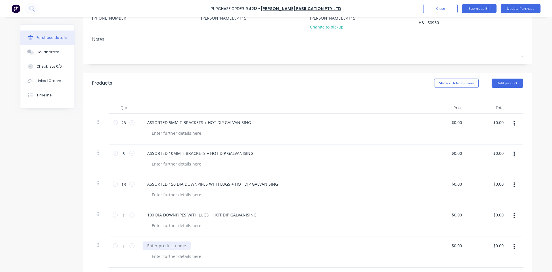
click at [165, 244] on div at bounding box center [167, 245] width 48 height 8
click at [48, 187] on div "Created by Hayden Created 28/08/25 Required 28/08/25 Status Draft Contact HAYDE…" at bounding box center [276, 168] width 512 height 429
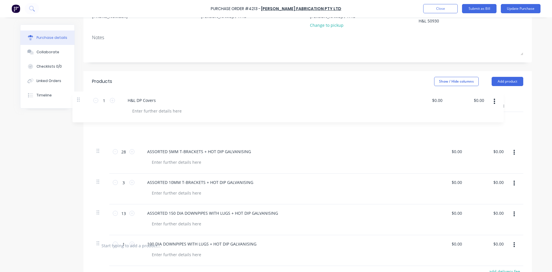
drag, startPoint x: 97, startPoint y: 246, endPoint x: 81, endPoint y: 95, distance: 151.9
click at [81, 95] on div "Purchase details Collaborate Checklists 0/0 Linked Orders Timeline Created by H…" at bounding box center [276, 155] width 512 height 404
type input "1"
type input "28"
type input "3"
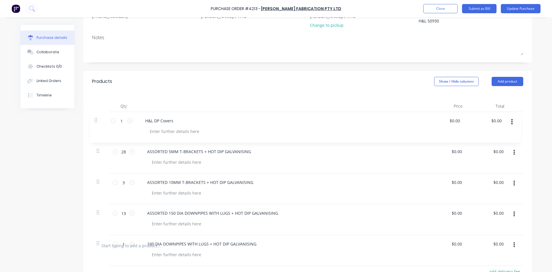
type input "13"
click at [503, 119] on div "$0.00 $0.00" at bounding box center [500, 120] width 16 height 8
click at [500, 118] on input "0.00" at bounding box center [498, 120] width 13 height 8
click at [500, 118] on input "0.00" at bounding box center [499, 120] width 11 height 8
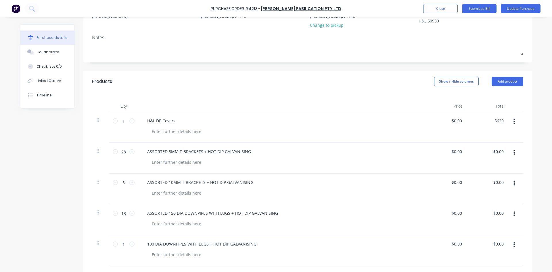
type input "5620"
type input "$5,620.00"
click at [321, 86] on div "Products Show / Hide columns Add product" at bounding box center [307, 81] width 449 height 21
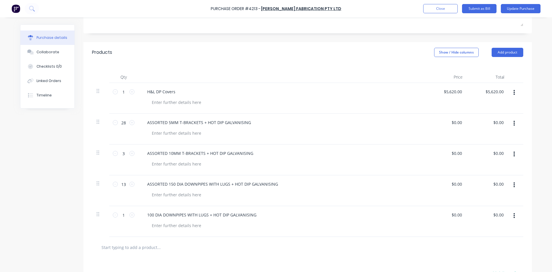
scroll to position [0, 0]
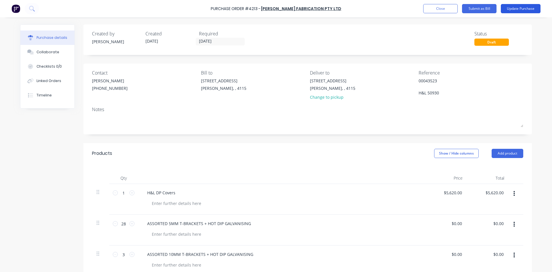
click at [517, 9] on button "Update Purchase" at bounding box center [521, 8] width 40 height 9
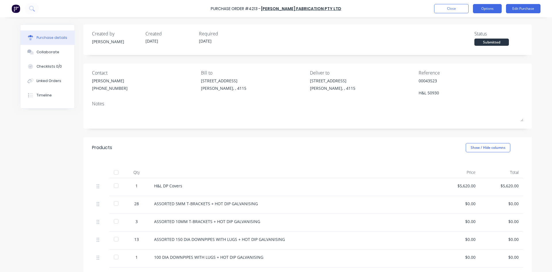
click at [495, 10] on button "Options" at bounding box center [487, 8] width 29 height 9
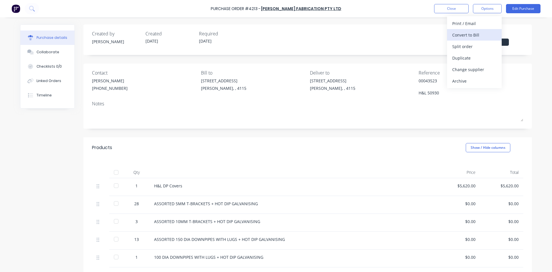
click at [482, 35] on div "Convert to Bill" at bounding box center [474, 35] width 44 height 8
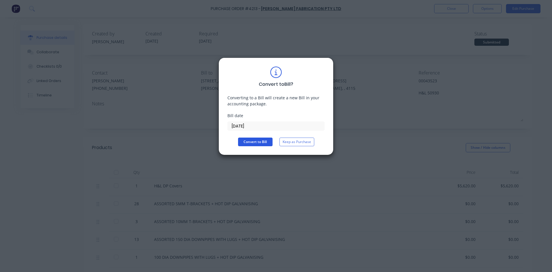
click at [255, 141] on button "Convert to Bill" at bounding box center [255, 141] width 35 height 9
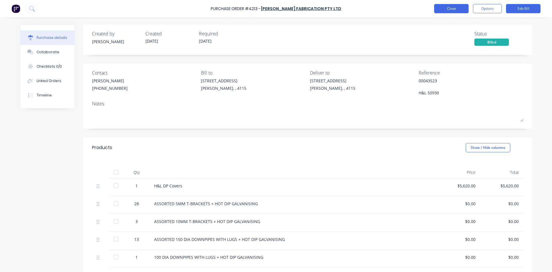
click at [454, 9] on button "Close" at bounding box center [451, 8] width 35 height 9
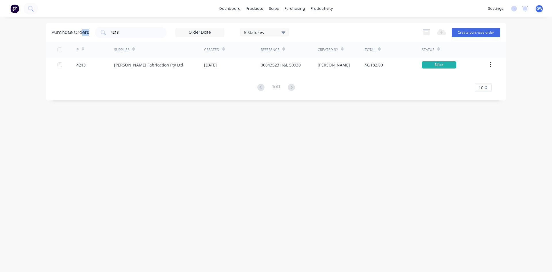
drag, startPoint x: 132, startPoint y: 28, endPoint x: 82, endPoint y: 29, distance: 50.3
click at [82, 29] on div "Purchase Orders 4213 5 Statuses 5 Statuses Export to Excel (XLSX) Create purcha…" at bounding box center [276, 32] width 460 height 19
click at [137, 31] on input "4213" at bounding box center [134, 33] width 48 height 6
type input "4292"
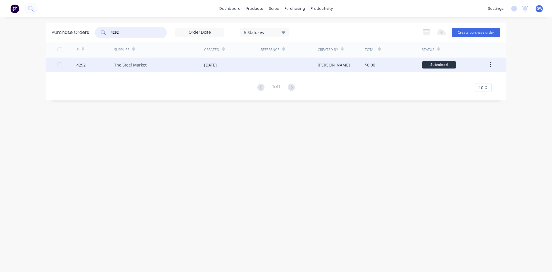
click at [394, 66] on div "$0.00" at bounding box center [393, 65] width 57 height 14
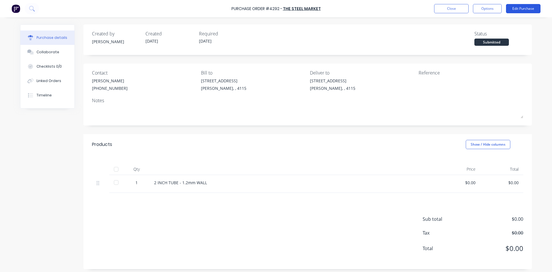
click at [525, 12] on button "Edit Purchase" at bounding box center [523, 8] width 35 height 9
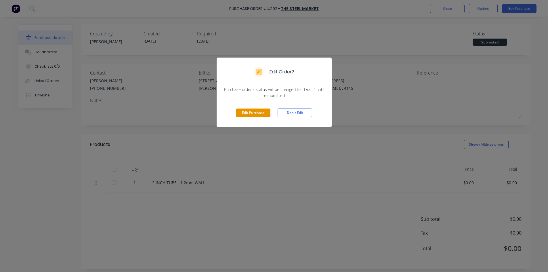
click at [256, 113] on button "Edit Purchase" at bounding box center [253, 112] width 35 height 9
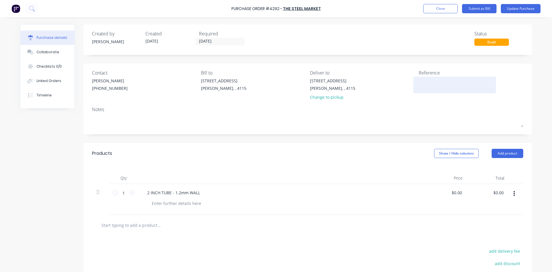
click at [425, 85] on textarea at bounding box center [455, 84] width 72 height 13
type textarea "013536IB"
click at [329, 143] on div "Products Show / Hide columns Add product" at bounding box center [307, 153] width 449 height 21
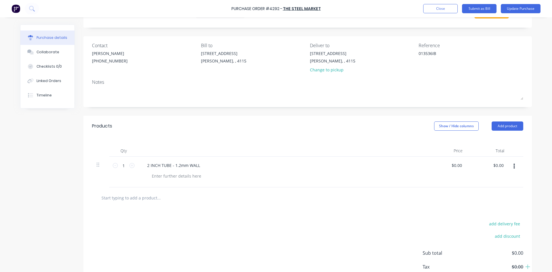
scroll to position [64, 0]
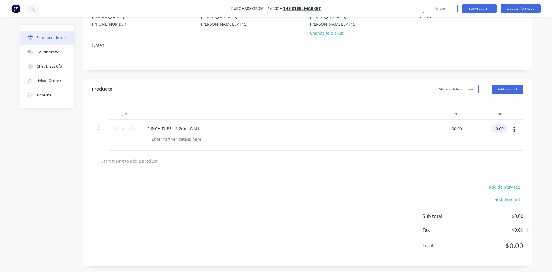
click at [495, 127] on input "0.00" at bounding box center [498, 128] width 13 height 8
click at [495, 127] on input "0.00" at bounding box center [499, 128] width 11 height 8
type input "90"
type input "$90.00"
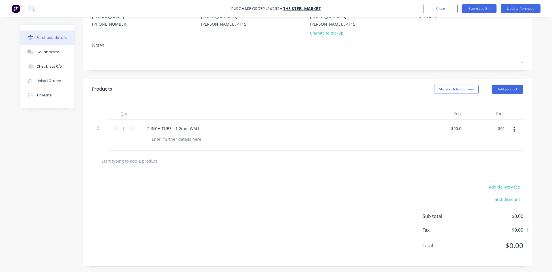
click at [300, 111] on div at bounding box center [282, 114] width 288 height 12
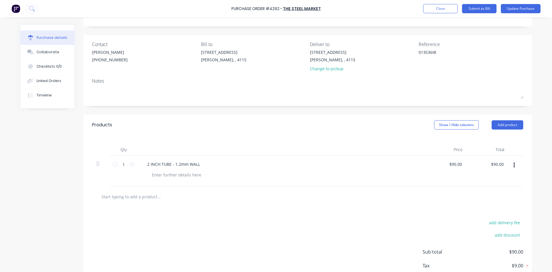
scroll to position [0, 0]
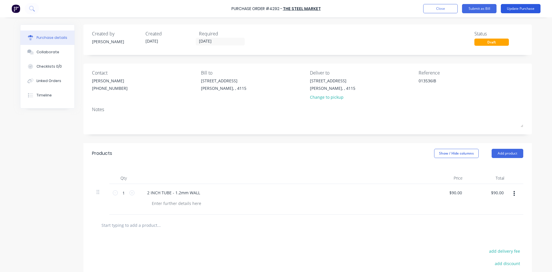
click at [509, 11] on button "Update Purchase" at bounding box center [521, 8] width 40 height 9
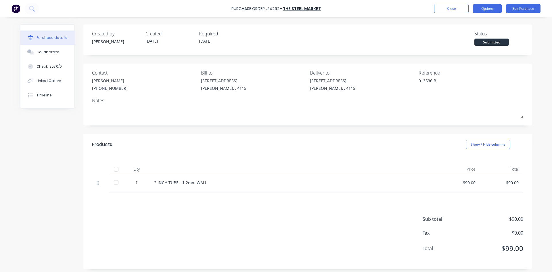
click at [485, 8] on button "Options" at bounding box center [487, 8] width 29 height 9
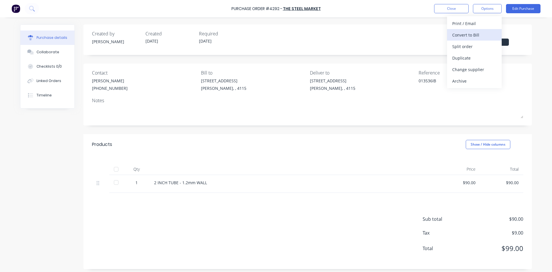
click at [476, 32] on div "Convert to Bill" at bounding box center [474, 35] width 44 height 8
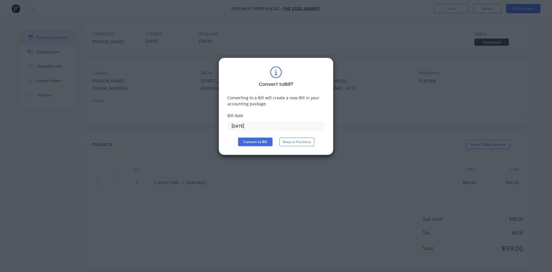
click at [252, 123] on input "[DATE]" at bounding box center [276, 126] width 97 height 9
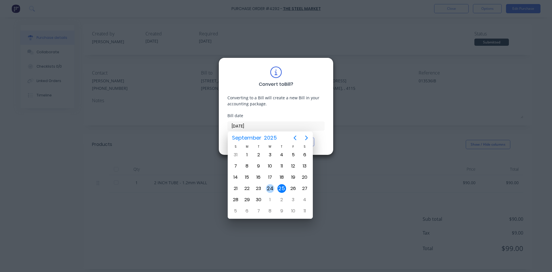
click at [269, 188] on div "24" at bounding box center [270, 188] width 9 height 9
type input "[DATE]"
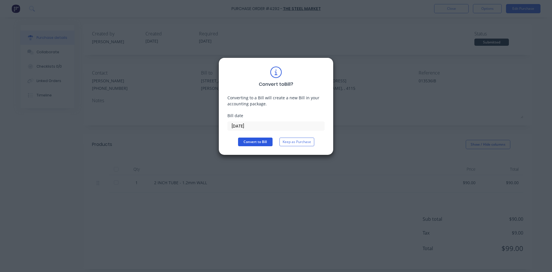
click at [258, 144] on button "Convert to Bill" at bounding box center [255, 141] width 35 height 9
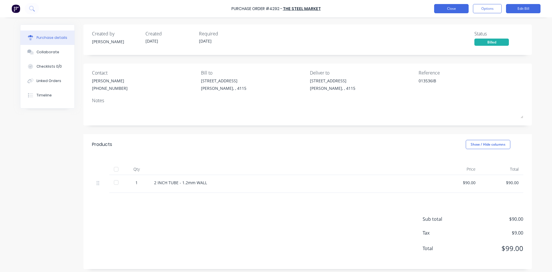
click at [454, 8] on button "Close" at bounding box center [451, 8] width 35 height 9
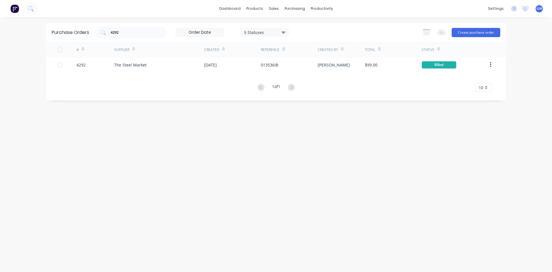
drag, startPoint x: 136, startPoint y: 36, endPoint x: 90, endPoint y: 32, distance: 45.9
click at [90, 32] on div "Purchase Orders 4292 5 Statuses 5 Statuses Export to Excel (XLSX) Create purcha…" at bounding box center [276, 32] width 460 height 19
click at [144, 33] on input "4292" at bounding box center [134, 33] width 48 height 6
type input "3965"
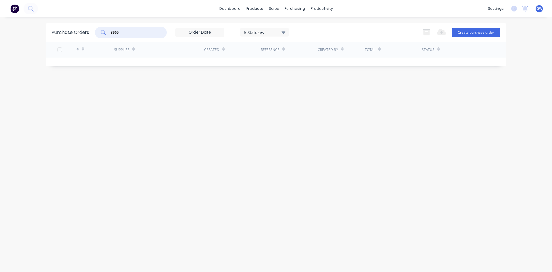
drag, startPoint x: 138, startPoint y: 29, endPoint x: 100, endPoint y: 28, distance: 38.6
click at [100, 28] on div "3965" at bounding box center [131, 33] width 72 height 12
click at [283, 34] on icon at bounding box center [284, 32] width 4 height 6
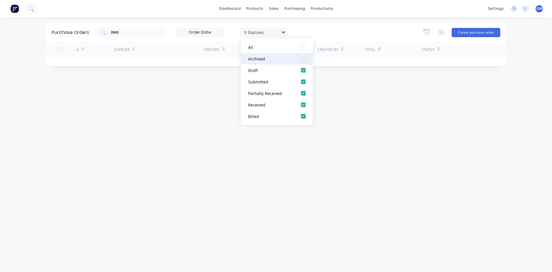
click at [301, 61] on div at bounding box center [304, 59] width 12 height 12
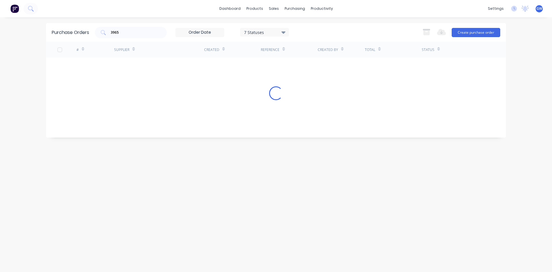
click at [329, 33] on div "3965 7 Statuses 7 Statuses Export to Excel (XLSX) Create purchase order" at bounding box center [298, 33] width 406 height 12
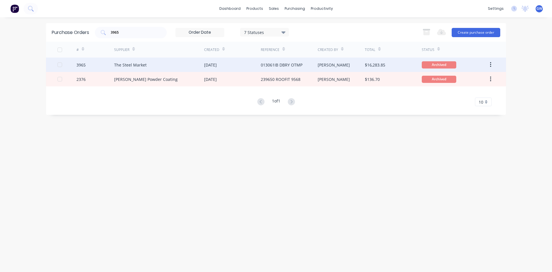
click at [338, 63] on div "[PERSON_NAME]" at bounding box center [341, 65] width 47 height 14
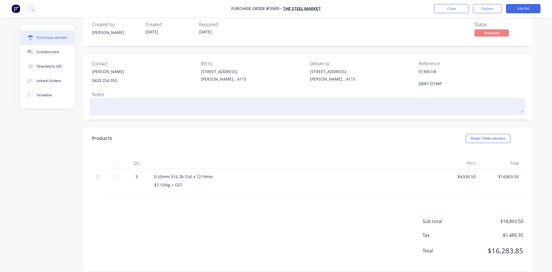
scroll to position [14, 0]
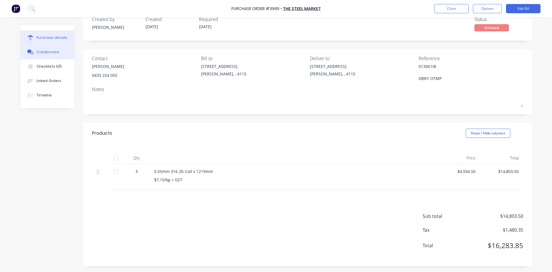
click at [52, 54] on div "Collaborate" at bounding box center [48, 51] width 23 height 5
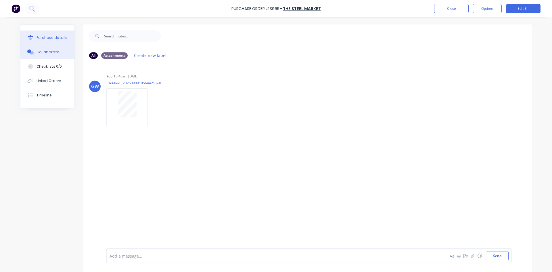
click at [56, 32] on button "Purchase details" at bounding box center [47, 37] width 54 height 14
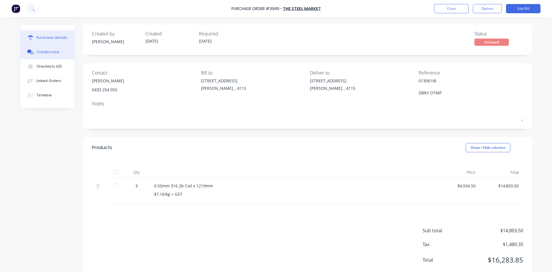
click at [61, 52] on button "Collaborate" at bounding box center [47, 52] width 54 height 14
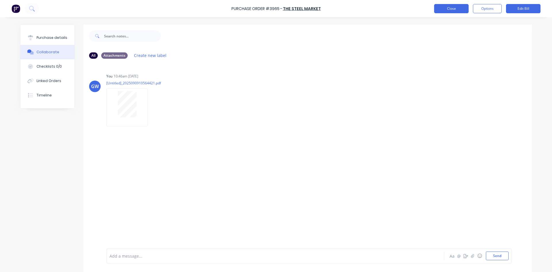
click at [446, 8] on button "Close" at bounding box center [451, 8] width 35 height 9
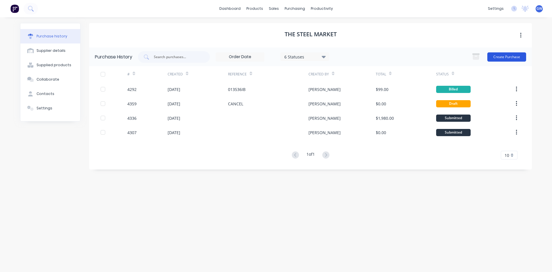
click at [505, 59] on button "Create Purchase" at bounding box center [507, 56] width 39 height 9
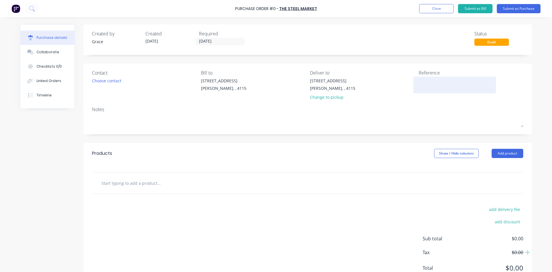
click at [439, 85] on textarea at bounding box center [455, 84] width 72 height 13
type textarea "1"
type textarea "013489IB"
click at [265, 154] on div "Products Show / Hide columns Add product" at bounding box center [307, 153] width 449 height 21
click at [503, 148] on div "Products Show / Hide columns Add product" at bounding box center [307, 153] width 449 height 21
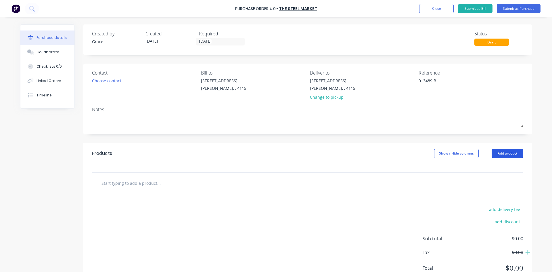
click at [508, 152] on button "Add product" at bounding box center [508, 153] width 32 height 9
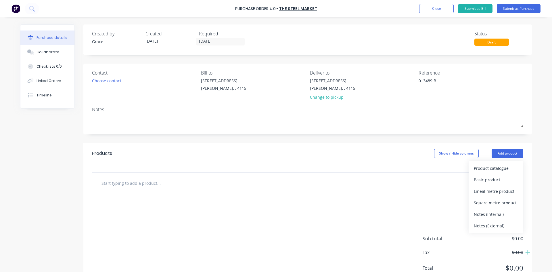
click at [501, 174] on button "Basic product" at bounding box center [496, 180] width 55 height 12
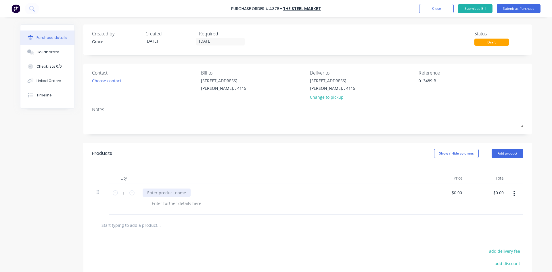
click at [168, 194] on div at bounding box center [167, 192] width 48 height 8
click at [233, 160] on div "Products Show / Hide columns Add product" at bounding box center [307, 153] width 449 height 21
click at [495, 189] on input "0.00" at bounding box center [498, 192] width 13 height 8
click at [495, 189] on input "0.00" at bounding box center [499, 192] width 11 height 8
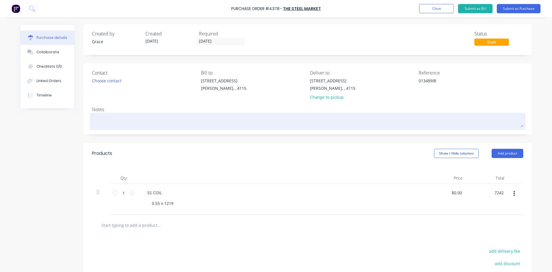
type input "7242"
type input "$7,242.00"
click at [259, 124] on textarea at bounding box center [307, 120] width 431 height 13
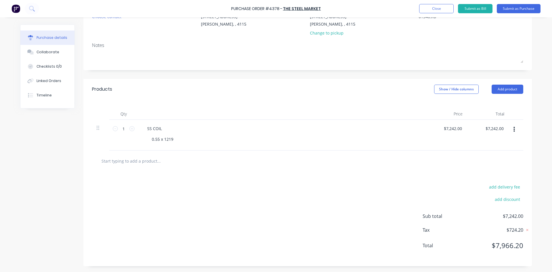
click at [387, 176] on div "add delivery fee add discount Sub total $7,242.00 Tax $724.20 Total $7,966.20" at bounding box center [307, 218] width 449 height 95
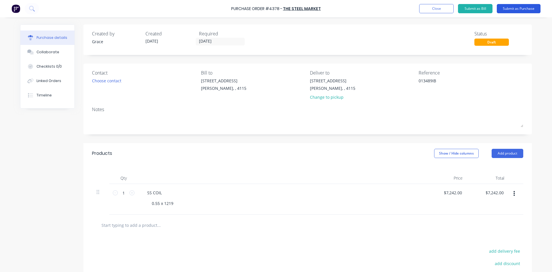
click at [530, 5] on button "Submit as Purchase" at bounding box center [519, 8] width 44 height 9
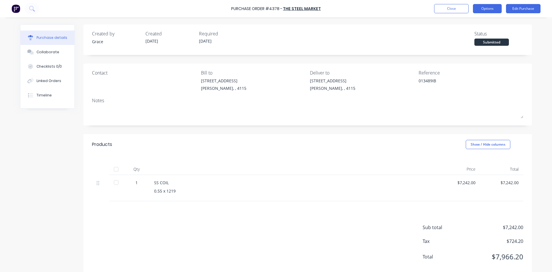
click at [492, 5] on button "Options" at bounding box center [487, 8] width 29 height 9
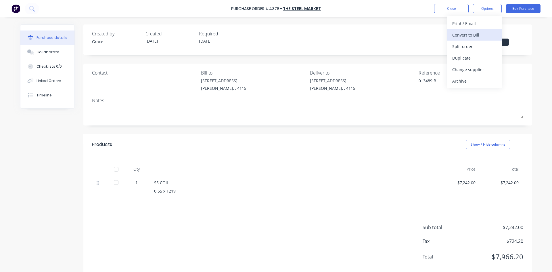
click at [460, 37] on div "Convert to Bill" at bounding box center [474, 35] width 44 height 8
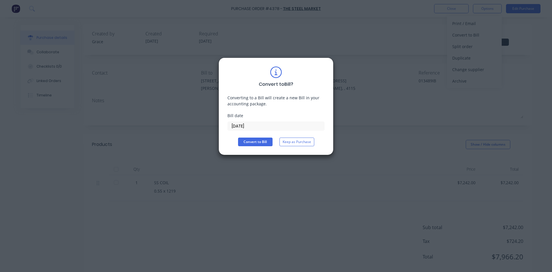
click at [261, 127] on input "[DATE]" at bounding box center [276, 126] width 97 height 9
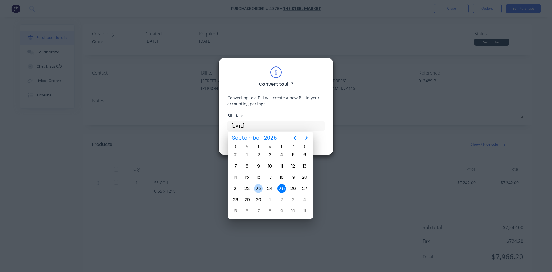
click at [262, 187] on div "23" at bounding box center [258, 188] width 9 height 9
type input "[DATE]"
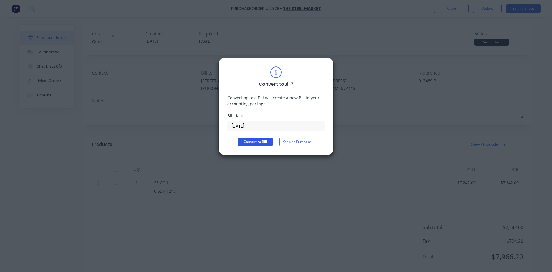
click at [255, 141] on button "Convert to Bill" at bounding box center [255, 141] width 35 height 9
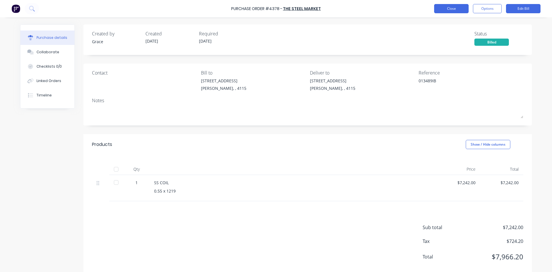
click at [437, 6] on button "Close" at bounding box center [451, 8] width 35 height 9
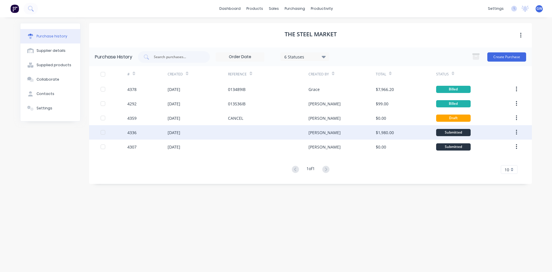
click at [231, 131] on div at bounding box center [268, 132] width 81 height 14
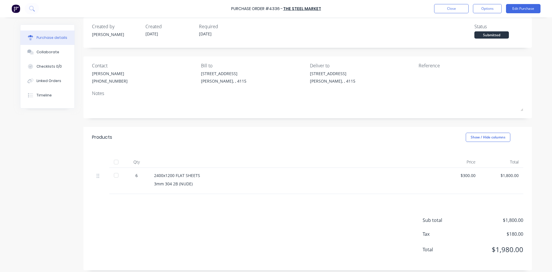
scroll to position [11, 0]
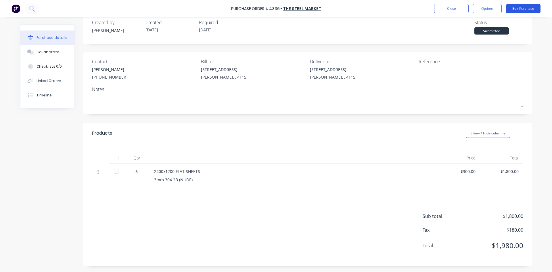
click at [518, 8] on button "Edit Purchase" at bounding box center [523, 8] width 35 height 9
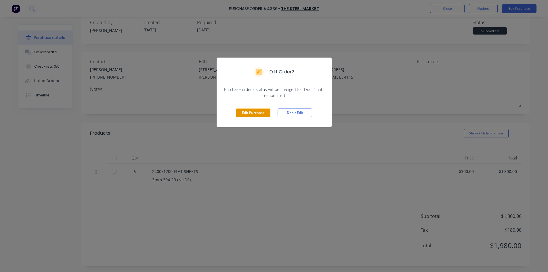
click at [246, 112] on button "Edit Purchase" at bounding box center [253, 112] width 35 height 9
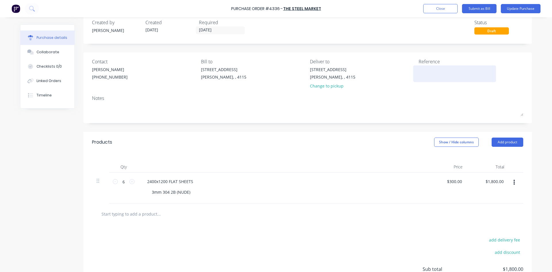
click at [432, 69] on textarea at bounding box center [455, 72] width 72 height 13
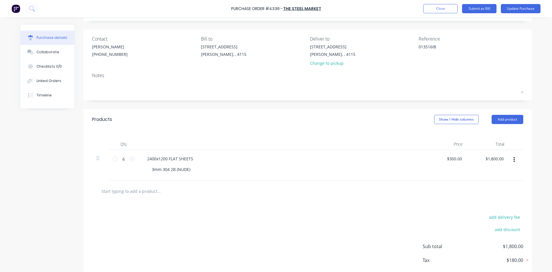
scroll to position [64, 0]
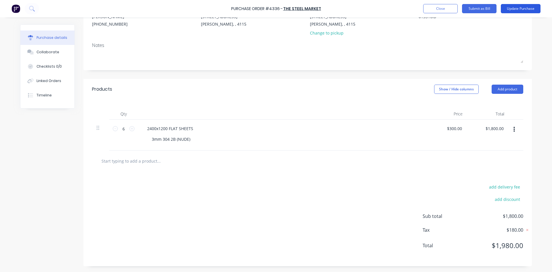
type textarea "013516IB"
click at [525, 11] on button "Update Purchase" at bounding box center [521, 8] width 40 height 9
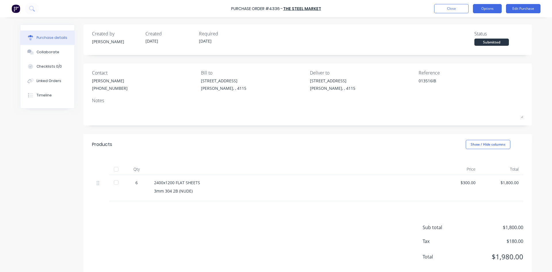
click at [494, 9] on button "Options" at bounding box center [487, 8] width 29 height 9
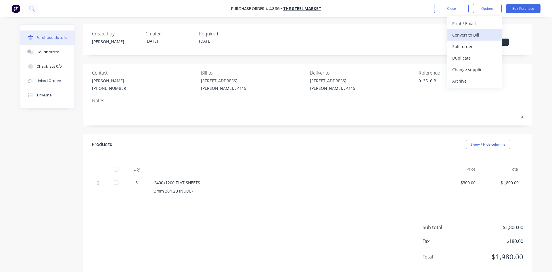
click at [470, 32] on div "Convert to Bill" at bounding box center [474, 35] width 44 height 8
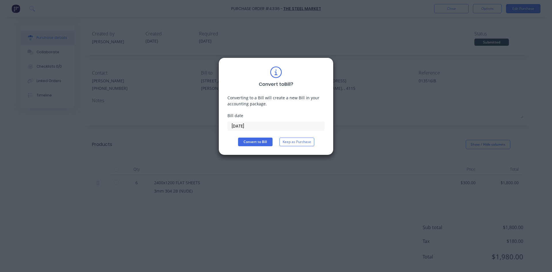
click at [258, 126] on input "[DATE]" at bounding box center [276, 126] width 97 height 9
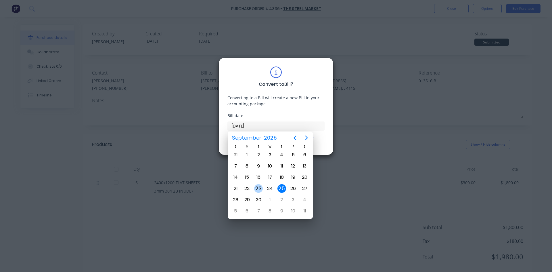
click at [262, 190] on div "23" at bounding box center [258, 188] width 9 height 9
type input "[DATE]"
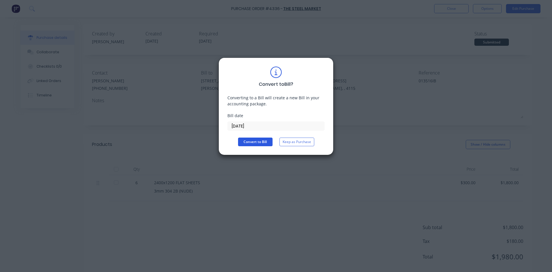
click at [257, 144] on button "Convert to Bill" at bounding box center [255, 141] width 35 height 9
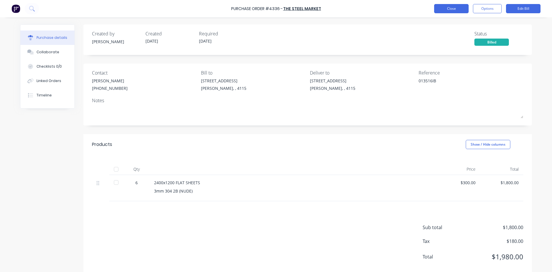
click at [450, 9] on button "Close" at bounding box center [451, 8] width 35 height 9
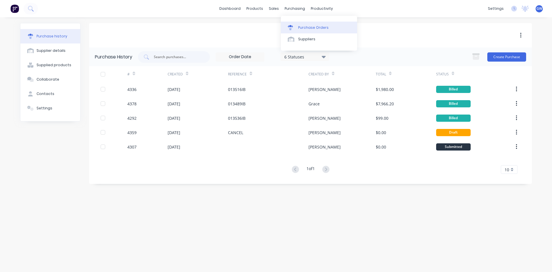
click at [307, 27] on div "Purchase Orders" at bounding box center [313, 27] width 30 height 5
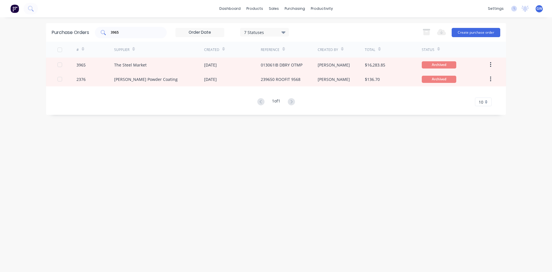
drag, startPoint x: 158, startPoint y: 33, endPoint x: 101, endPoint y: 33, distance: 57.5
click at [101, 33] on div "3965" at bounding box center [131, 33] width 72 height 12
click at [112, 31] on input "3965" at bounding box center [134, 33] width 48 height 6
type input "4304"
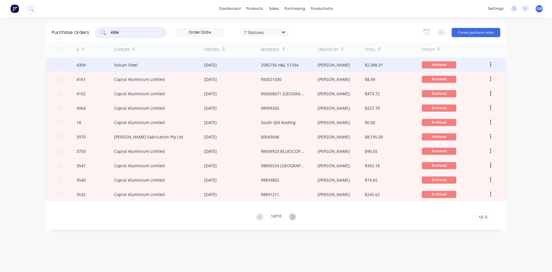
click at [217, 68] on div "15 Sep 2025" at bounding box center [232, 65] width 57 height 14
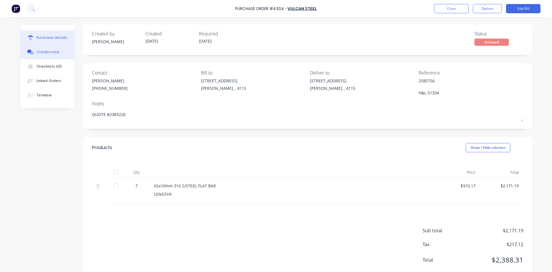
click at [52, 54] on div "Collaborate" at bounding box center [48, 51] width 23 height 5
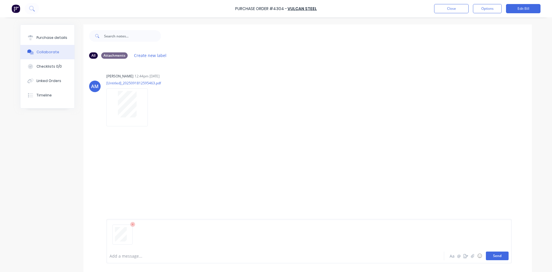
click at [501, 257] on button "Send" at bounding box center [497, 255] width 23 height 9
click at [59, 40] on div "Purchase details" at bounding box center [52, 37] width 31 height 5
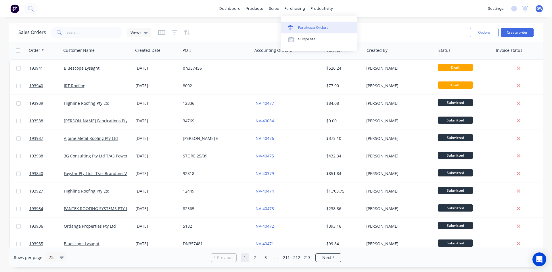
click at [306, 27] on div "Purchase Orders" at bounding box center [313, 27] width 30 height 5
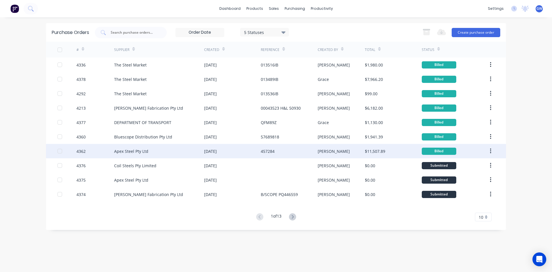
click at [177, 149] on div "Apex Steel Pty Ltd" at bounding box center [159, 151] width 90 height 14
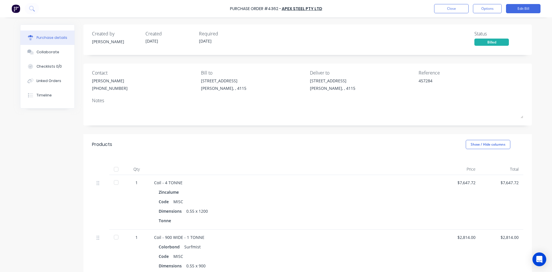
drag, startPoint x: 59, startPoint y: 54, endPoint x: 2, endPoint y: 56, distance: 57.6
click at [59, 54] on button "Collaborate" at bounding box center [47, 52] width 54 height 14
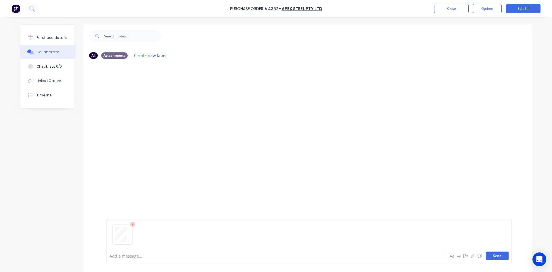
click at [501, 252] on button "Send" at bounding box center [497, 255] width 23 height 9
drag, startPoint x: 484, startPoint y: 10, endPoint x: 484, endPoint y: 13, distance: 3.5
click at [484, 10] on button "Options" at bounding box center [487, 8] width 29 height 9
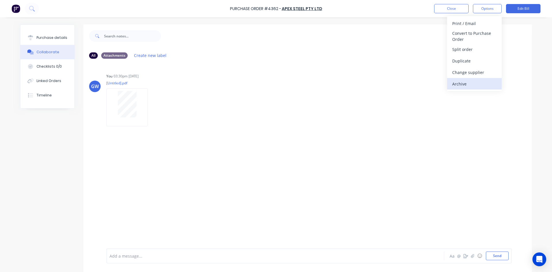
click at [474, 86] on div "Archive" at bounding box center [474, 84] width 44 height 8
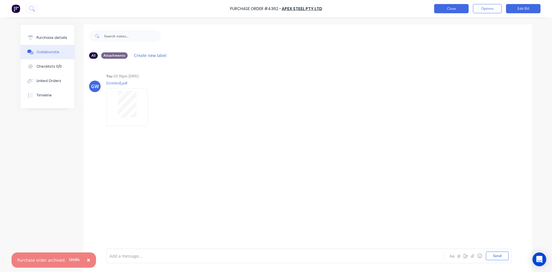
click at [447, 7] on button "Close" at bounding box center [451, 8] width 35 height 9
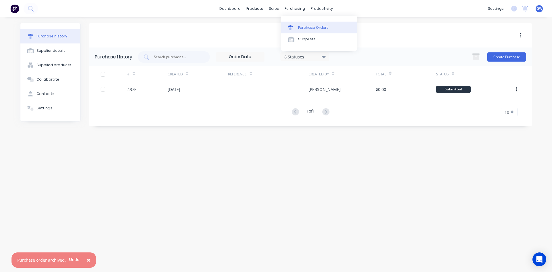
click at [302, 29] on div "Purchase Orders" at bounding box center [313, 27] width 30 height 5
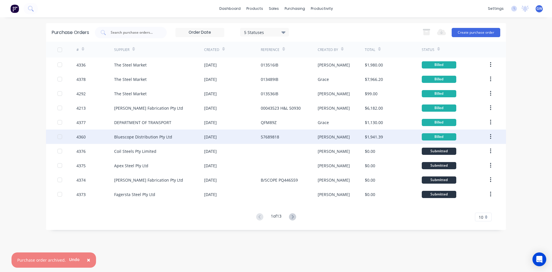
click at [247, 137] on div "[DATE]" at bounding box center [232, 136] width 57 height 14
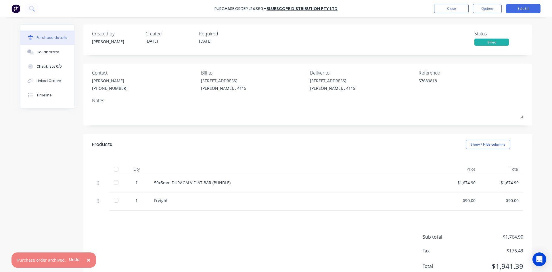
drag, startPoint x: 41, startPoint y: 47, endPoint x: 1, endPoint y: 55, distance: 40.1
click at [41, 47] on button "Collaborate" at bounding box center [47, 52] width 54 height 14
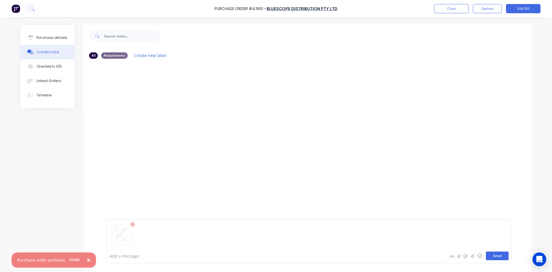
click at [498, 256] on button "Send" at bounding box center [497, 255] width 23 height 9
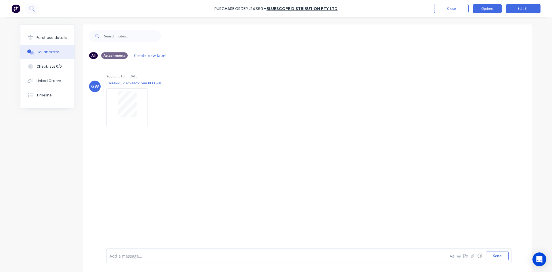
click at [481, 7] on button "Options" at bounding box center [487, 8] width 29 height 9
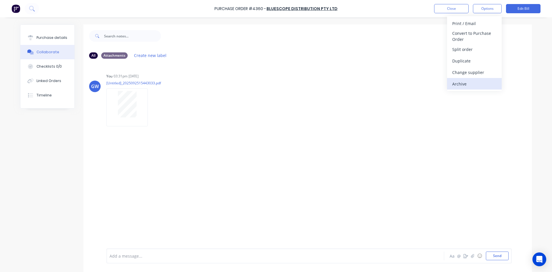
click at [474, 80] on div "Archive" at bounding box center [474, 84] width 44 height 8
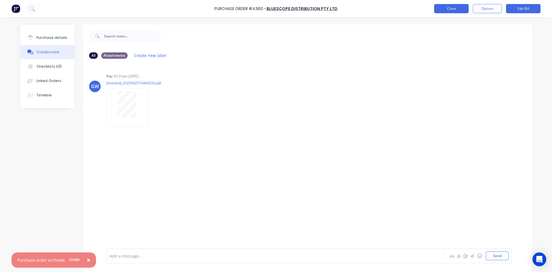
click at [446, 12] on button "Close" at bounding box center [451, 8] width 35 height 9
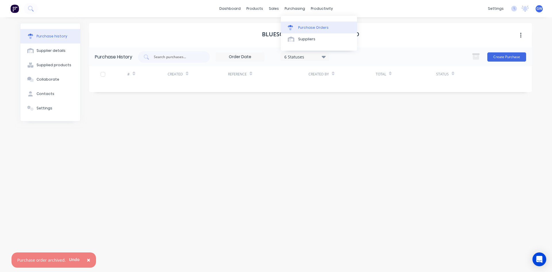
click at [299, 33] on link "Purchase Orders" at bounding box center [319, 28] width 76 height 12
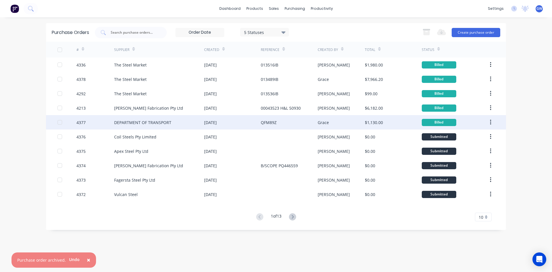
click at [175, 125] on div "DEPARTMENT OF TRANSPORT" at bounding box center [159, 122] width 90 height 14
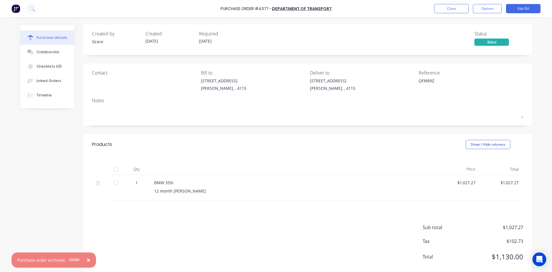
type textarea "x"
click at [47, 51] on div "Collaborate" at bounding box center [48, 51] width 23 height 5
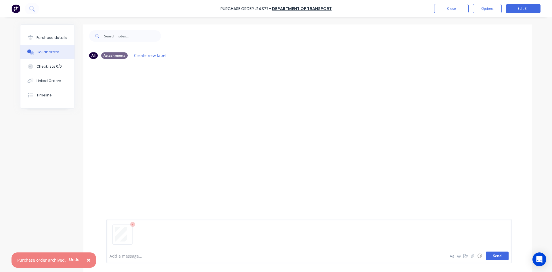
click at [487, 255] on button "Send" at bounding box center [497, 255] width 23 height 9
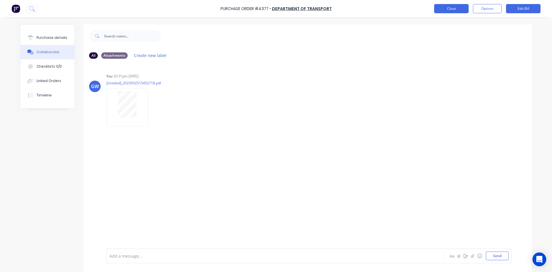
click at [460, 9] on button "Close" at bounding box center [451, 8] width 35 height 9
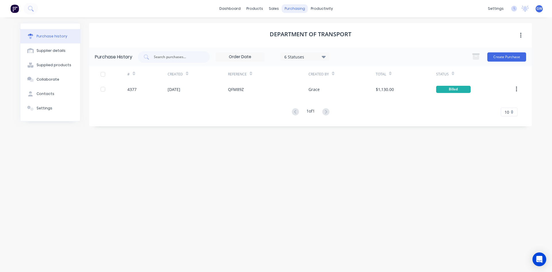
click at [289, 5] on div "purchasing" at bounding box center [295, 8] width 26 height 9
click at [292, 23] on link "Purchase Orders" at bounding box center [319, 28] width 76 height 12
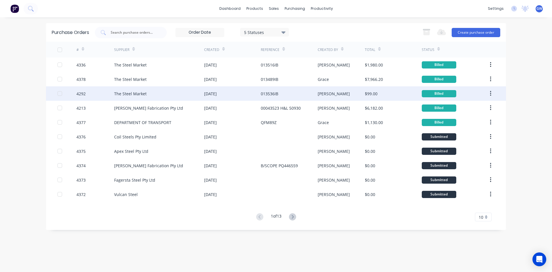
click at [492, 97] on div at bounding box center [492, 93] width 9 height 14
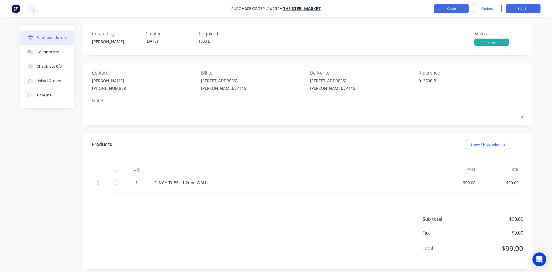
click at [442, 11] on button "Close" at bounding box center [451, 8] width 35 height 9
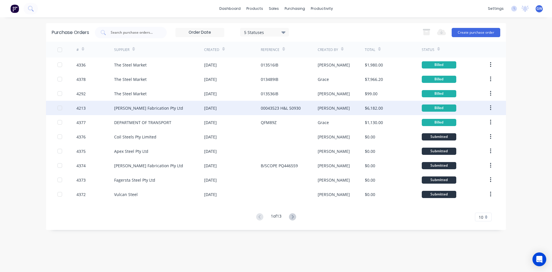
click at [158, 111] on div "Steelman Fabrication Pty Ltd" at bounding box center [159, 108] width 90 height 14
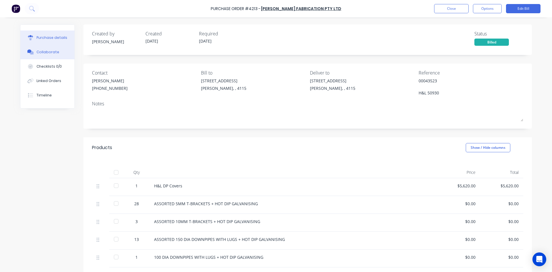
click at [51, 56] on button "Collaborate" at bounding box center [47, 52] width 54 height 14
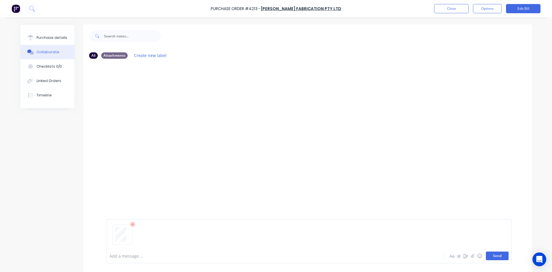
click at [500, 255] on button "Send" at bounding box center [497, 255] width 23 height 9
click at [454, 11] on button "Close" at bounding box center [451, 8] width 35 height 9
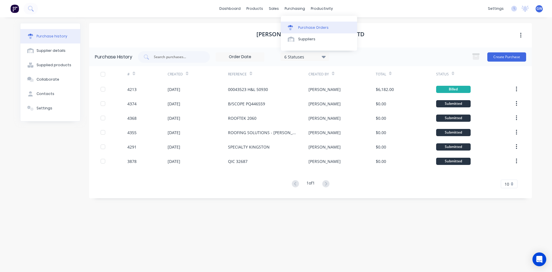
click at [301, 25] on div "Purchase Orders" at bounding box center [313, 27] width 30 height 5
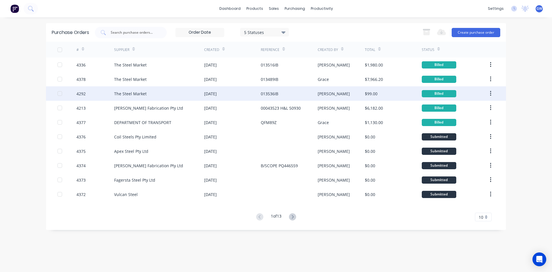
click at [143, 94] on div "The Steel Market" at bounding box center [130, 94] width 33 height 6
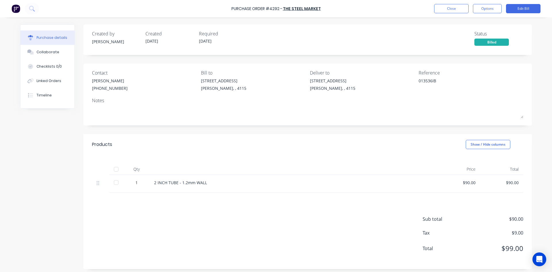
click at [38, 49] on div "Collaborate" at bounding box center [48, 51] width 23 height 5
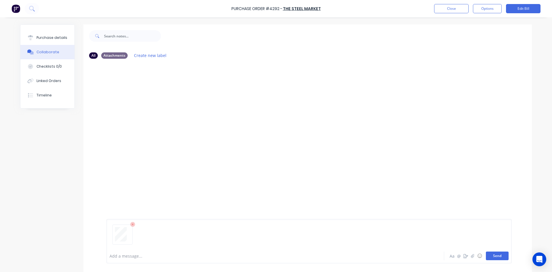
click at [505, 257] on button "Send" at bounding box center [497, 255] width 23 height 9
click at [454, 9] on button "Close" at bounding box center [451, 8] width 35 height 9
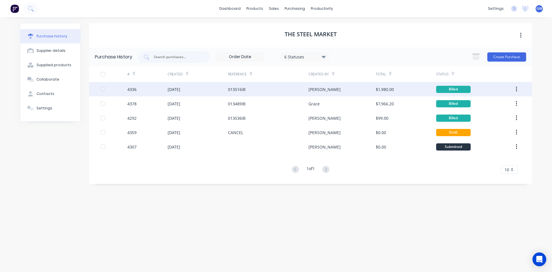
click at [182, 92] on div "[DATE]" at bounding box center [198, 89] width 60 height 14
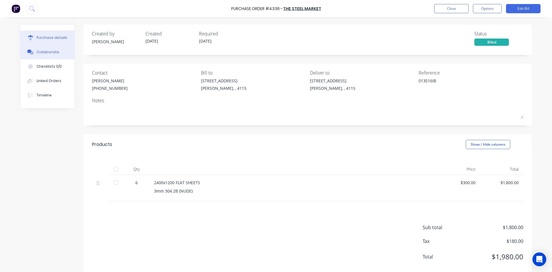
click at [53, 51] on div "Collaborate" at bounding box center [48, 51] width 23 height 5
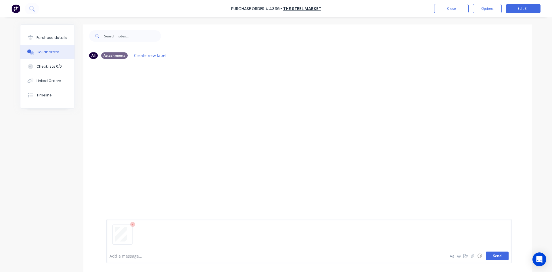
click at [500, 255] on button "Send" at bounding box center [497, 255] width 23 height 9
click at [463, 9] on button "Close" at bounding box center [451, 8] width 35 height 9
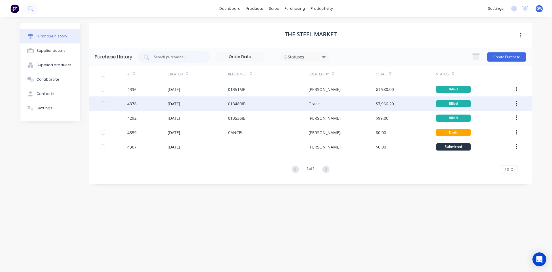
click at [196, 108] on div "[DATE]" at bounding box center [198, 103] width 60 height 14
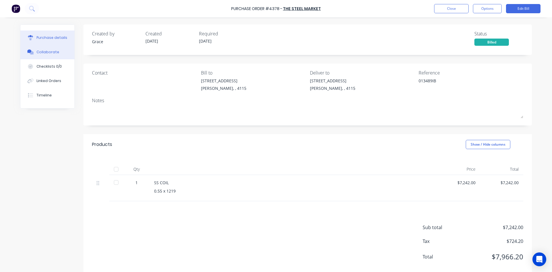
click at [58, 50] on button "Collaborate" at bounding box center [47, 52] width 54 height 14
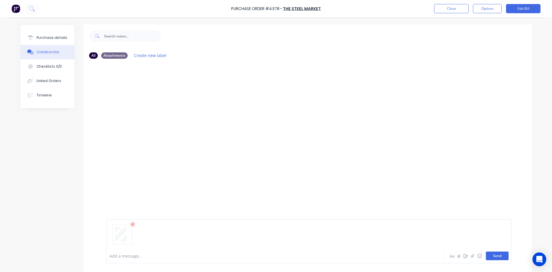
click at [495, 259] on button "Send" at bounding box center [497, 255] width 23 height 9
click at [444, 7] on button "Close" at bounding box center [451, 8] width 35 height 9
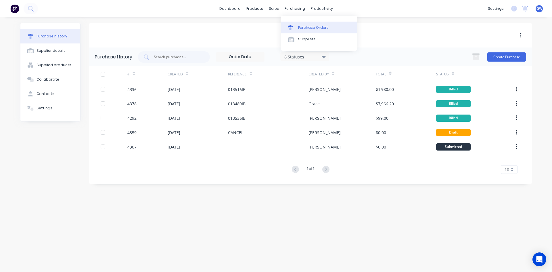
click at [294, 26] on div at bounding box center [292, 27] width 9 height 5
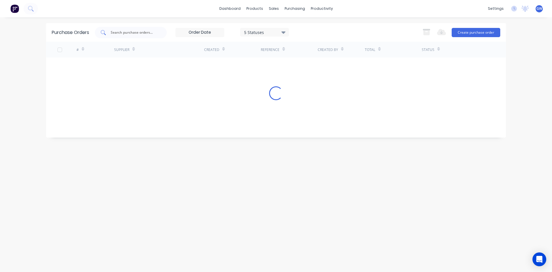
click at [125, 35] on input "text" at bounding box center [134, 33] width 48 height 6
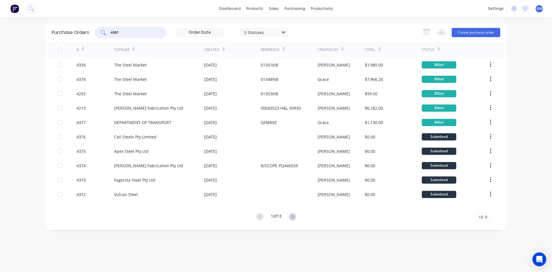
type input "4361"
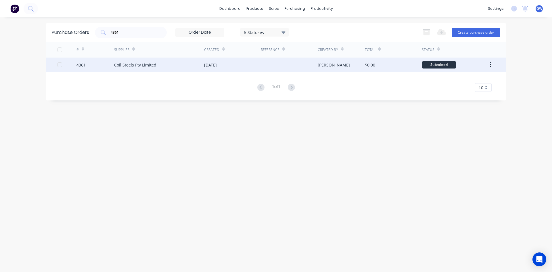
click at [200, 65] on div "Coil Steels Pty Limited" at bounding box center [159, 65] width 90 height 14
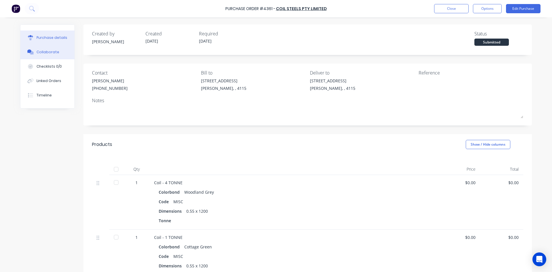
click at [61, 56] on button "Collaborate" at bounding box center [47, 52] width 54 height 14
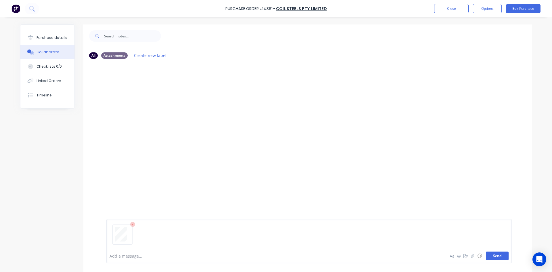
click at [500, 255] on button "Send" at bounding box center [497, 255] width 23 height 9
click at [448, 11] on button "Close" at bounding box center [451, 8] width 35 height 9
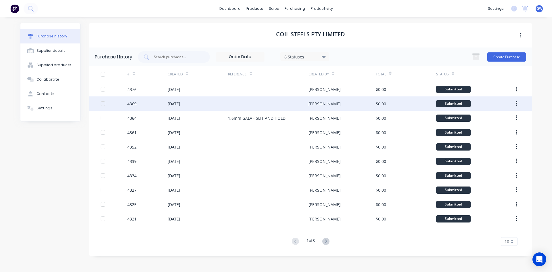
click at [173, 105] on div "[DATE]" at bounding box center [174, 104] width 13 height 6
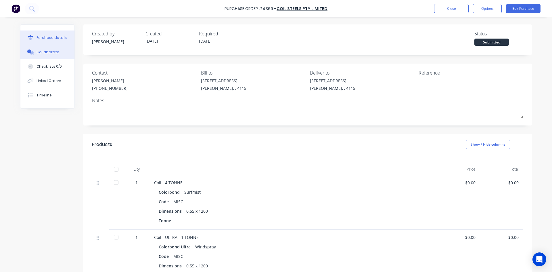
click at [57, 53] on button "Collaborate" at bounding box center [47, 52] width 54 height 14
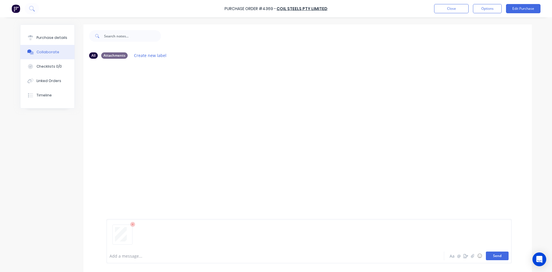
click at [493, 253] on button "Send" at bounding box center [497, 255] width 23 height 9
click at [454, 4] on button "Close" at bounding box center [451, 8] width 35 height 9
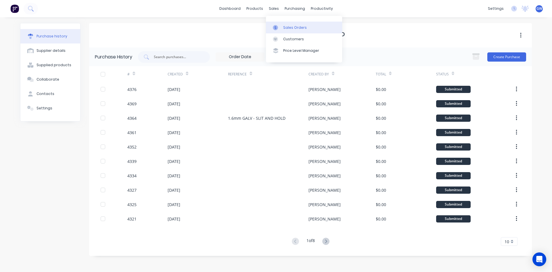
click at [293, 29] on div "Sales Orders" at bounding box center [295, 27] width 24 height 5
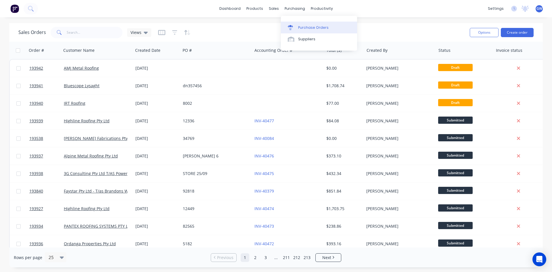
click at [299, 28] on div "Purchase Orders" at bounding box center [313, 27] width 30 height 5
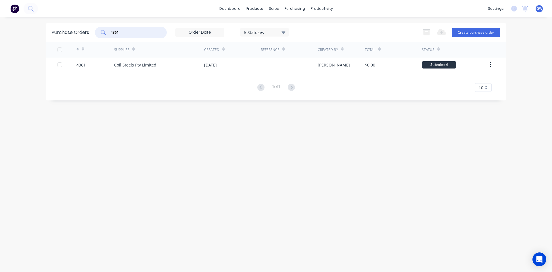
drag, startPoint x: 136, startPoint y: 35, endPoint x: 91, endPoint y: 33, distance: 45.2
click at [91, 33] on div "Purchase Orders 4361 5 Statuses 5 Statuses Export to Excel (XLSX) Create purcha…" at bounding box center [276, 32] width 460 height 19
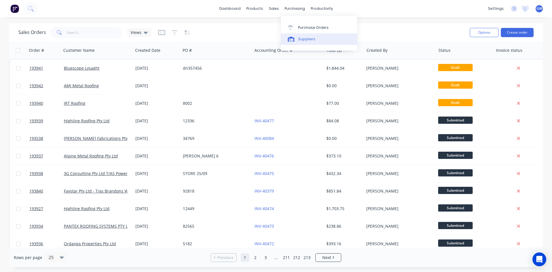
click at [306, 33] on link "Suppliers" at bounding box center [319, 39] width 76 height 12
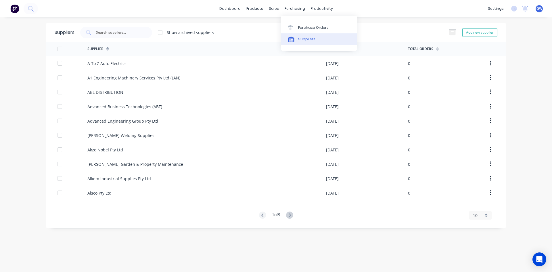
click at [300, 34] on link "Suppliers" at bounding box center [319, 39] width 76 height 12
click at [301, 29] on div "Purchase Orders" at bounding box center [313, 27] width 30 height 5
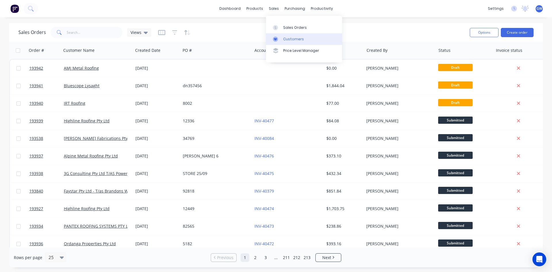
click at [293, 34] on link "Customers" at bounding box center [304, 39] width 76 height 12
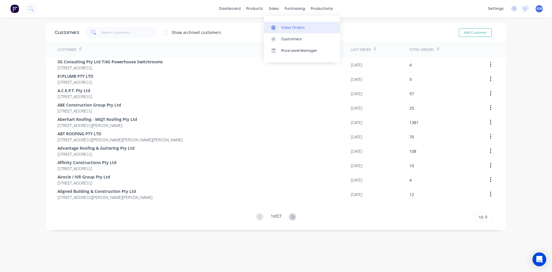
click at [286, 29] on div "Sales Orders" at bounding box center [293, 27] width 24 height 5
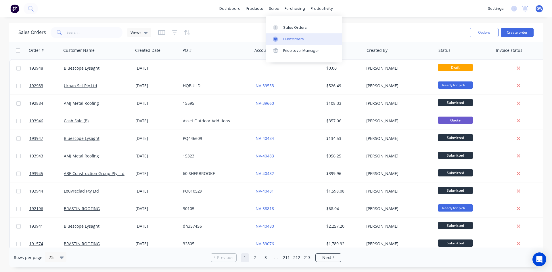
click at [283, 37] on link "Customers" at bounding box center [304, 39] width 76 height 12
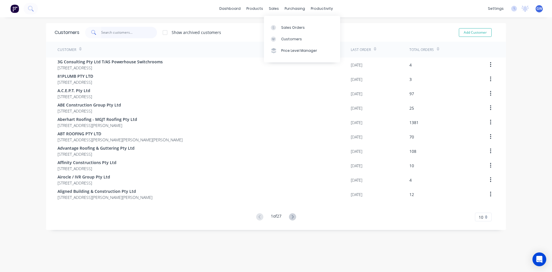
click at [115, 30] on input "text" at bounding box center [129, 33] width 56 height 12
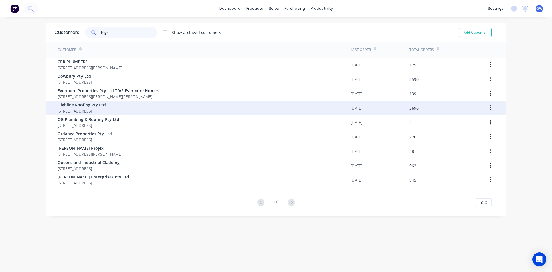
type input "high"
click at [103, 106] on span "Highline Roofing Pty Ltd" at bounding box center [82, 105] width 48 height 6
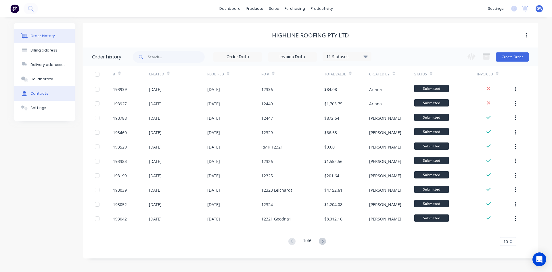
click at [37, 96] on button "Contacts" at bounding box center [44, 93] width 60 height 14
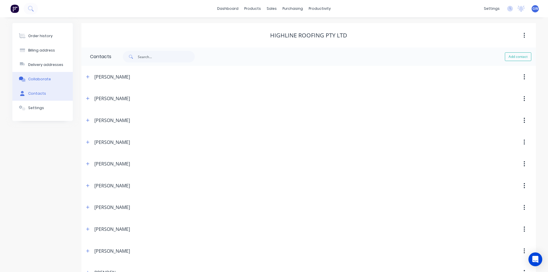
click at [46, 77] on div "Collaborate" at bounding box center [39, 79] width 23 height 5
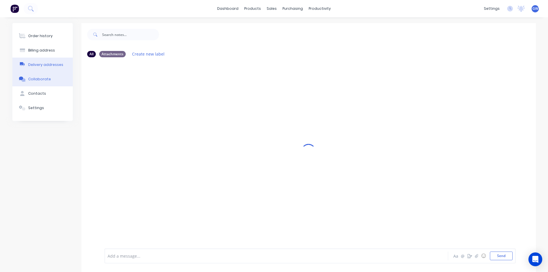
click at [45, 64] on div "Delivery addresses" at bounding box center [45, 64] width 35 height 5
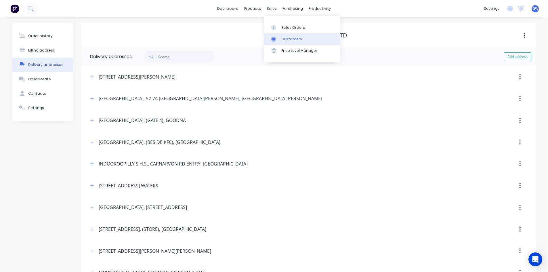
click at [283, 41] on div "Customers" at bounding box center [291, 39] width 21 height 5
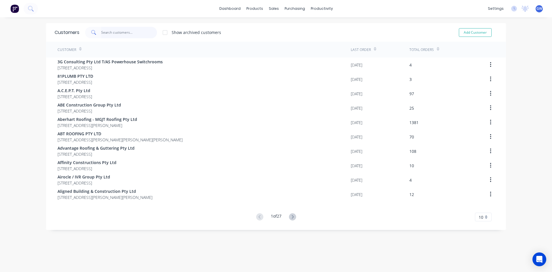
drag, startPoint x: 133, startPoint y: 35, endPoint x: 136, endPoint y: 24, distance: 10.6
click at [133, 35] on input "text" at bounding box center [129, 33] width 56 height 12
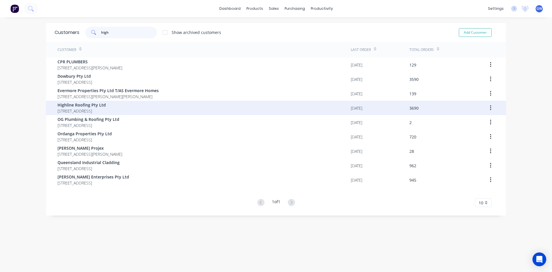
type input "high"
click at [106, 112] on span "[STREET_ADDRESS]" at bounding box center [82, 111] width 48 height 6
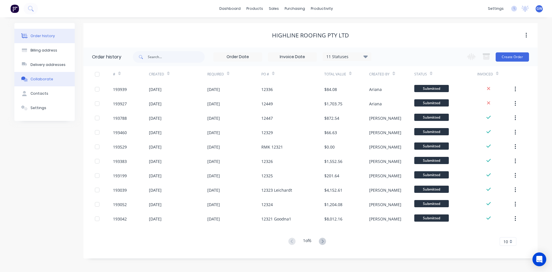
click at [50, 79] on div "Collaborate" at bounding box center [41, 79] width 23 height 5
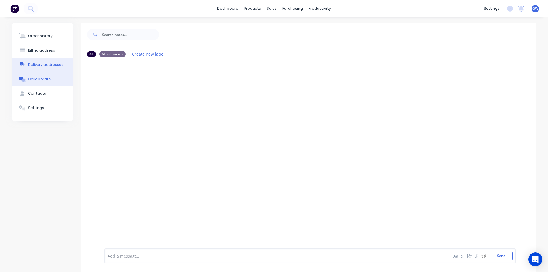
click at [54, 65] on div "Delivery addresses" at bounding box center [45, 64] width 35 height 5
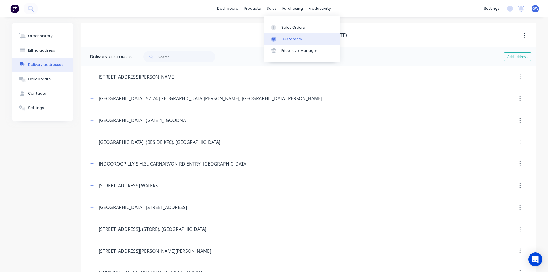
click at [279, 37] on div at bounding box center [275, 39] width 9 height 5
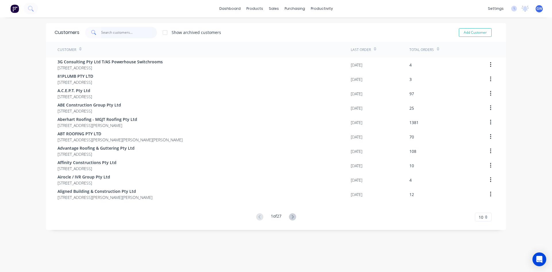
click at [139, 31] on input "text" at bounding box center [129, 33] width 56 height 12
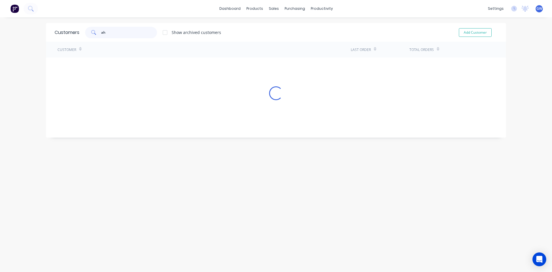
type input "a"
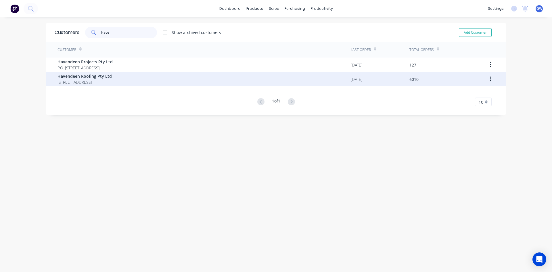
type input "have"
click at [112, 79] on span "[STREET_ADDRESS]" at bounding box center [85, 82] width 54 height 6
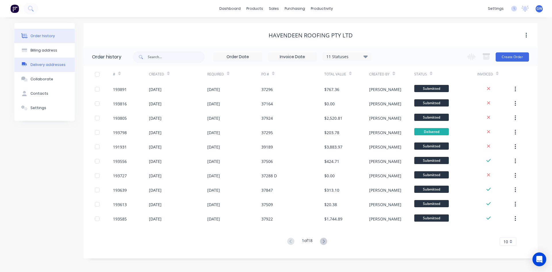
click at [52, 65] on div "Delivery addresses" at bounding box center [47, 64] width 35 height 5
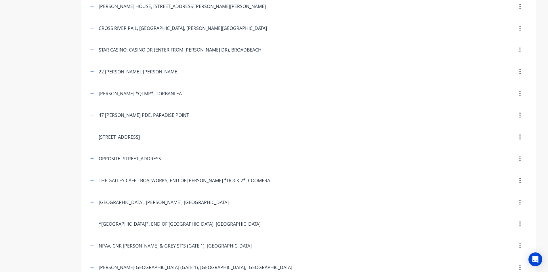
scroll to position [194, 0]
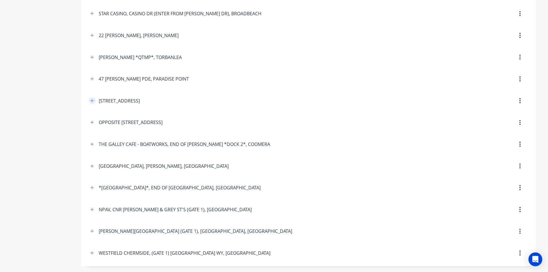
click at [89, 99] on button "button" at bounding box center [92, 100] width 7 height 7
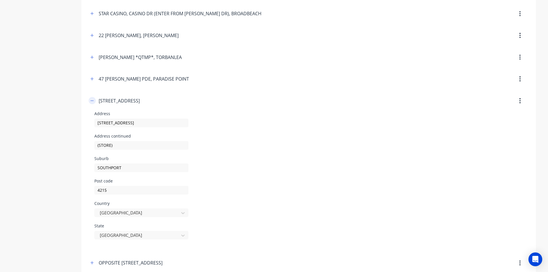
click at [89, 99] on button "button" at bounding box center [92, 100] width 7 height 7
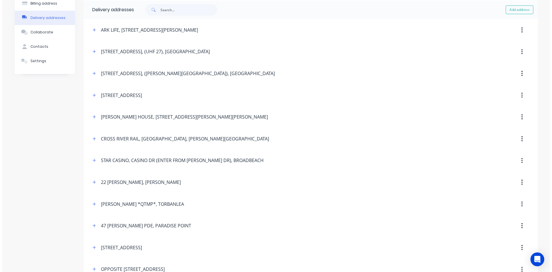
scroll to position [0, 0]
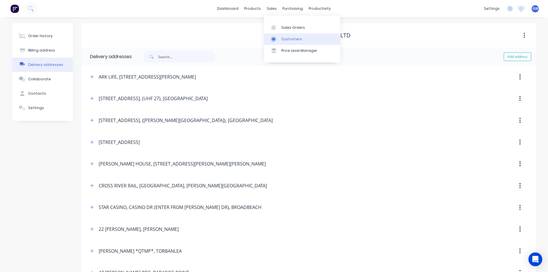
click at [281, 34] on link "Customers" at bounding box center [302, 39] width 76 height 12
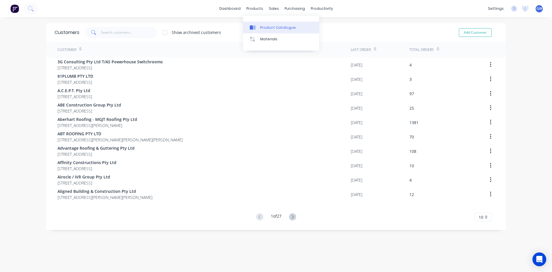
click at [270, 27] on div "Product Catalogue" at bounding box center [278, 27] width 36 height 5
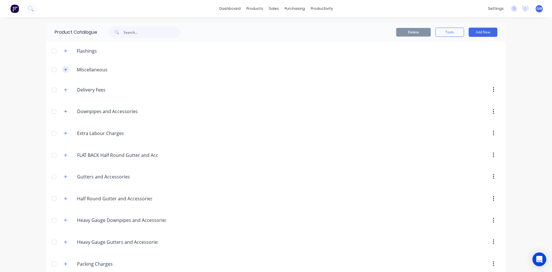
click at [64, 70] on icon "button" at bounding box center [65, 69] width 3 height 3
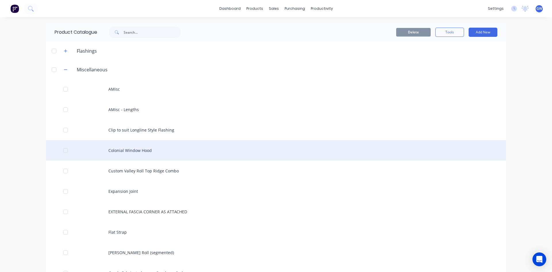
click at [149, 154] on div "Colonial Window Hood" at bounding box center [276, 150] width 460 height 20
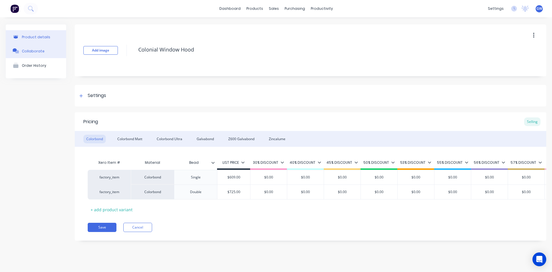
click at [41, 48] on div "Collaborate" at bounding box center [33, 50] width 23 height 5
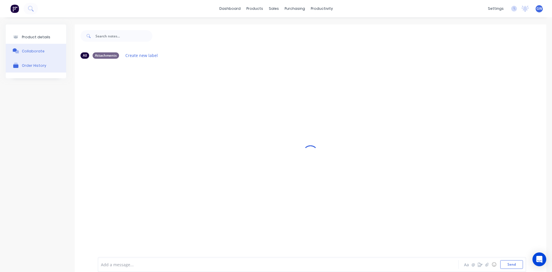
click at [35, 59] on button "Order History" at bounding box center [36, 65] width 60 height 14
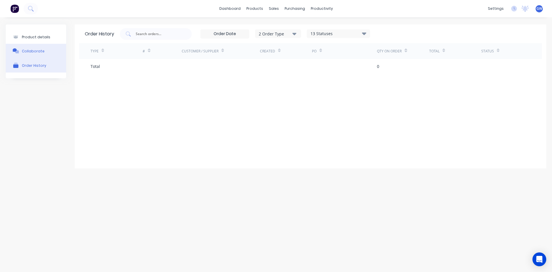
click at [40, 46] on button "Collaborate" at bounding box center [36, 51] width 60 height 14
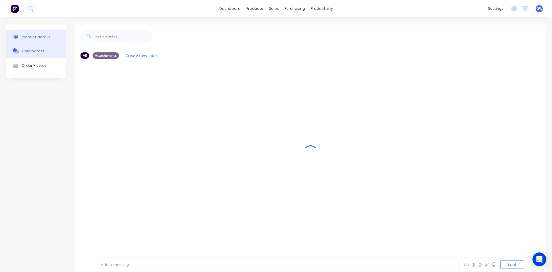
click at [43, 35] on div "Product details" at bounding box center [36, 37] width 28 height 4
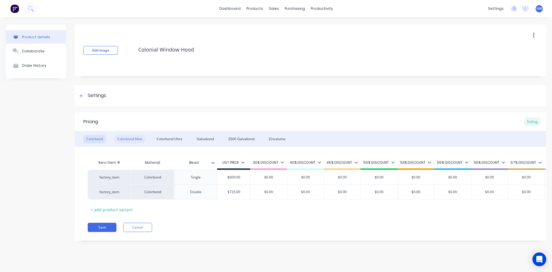
click at [124, 141] on div "Colorbond Matt" at bounding box center [129, 139] width 31 height 9
click at [212, 161] on icon at bounding box center [212, 162] width 3 height 3
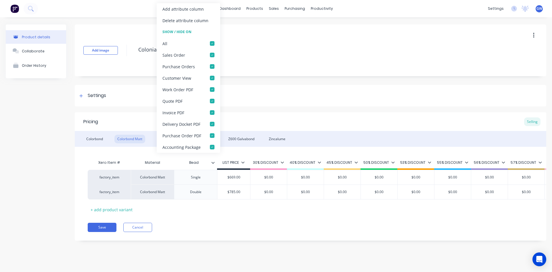
click at [297, 106] on div "Add image Colonial Window Hood Settings Product Options I buy this item I sell …" at bounding box center [311, 136] width 472 height 225
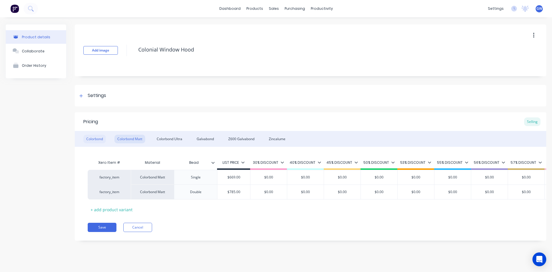
click at [92, 136] on div "Colorbond" at bounding box center [94, 139] width 22 height 9
click at [211, 165] on div "Bead" at bounding box center [194, 162] width 40 height 14
type input "Bead"
click at [214, 163] on icon at bounding box center [213, 163] width 3 height 2
click at [280, 119] on div "Pricing Selling" at bounding box center [311, 121] width 472 height 19
